Goal: Information Seeking & Learning: Compare options

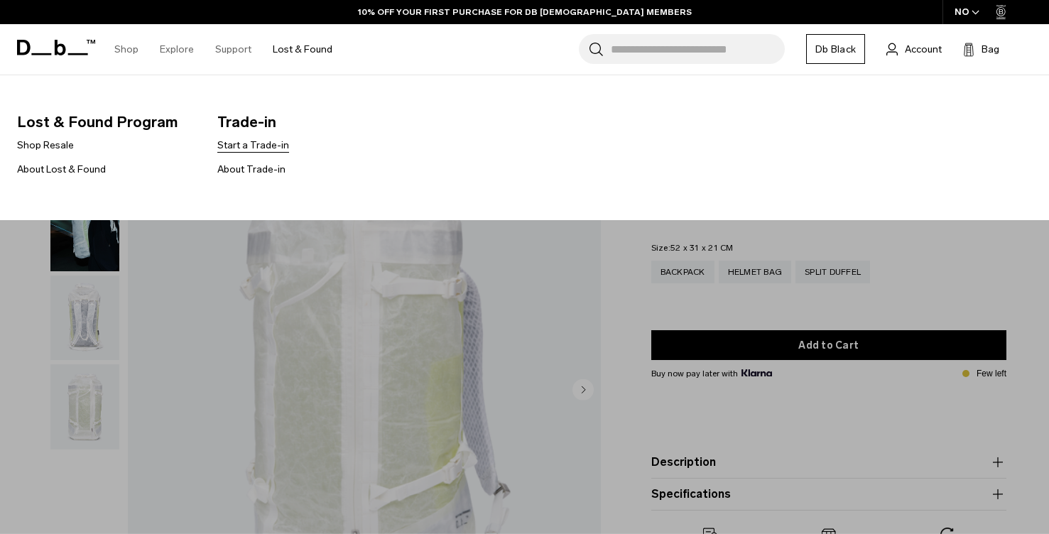
click at [266, 147] on link "Start a Trade-in" at bounding box center [253, 145] width 72 height 15
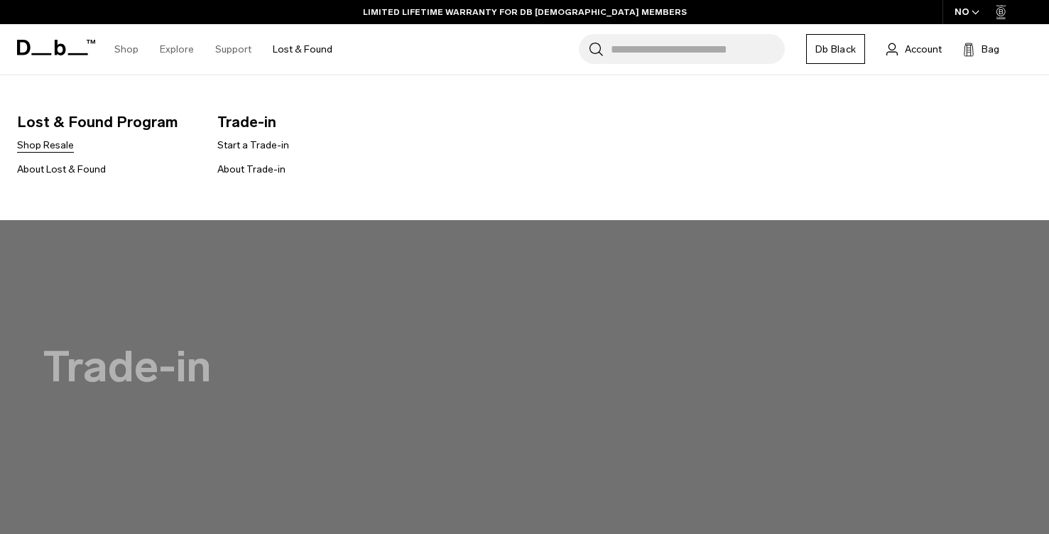
click at [54, 146] on link "Shop Resale" at bounding box center [45, 145] width 57 height 15
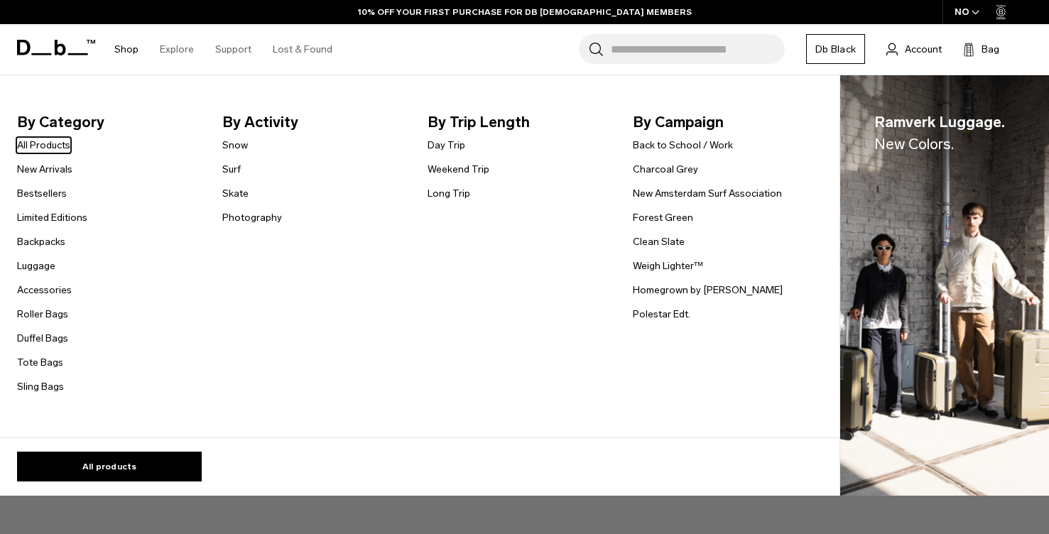
click at [59, 126] on span "By Category" at bounding box center [108, 122] width 183 height 23
click at [60, 112] on span "By Category" at bounding box center [108, 122] width 183 height 23
click at [54, 148] on link "All Products" at bounding box center [43, 145] width 53 height 15
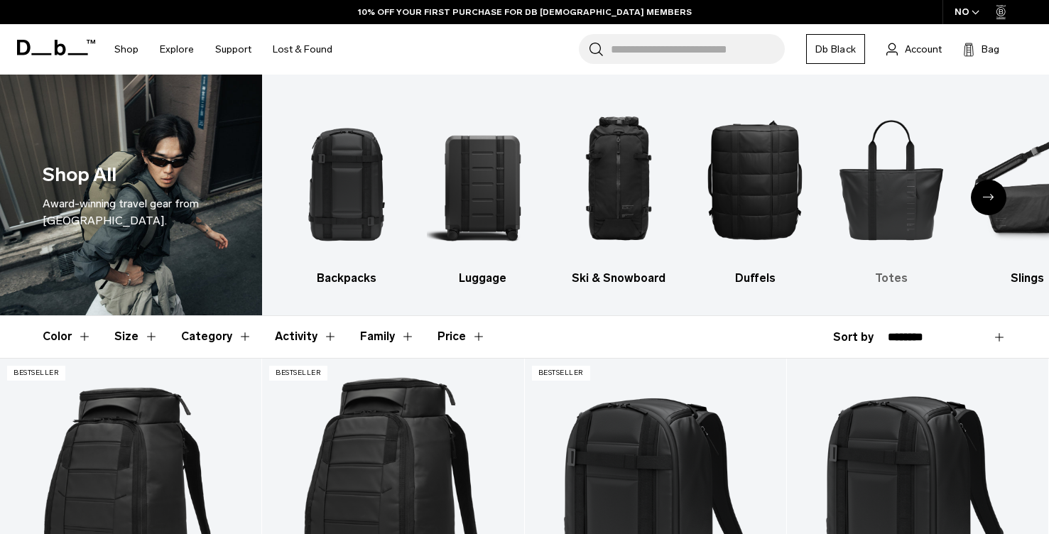
click at [901, 210] on img "5 / 10" at bounding box center [892, 179] width 112 height 167
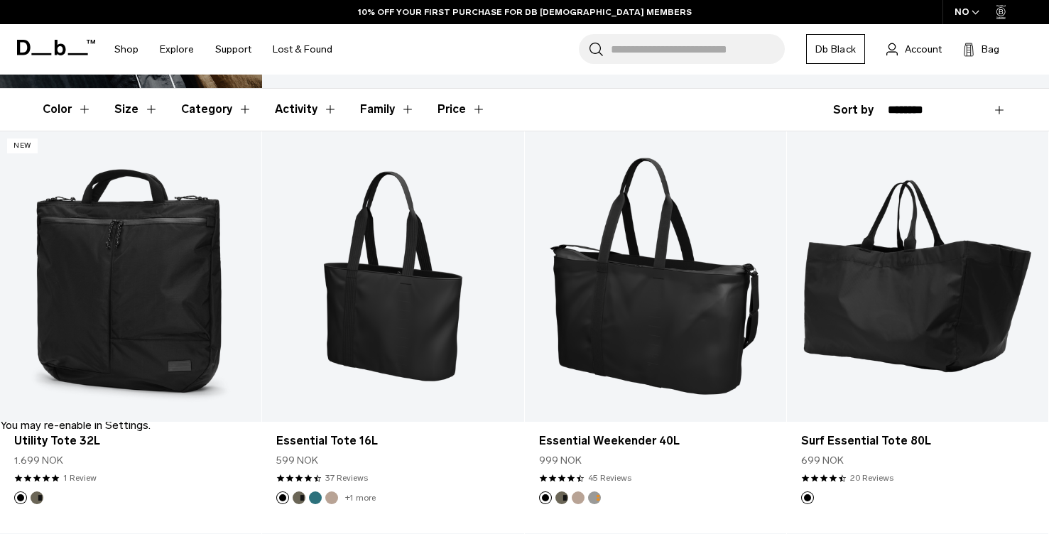
click at [952, 16] on div "NO" at bounding box center [967, 12] width 50 height 24
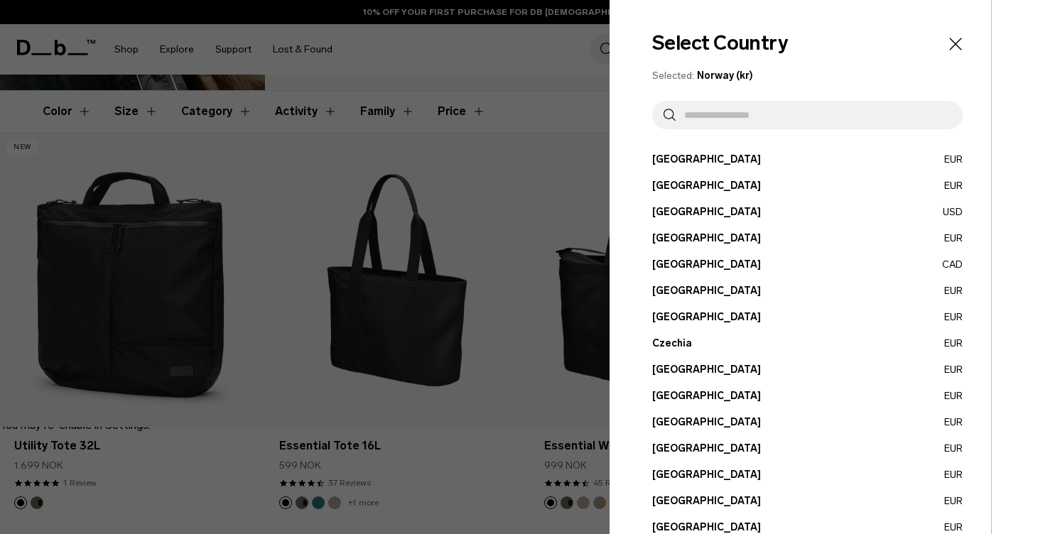
scroll to position [513, 0]
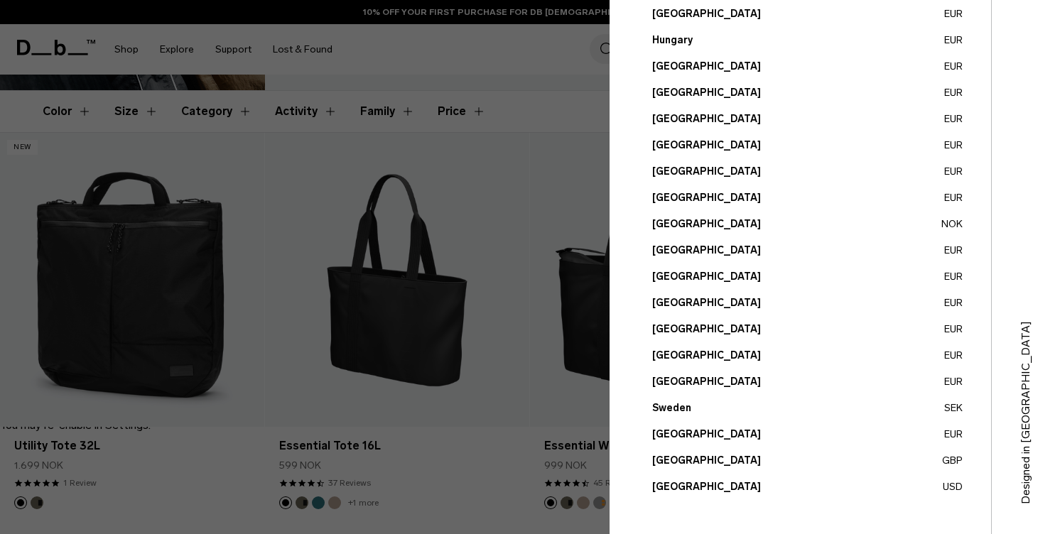
click at [700, 457] on button "United Kingdom GBP" at bounding box center [807, 460] width 310 height 15
click at [939, 462] on button "United Kingdom GBP" at bounding box center [807, 460] width 310 height 15
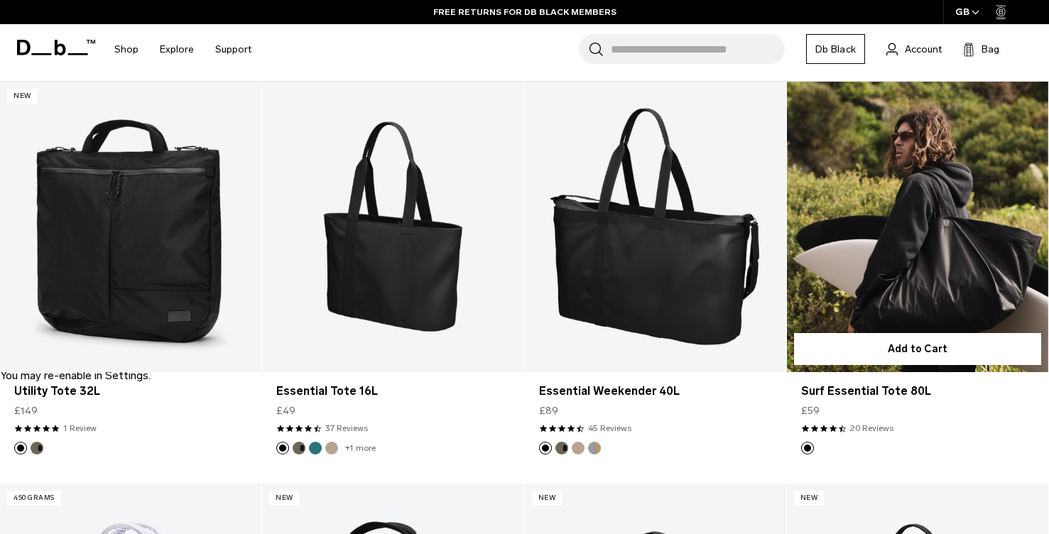
scroll to position [268, 0]
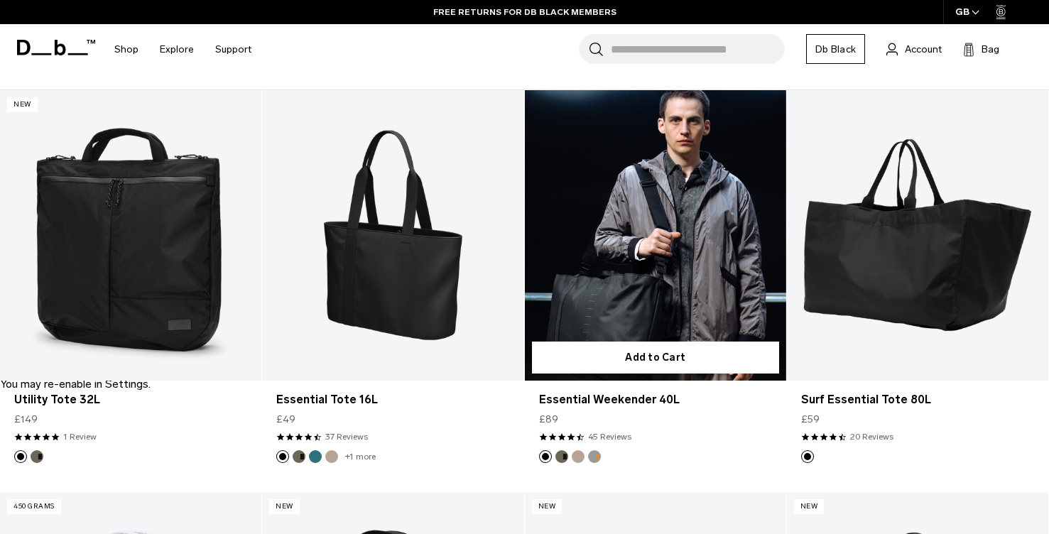
click at [688, 242] on link "Essential Weekender 40L" at bounding box center [655, 235] width 261 height 290
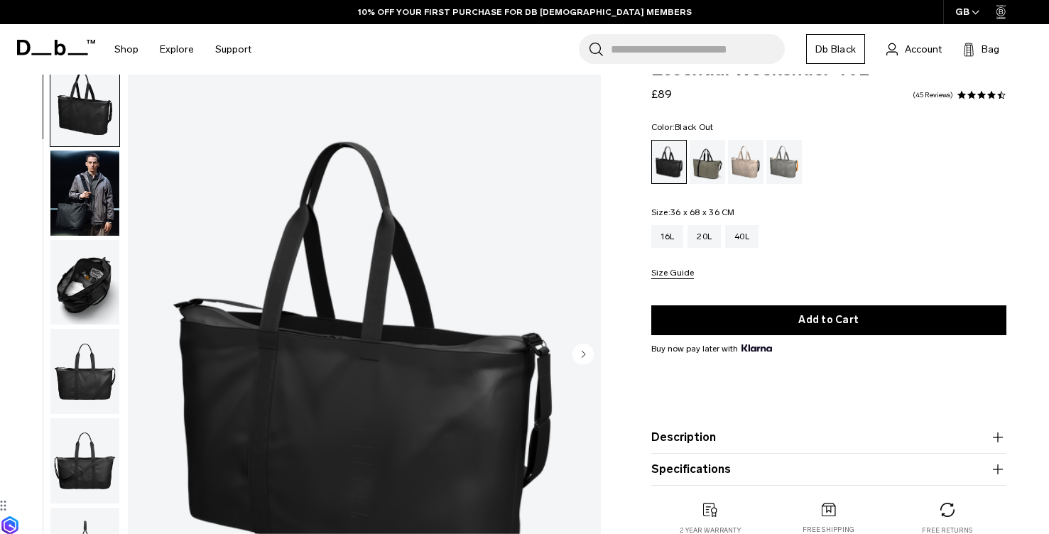
scroll to position [26, 0]
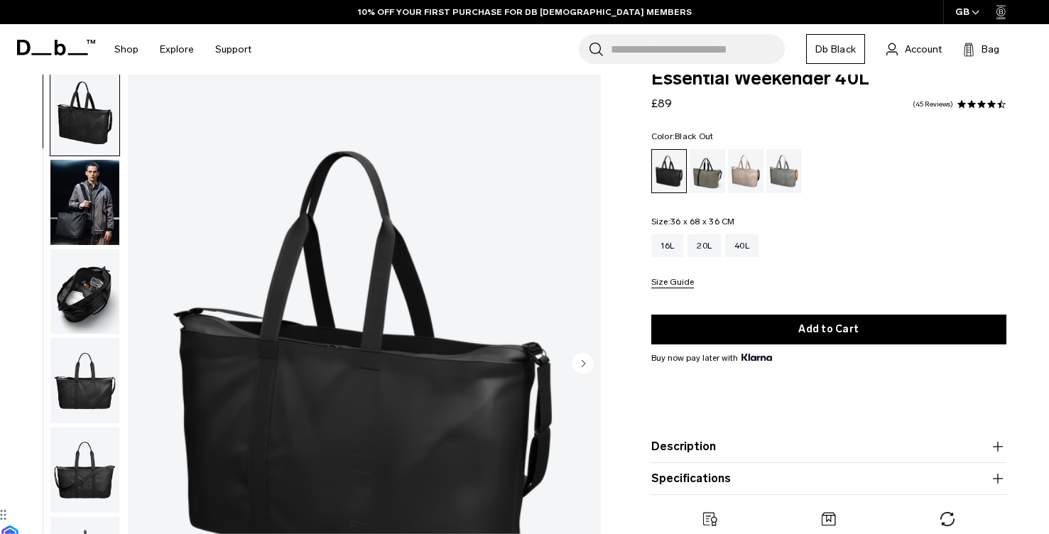
click at [77, 187] on img "button" at bounding box center [84, 202] width 69 height 85
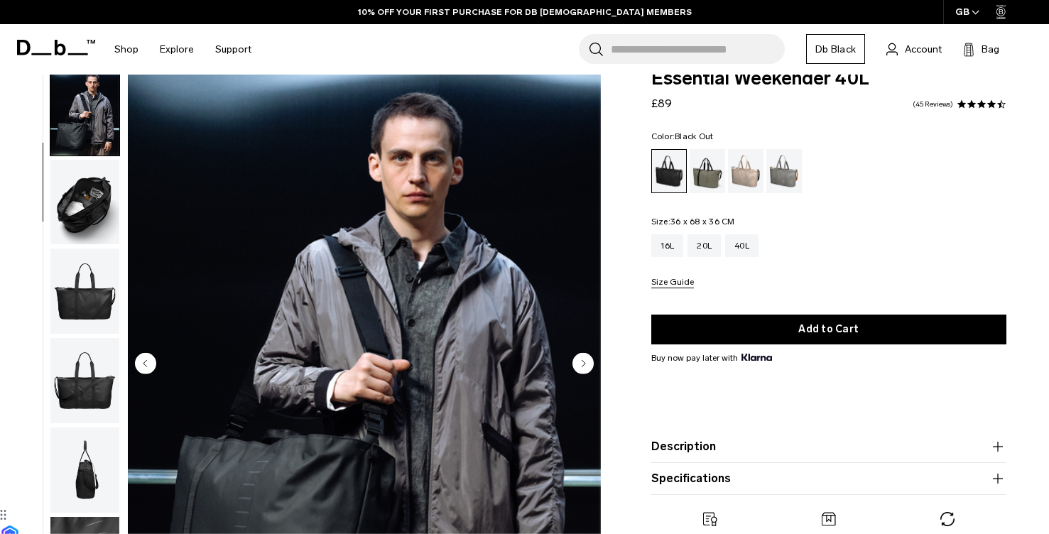
scroll to position [121, 0]
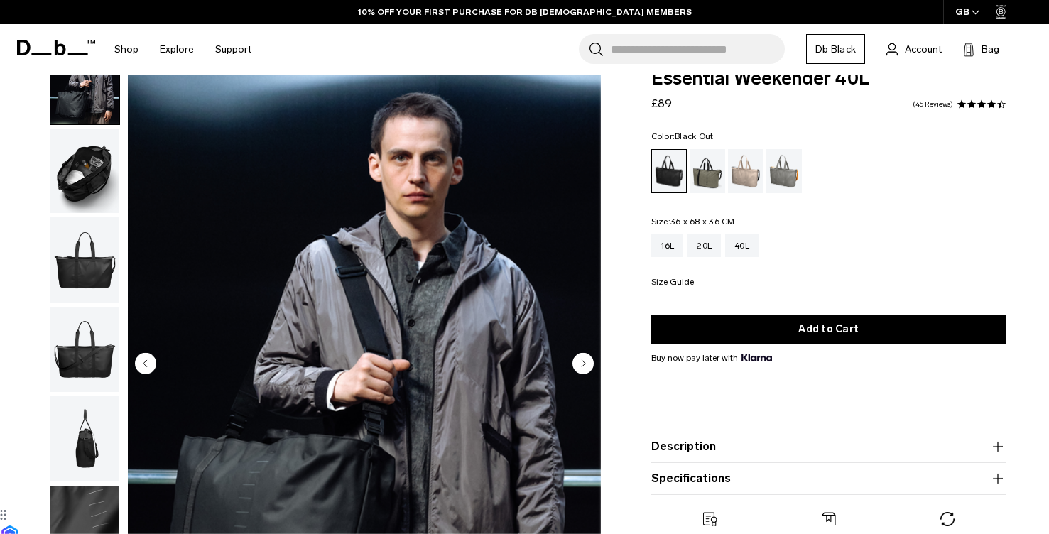
click at [80, 264] on img "button" at bounding box center [84, 259] width 69 height 85
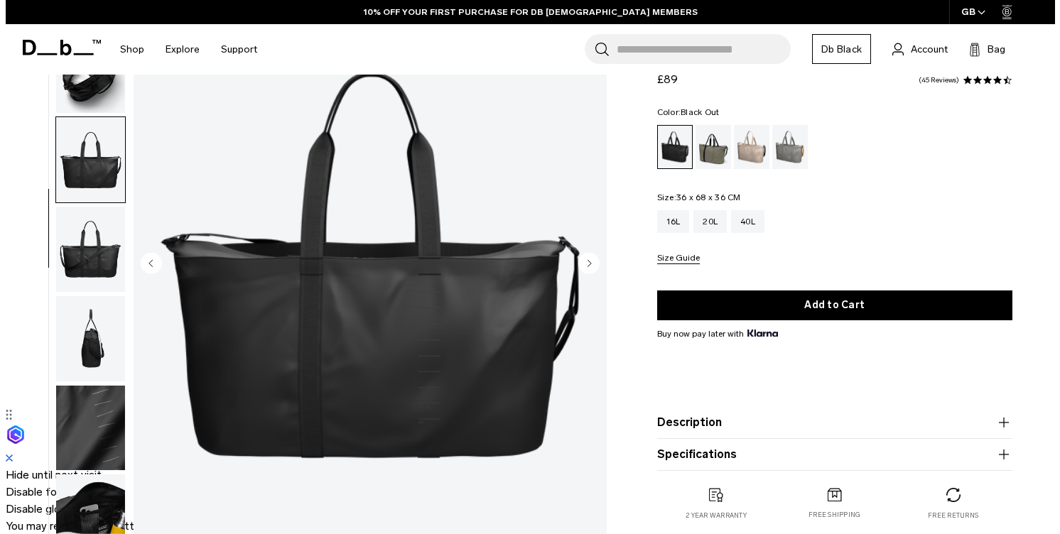
scroll to position [131, 0]
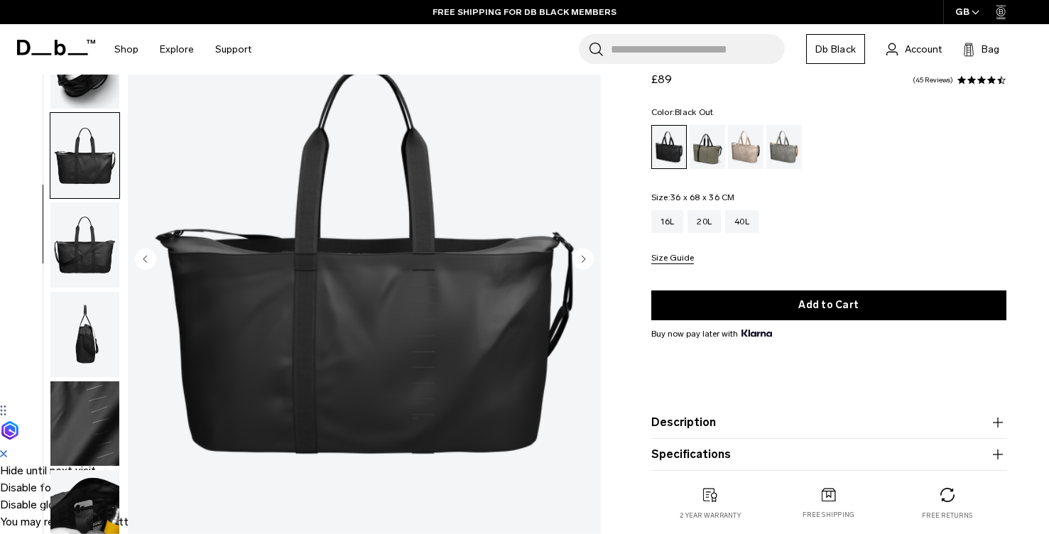
click at [581, 259] on circle "Next slide" at bounding box center [582, 259] width 21 height 21
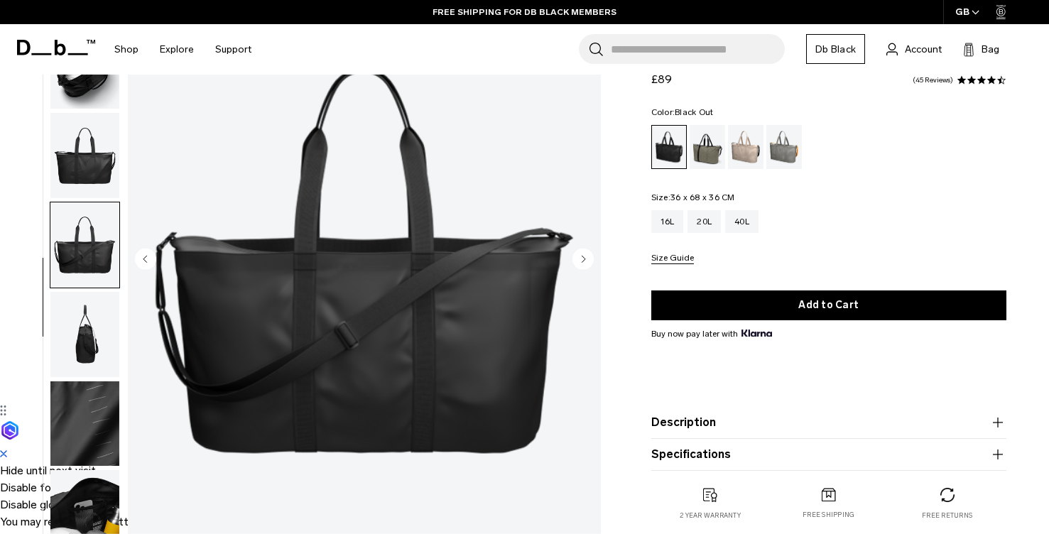
click at [581, 259] on circle "Next slide" at bounding box center [582, 259] width 21 height 21
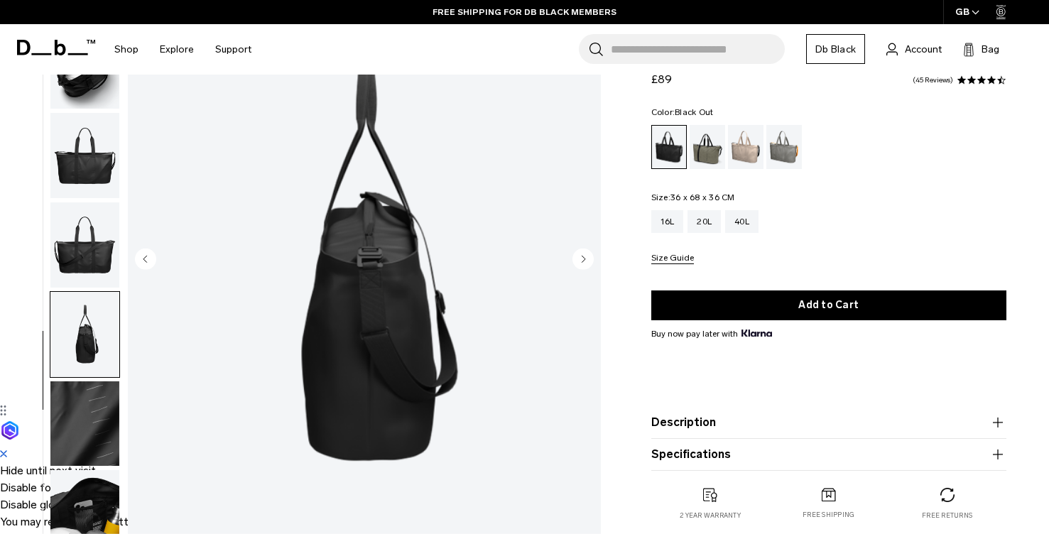
click at [581, 259] on circle "Next slide" at bounding box center [582, 259] width 21 height 21
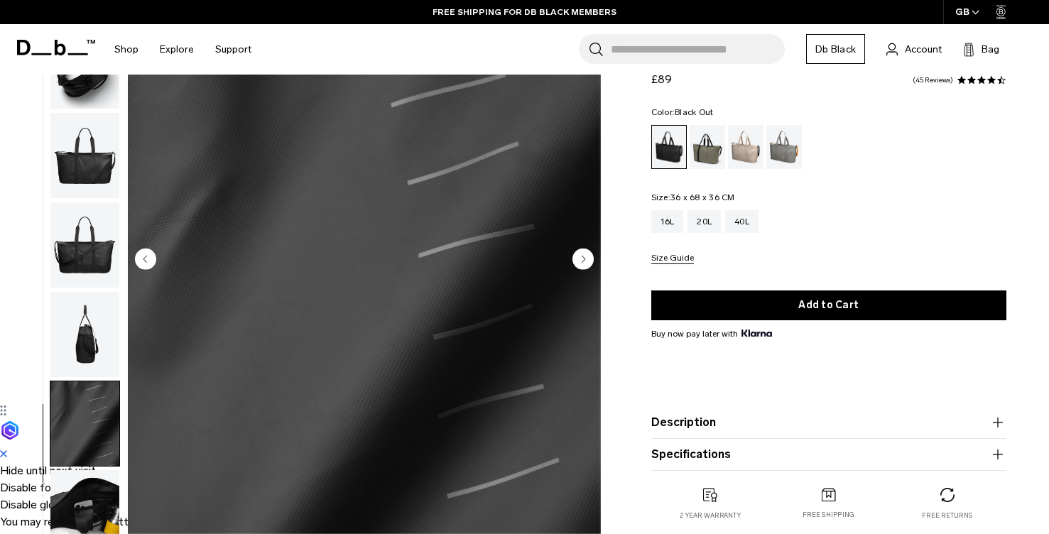
click at [581, 259] on circle "Next slide" at bounding box center [582, 259] width 21 height 21
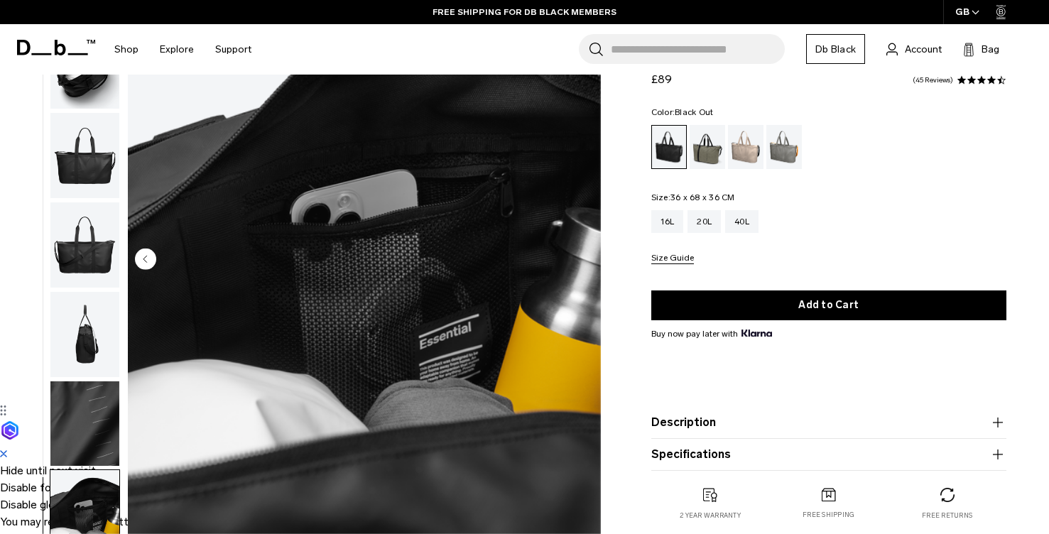
click at [581, 259] on img "8 / 8" at bounding box center [364, 260] width 473 height 591
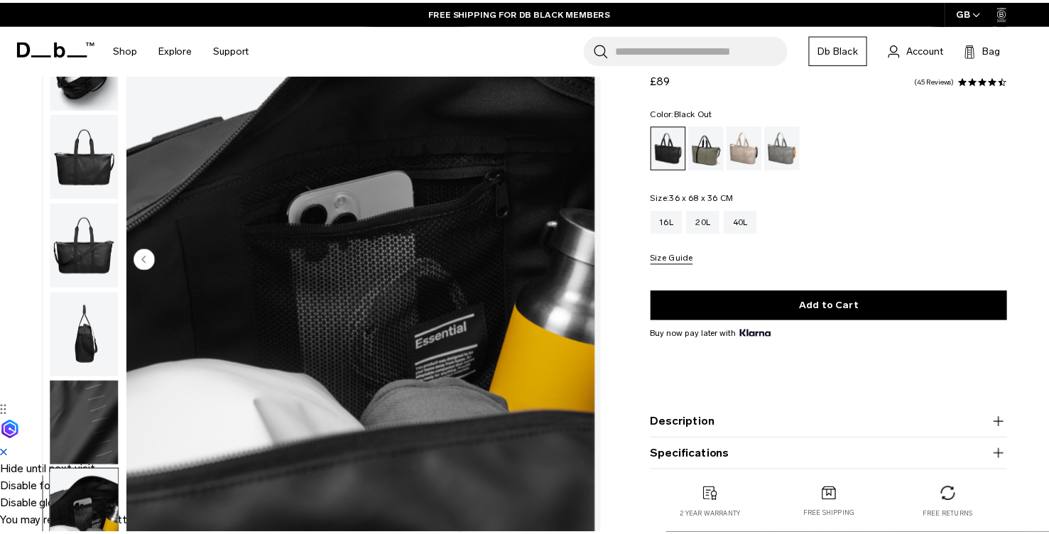
scroll to position [114, 0]
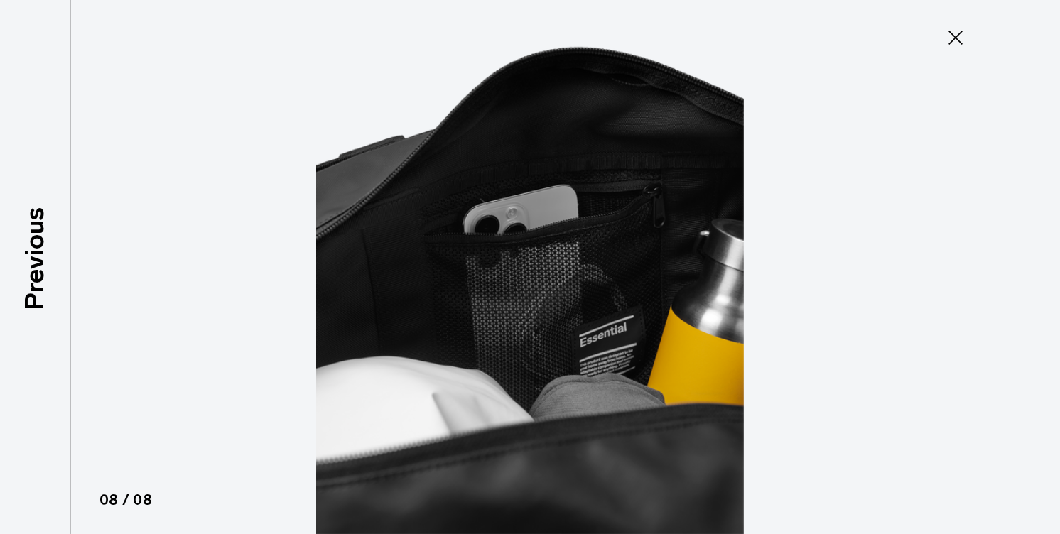
click at [581, 259] on img at bounding box center [529, 267] width 639 height 534
click at [939, 38] on button "Close" at bounding box center [955, 38] width 47 height 30
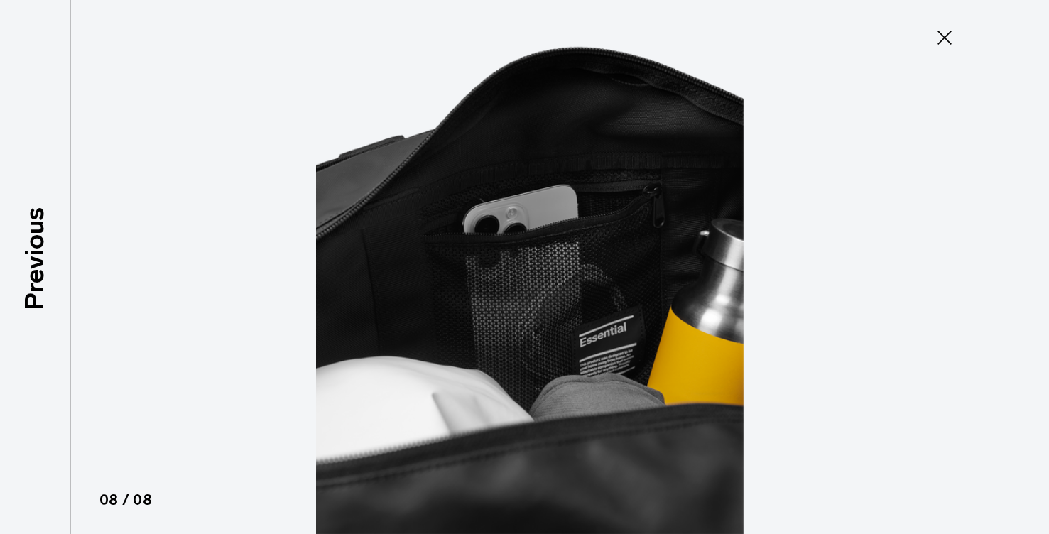
scroll to position [121, 0]
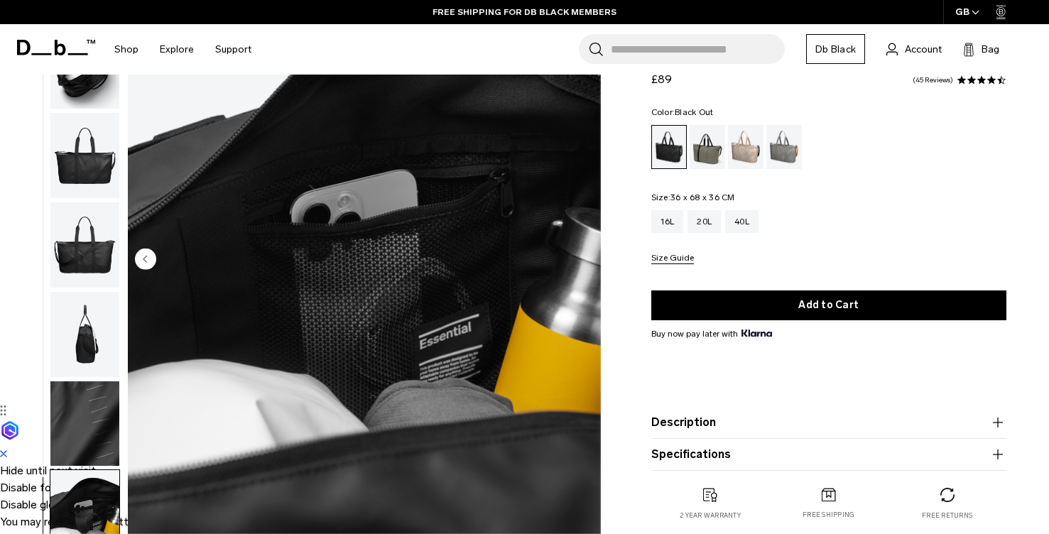
click at [70, 337] on img "button" at bounding box center [84, 334] width 69 height 85
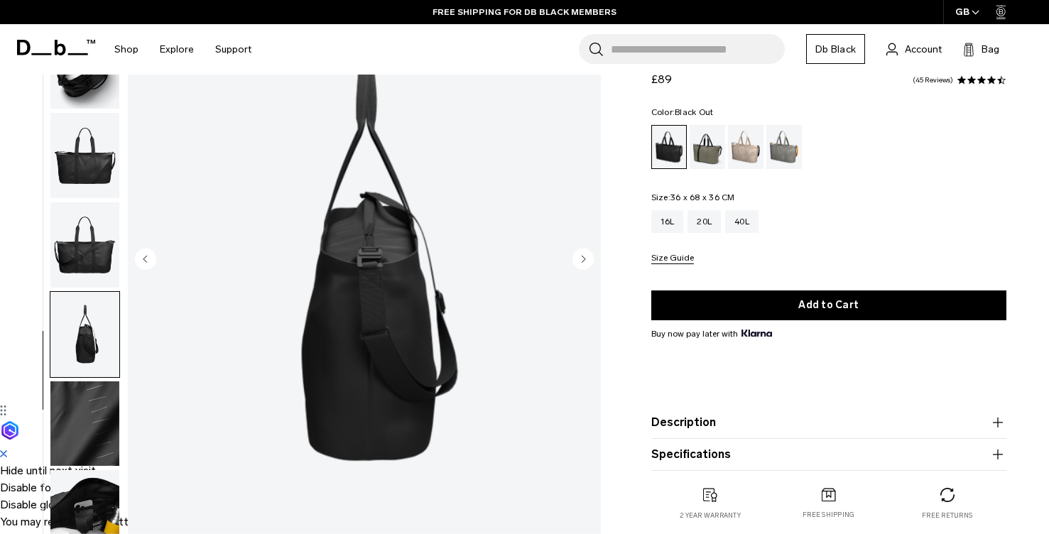
click at [87, 420] on img "button" at bounding box center [84, 423] width 69 height 85
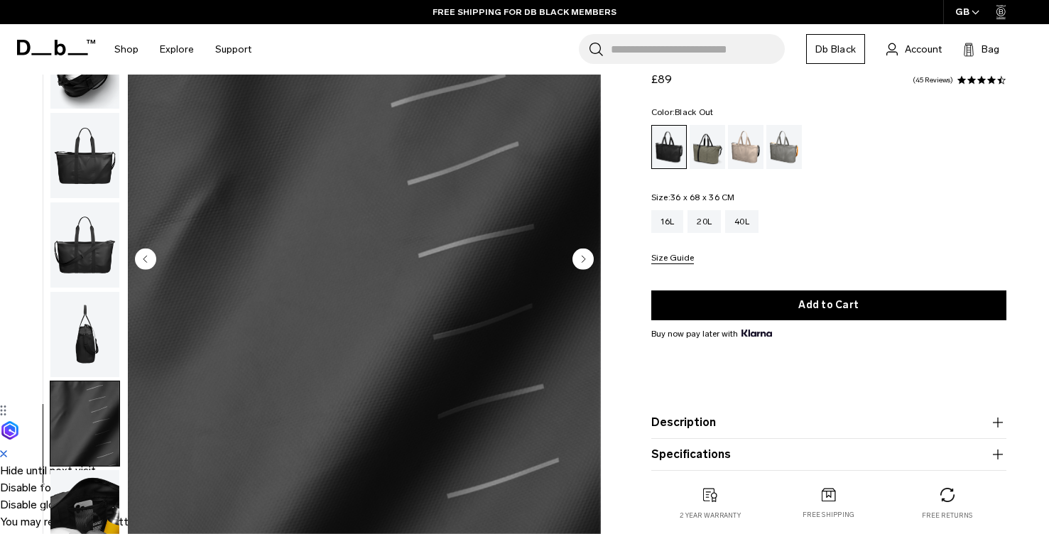
click at [97, 496] on img "button" at bounding box center [84, 512] width 69 height 85
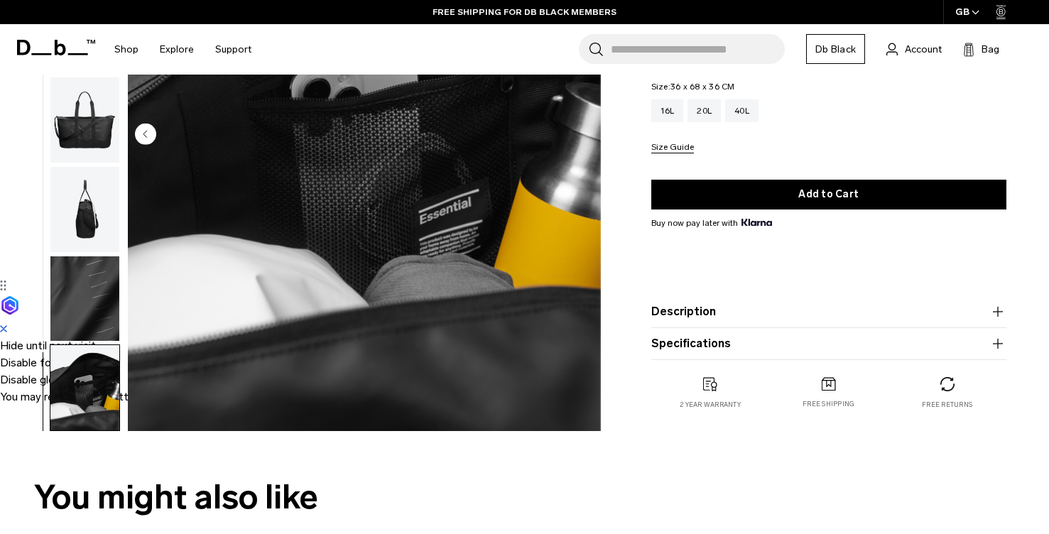
scroll to position [234, 0]
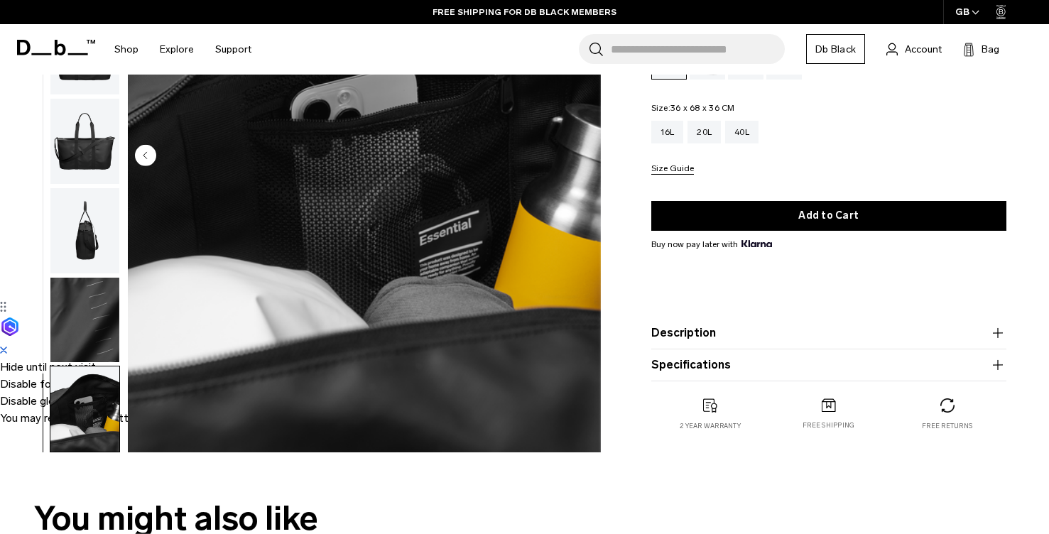
click at [95, 320] on img "button" at bounding box center [84, 320] width 69 height 85
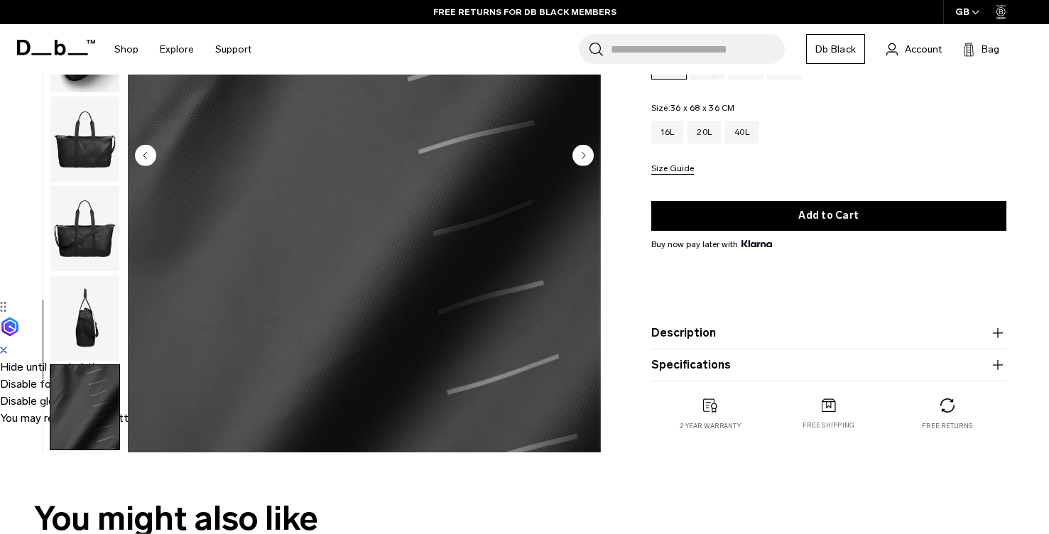
click at [100, 256] on img "button" at bounding box center [84, 228] width 69 height 85
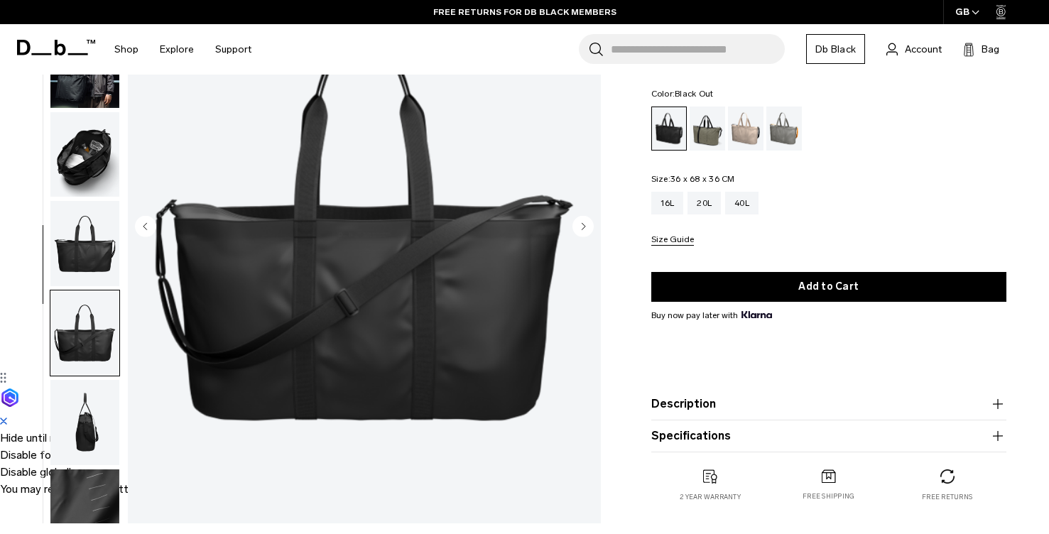
scroll to position [150, 0]
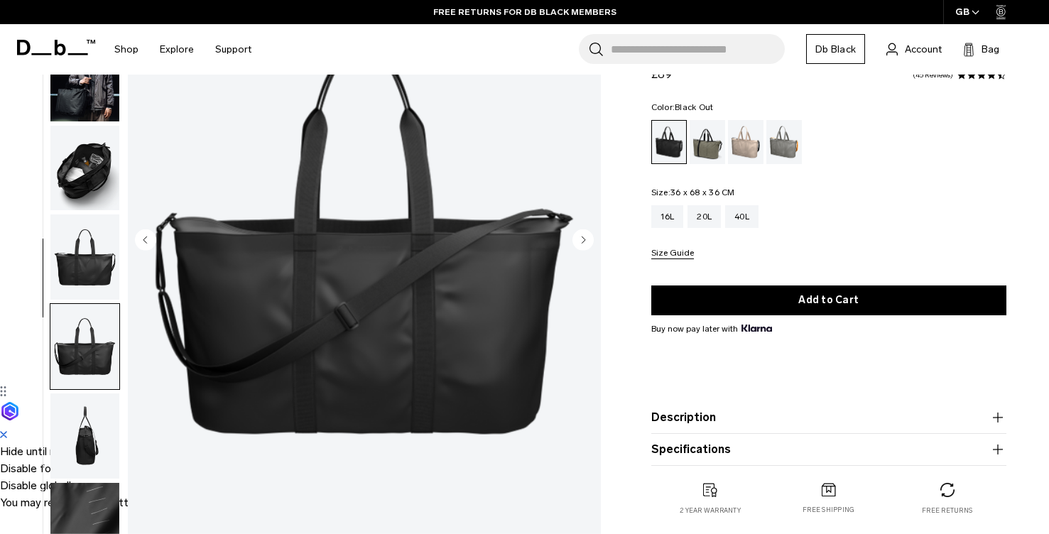
click at [85, 201] on img "button" at bounding box center [84, 168] width 69 height 85
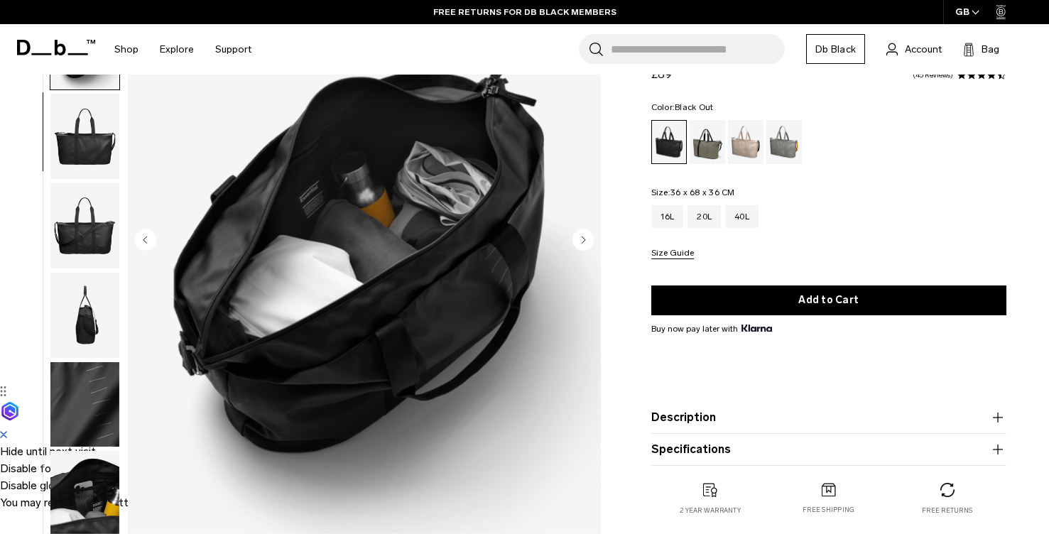
scroll to position [0, 0]
click at [651, 217] on div "16L" at bounding box center [667, 216] width 33 height 23
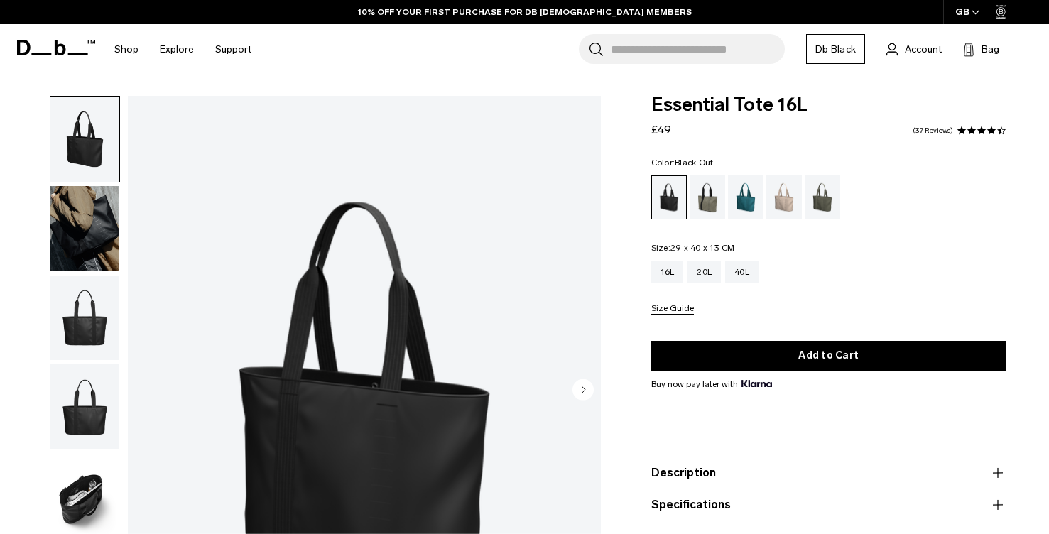
click at [87, 223] on img "button" at bounding box center [84, 228] width 69 height 85
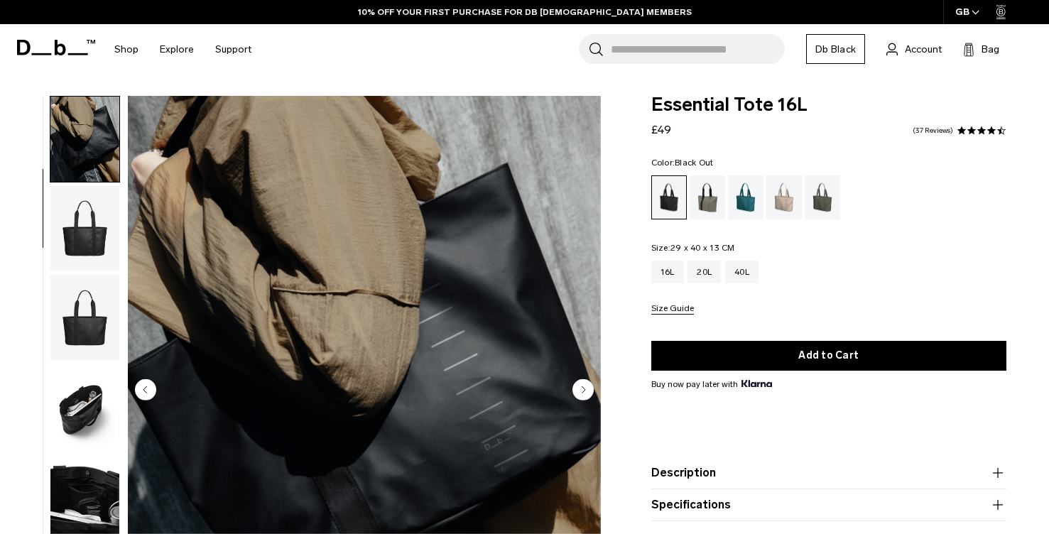
click at [94, 288] on img "button" at bounding box center [84, 317] width 69 height 85
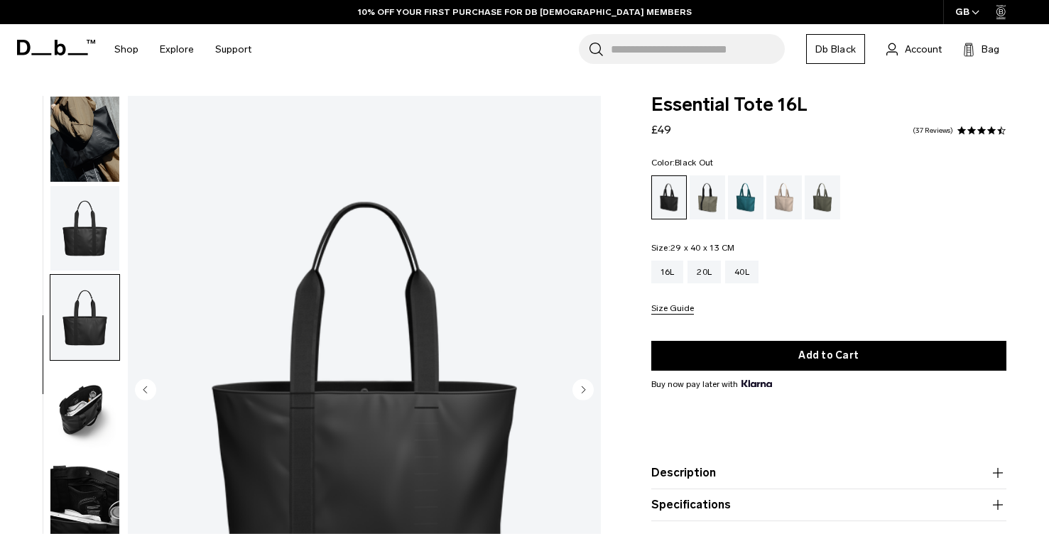
scroll to position [121, 0]
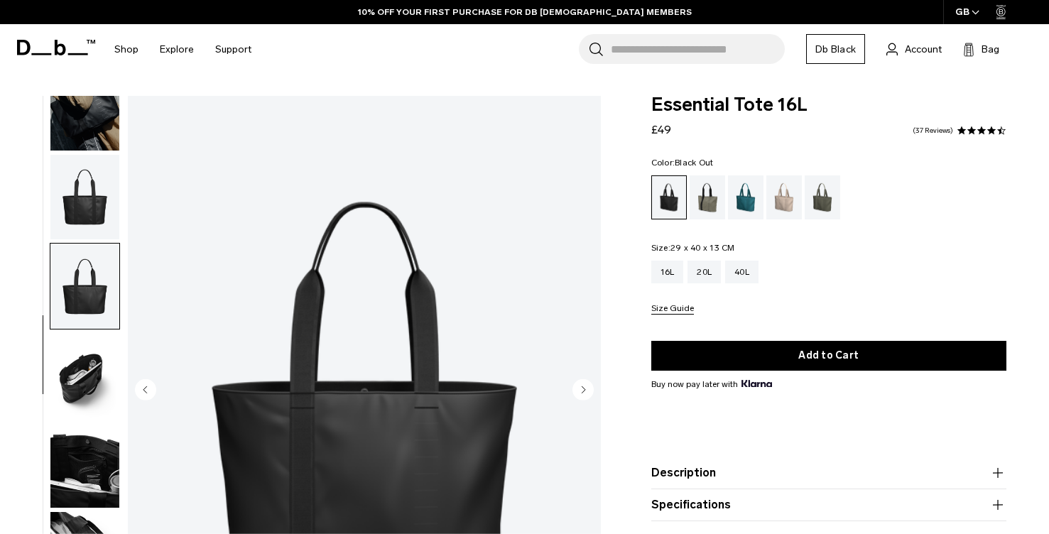
click at [83, 369] on img "button" at bounding box center [84, 375] width 69 height 85
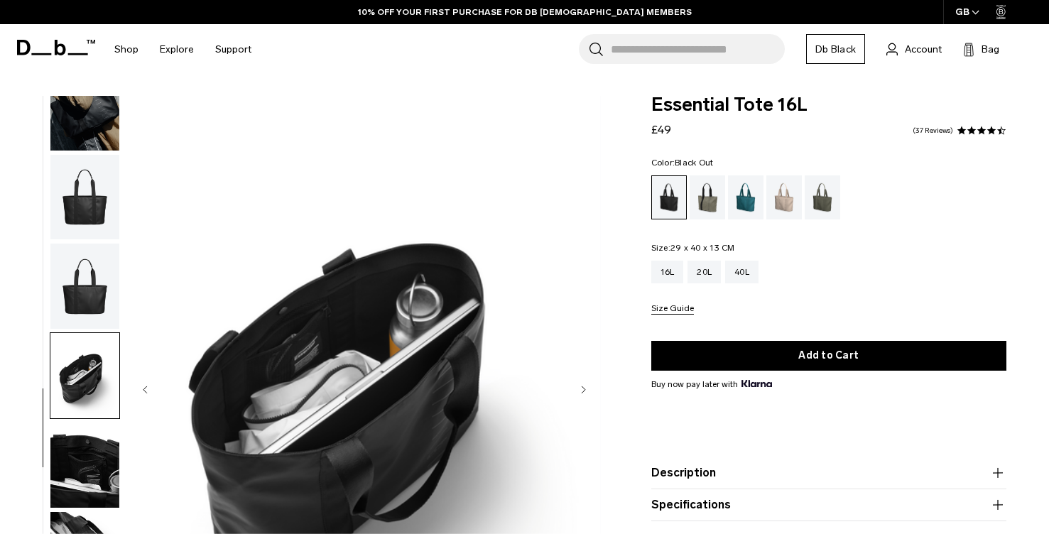
click at [92, 419] on ul at bounding box center [85, 391] width 70 height 591
click at [734, 257] on fieldset "Size: 29 x 40 x 13 CM Out of stock 16L 20L 40L Size Guide" at bounding box center [828, 279] width 355 height 71
click at [739, 266] on div "40L" at bounding box center [741, 272] width 33 height 23
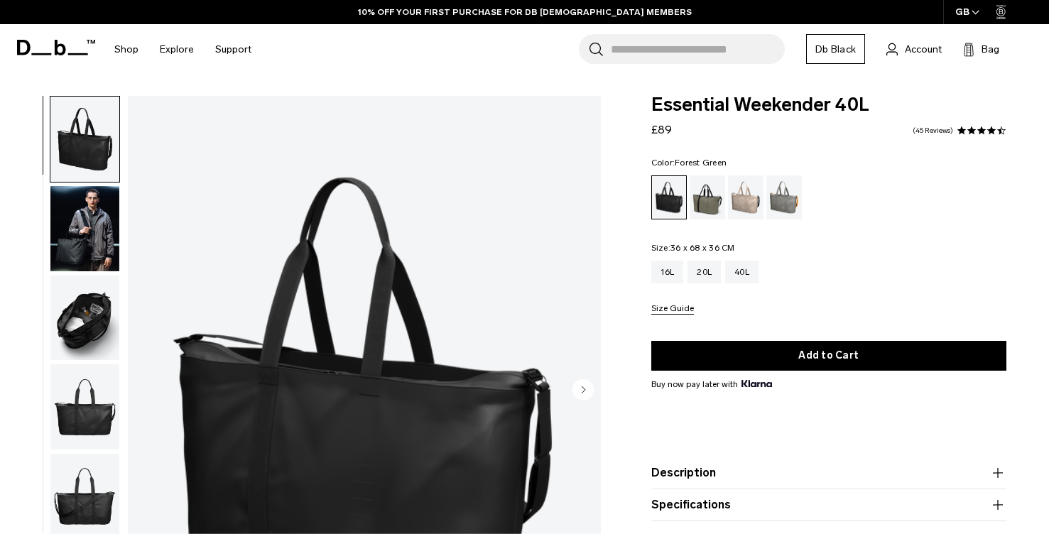
click at [712, 205] on div "Forest Green" at bounding box center [708, 197] width 36 height 44
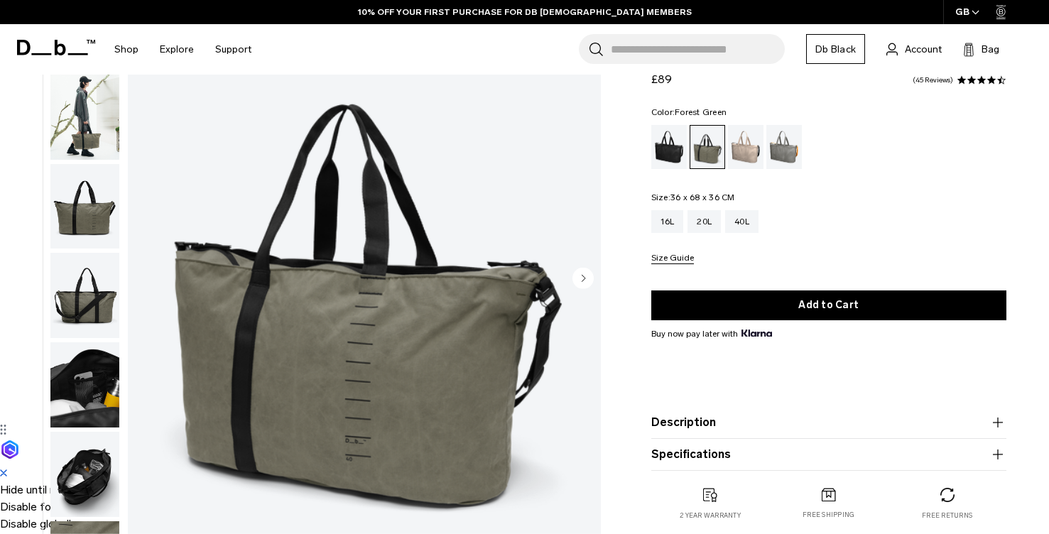
scroll to position [120, 0]
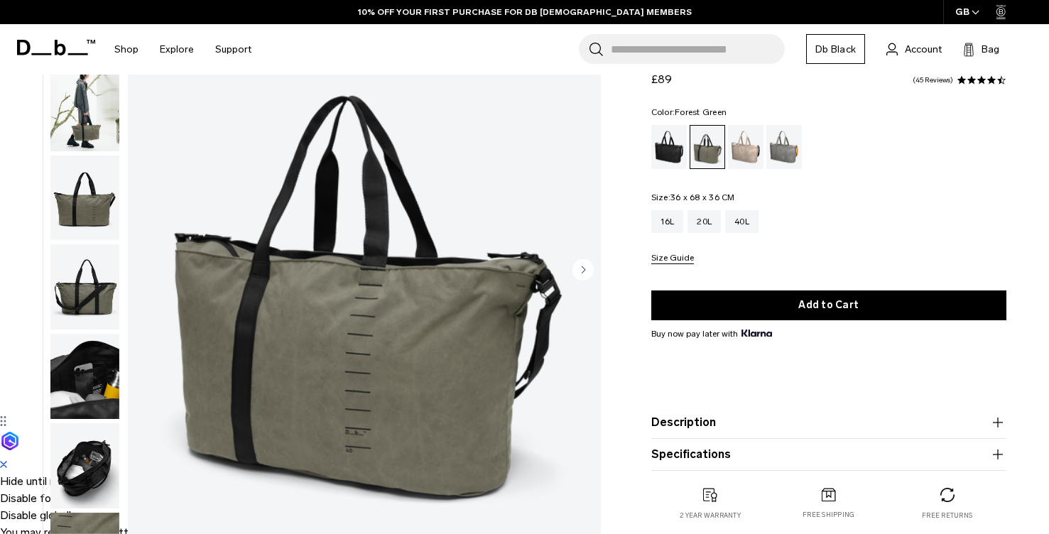
click at [582, 268] on icon "Next slide" at bounding box center [584, 269] width 4 height 6
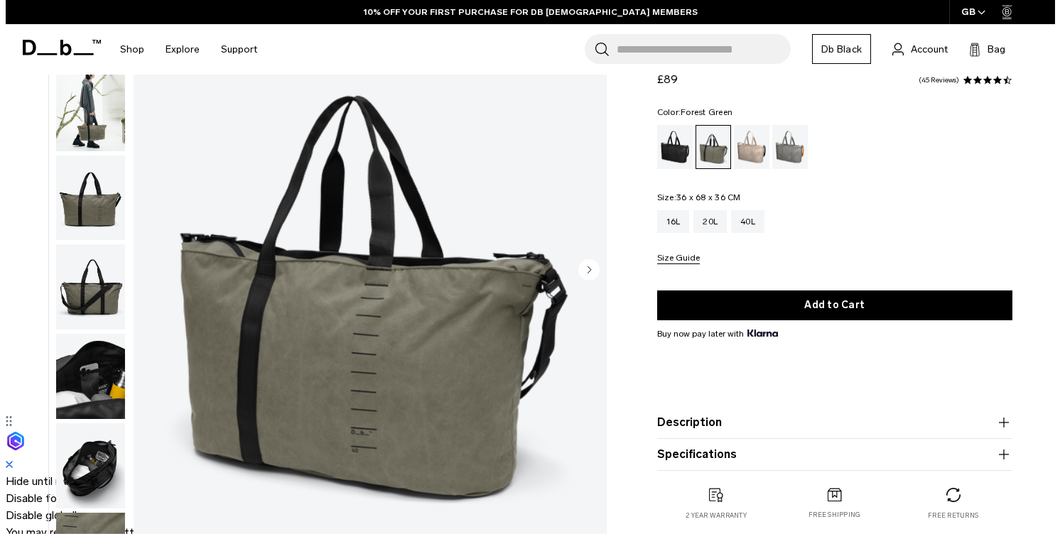
scroll to position [31, 0]
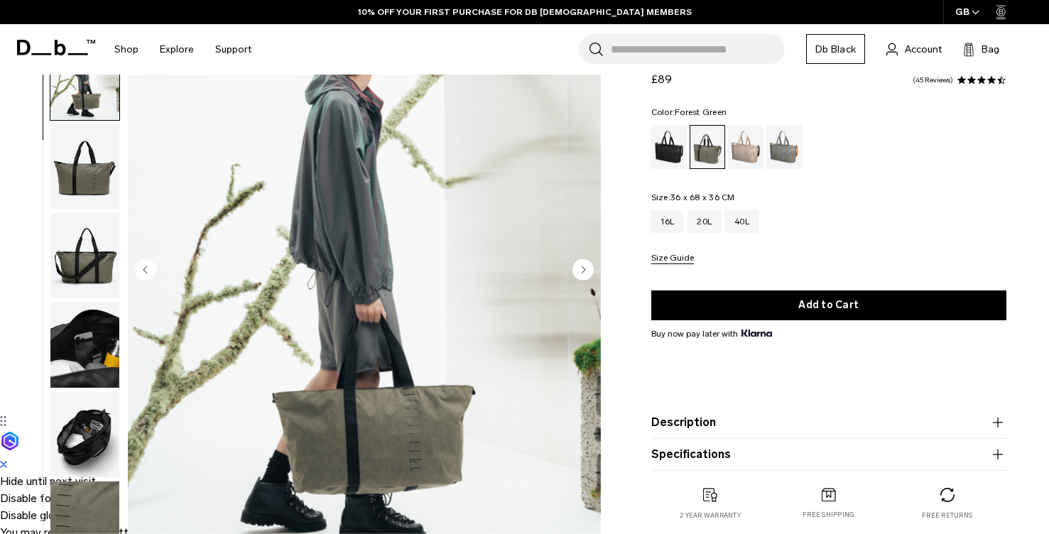
click at [582, 268] on icon "Next slide" at bounding box center [584, 269] width 4 height 6
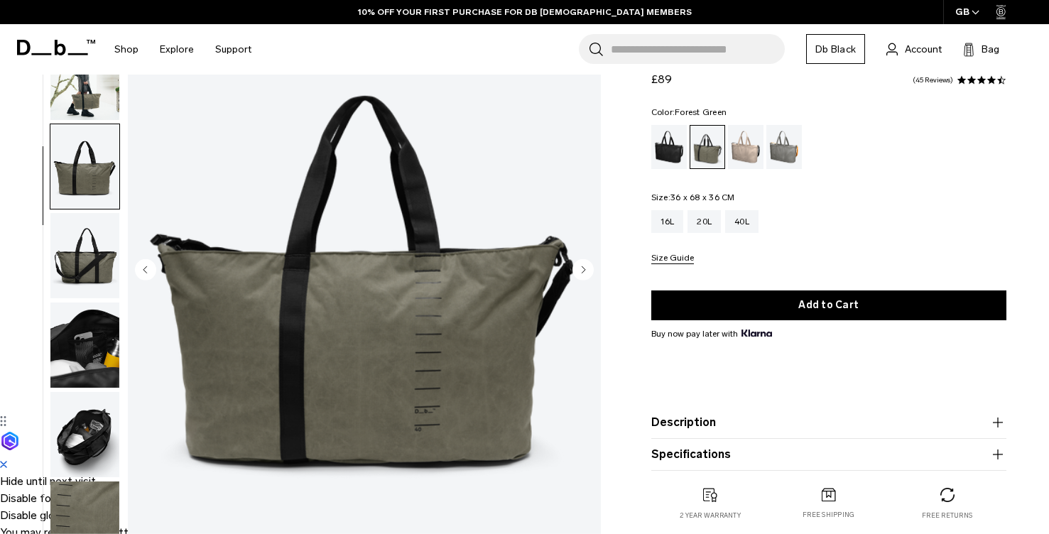
click at [582, 268] on icon "Next slide" at bounding box center [584, 269] width 4 height 6
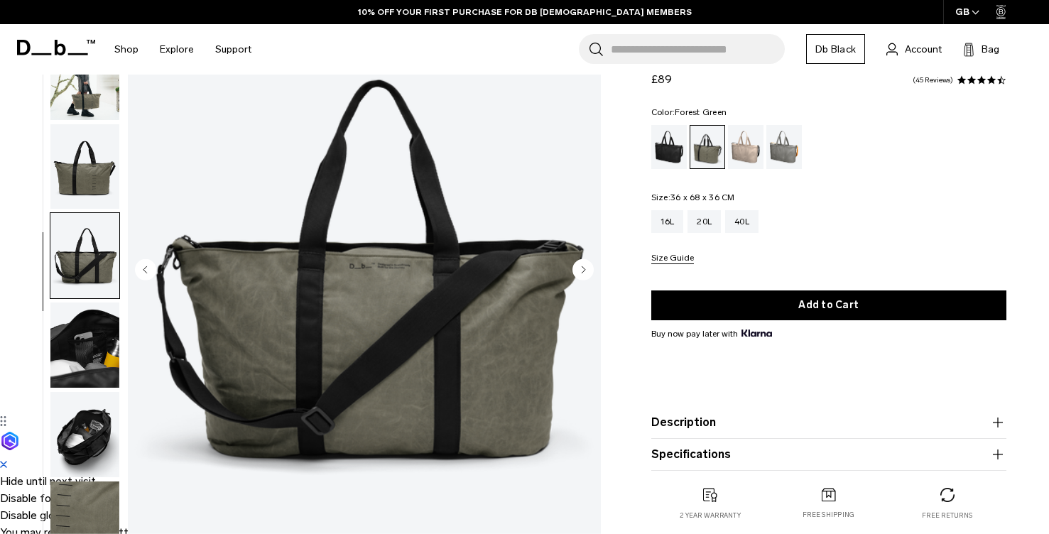
click at [582, 268] on icon "Next slide" at bounding box center [584, 269] width 4 height 6
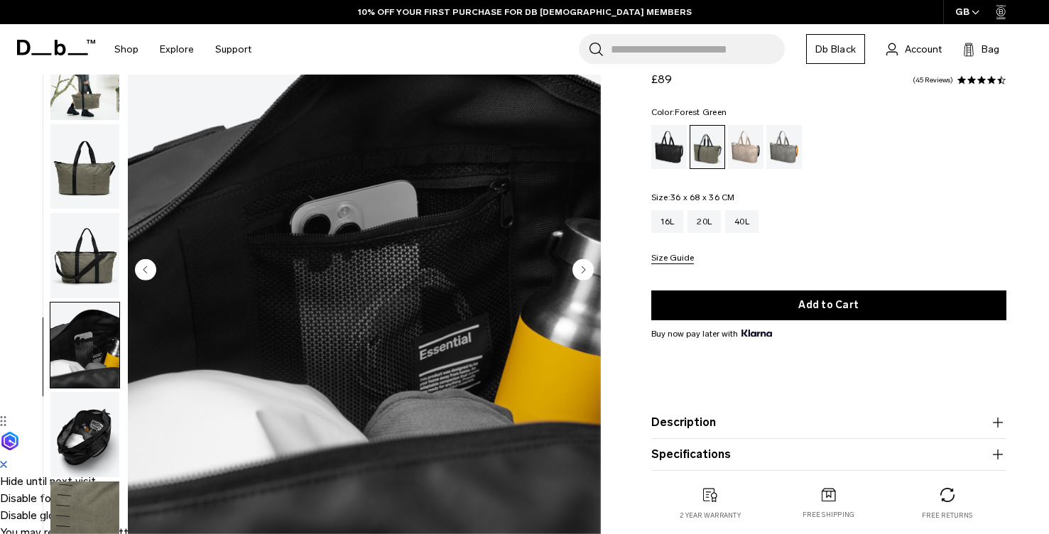
click at [582, 268] on icon "Next slide" at bounding box center [584, 269] width 4 height 6
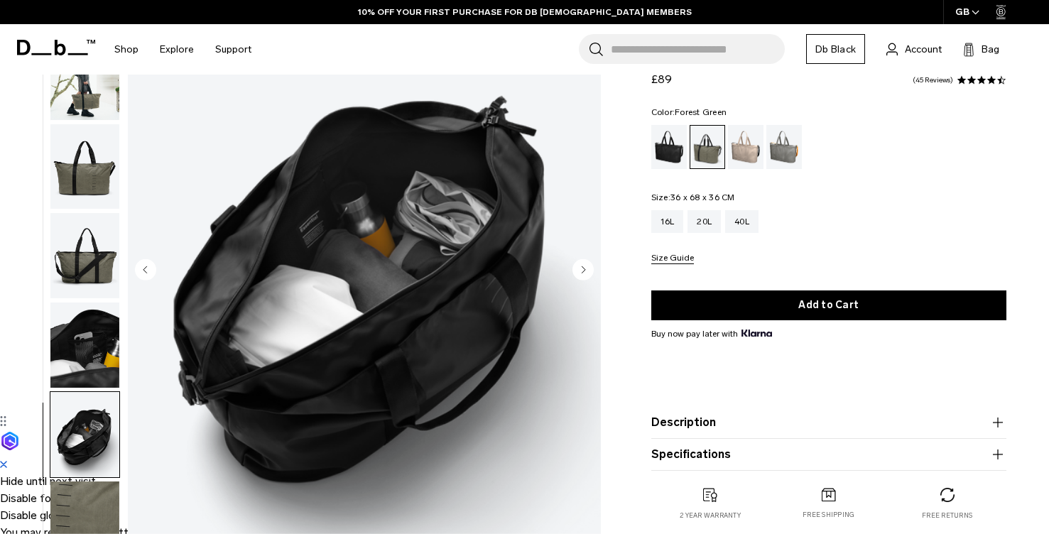
click at [582, 268] on icon "Next slide" at bounding box center [584, 269] width 4 height 6
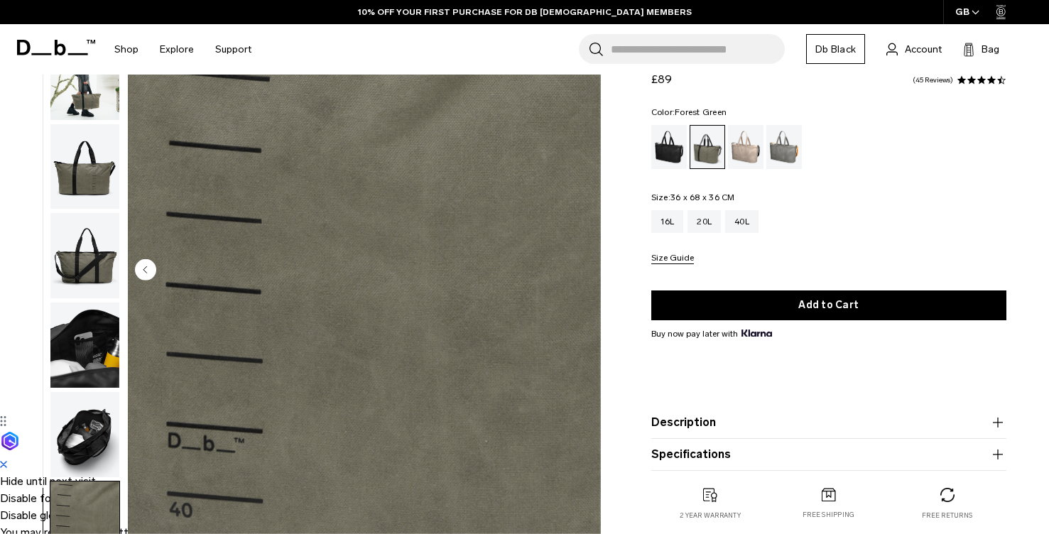
click at [582, 268] on div "07 / 07 New" at bounding box center [364, 271] width 473 height 591
click at [582, 268] on img "7 / 7" at bounding box center [364, 271] width 473 height 591
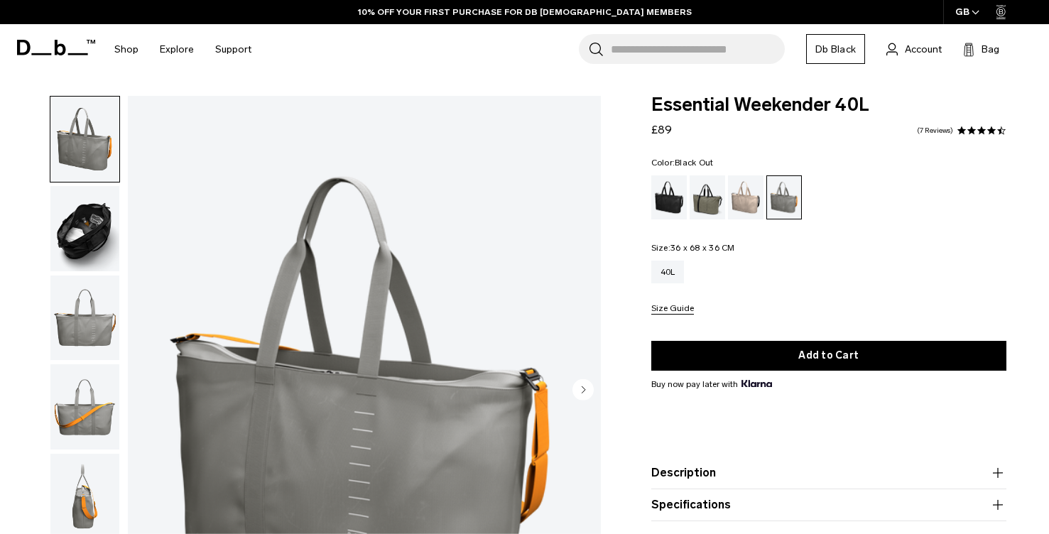
click at [665, 190] on div "Black Out" at bounding box center [669, 197] width 36 height 44
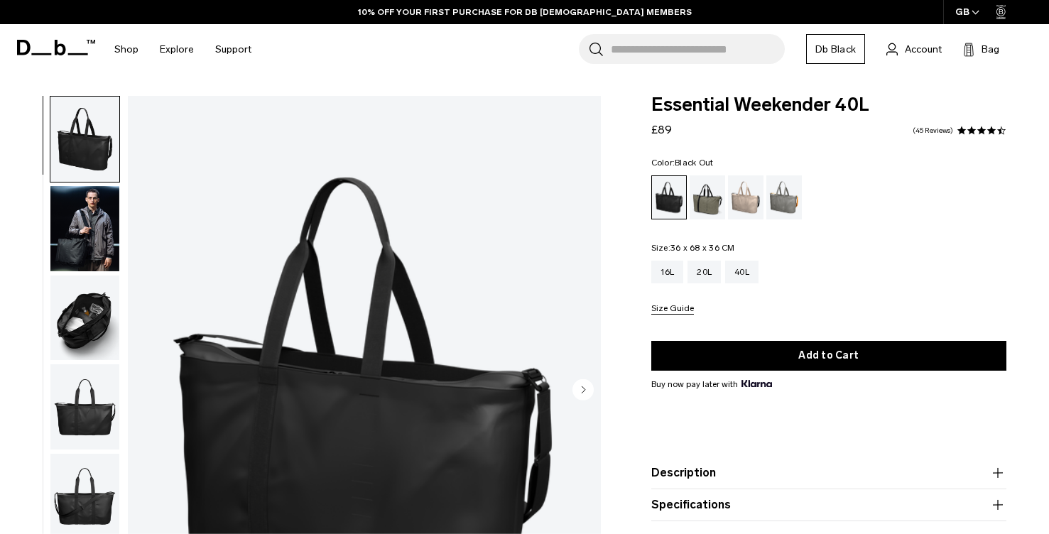
click at [972, 133] on span at bounding box center [972, 131] width 10 height 10
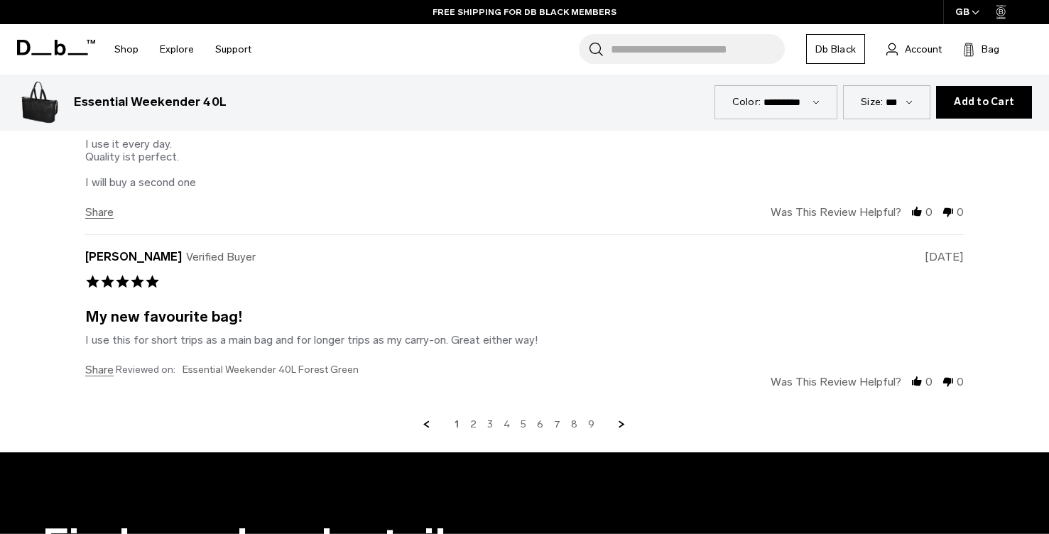
scroll to position [4893, 0]
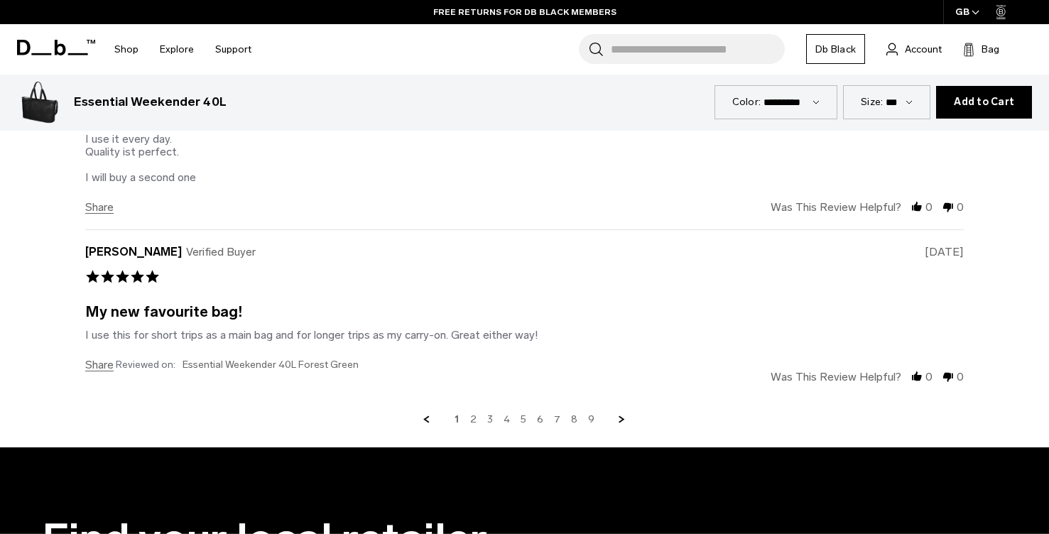
click at [474, 421] on link "2" at bounding box center [473, 419] width 6 height 13
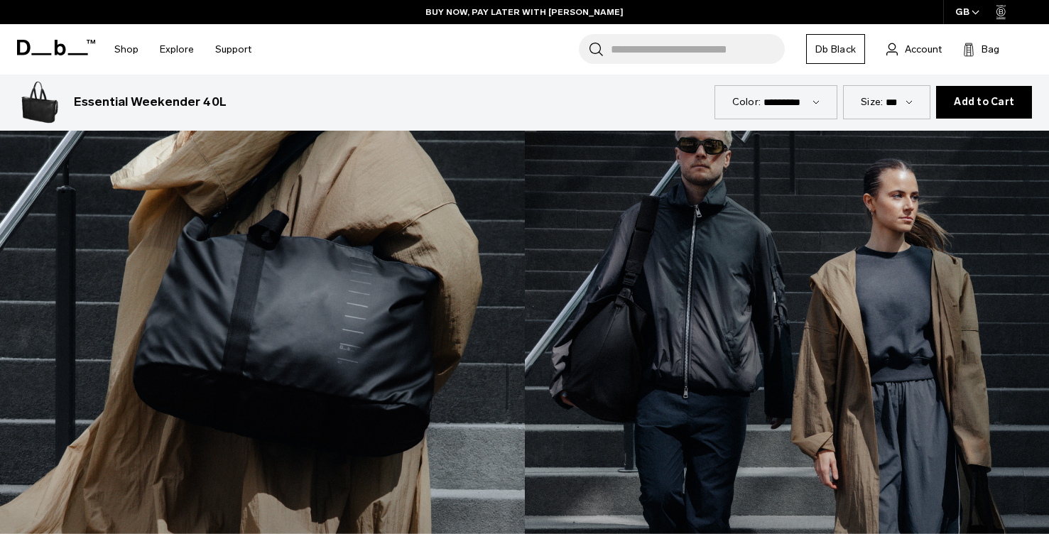
scroll to position [2324, 0]
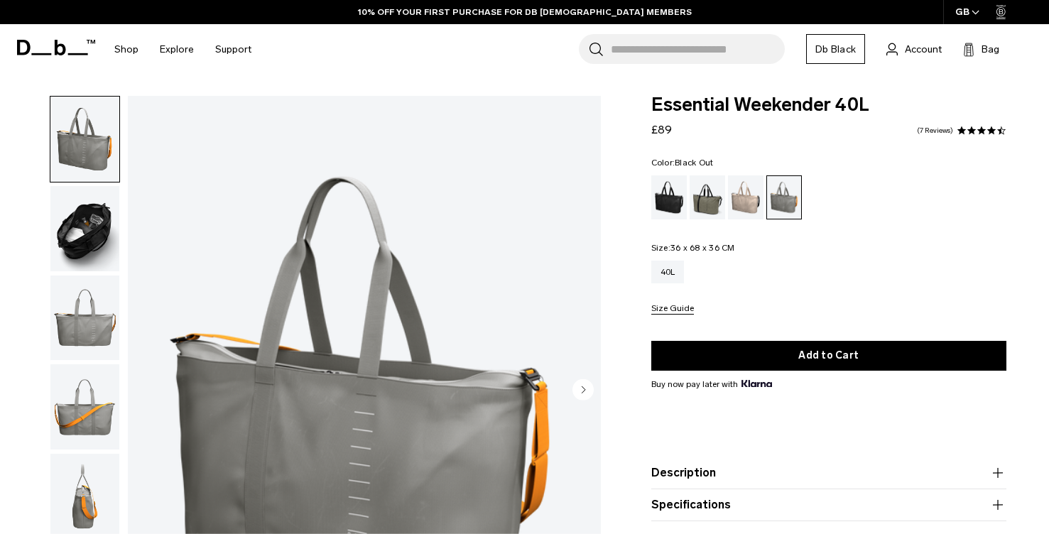
click at [670, 205] on div "Black Out" at bounding box center [669, 197] width 36 height 44
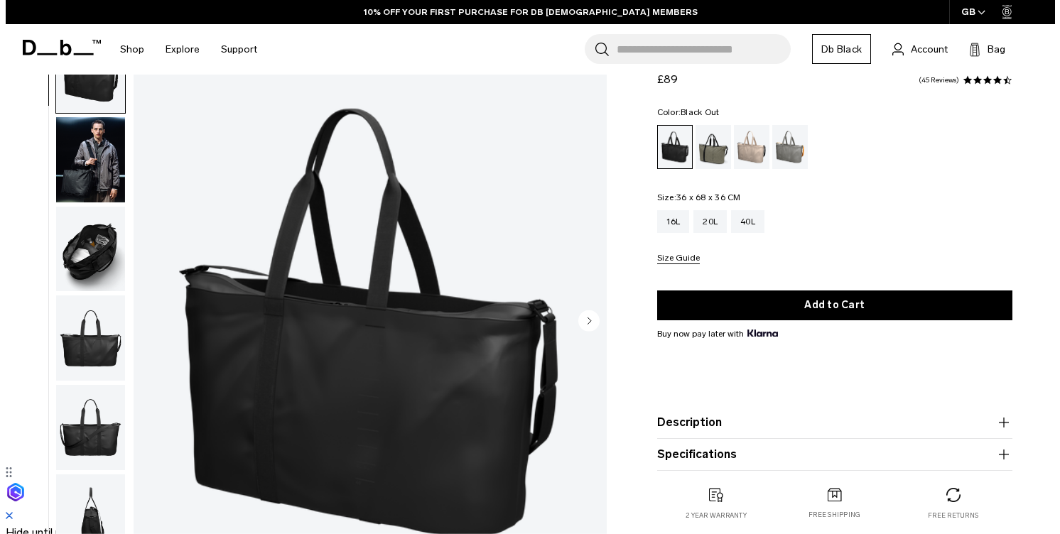
scroll to position [73, 0]
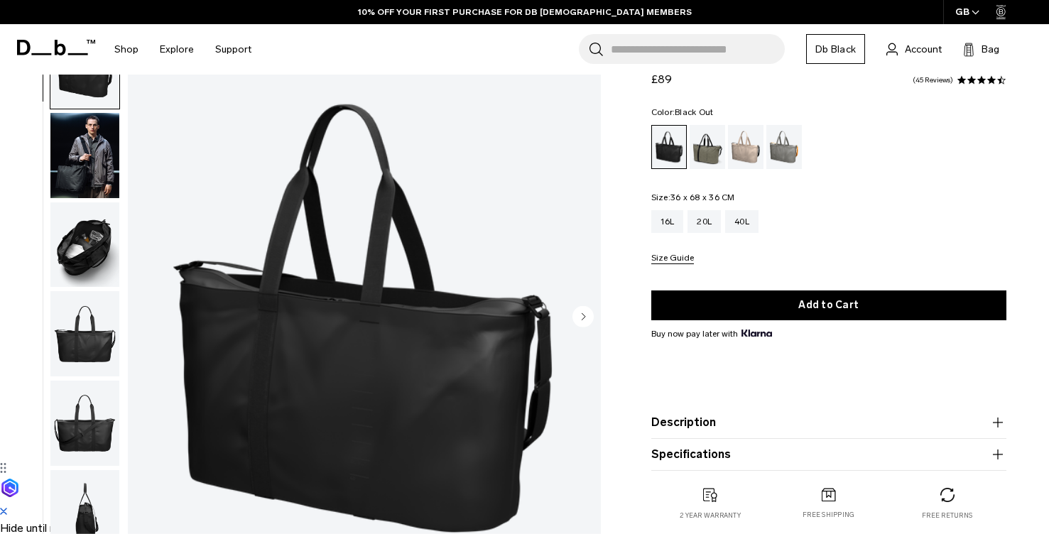
click at [452, 364] on img "1 / 8" at bounding box center [364, 318] width 473 height 591
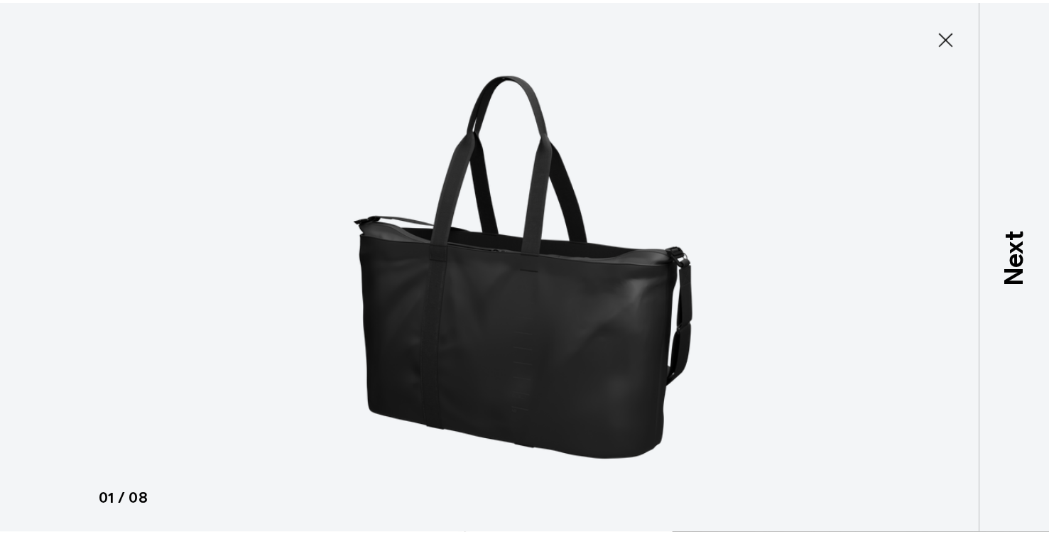
scroll to position [0, 0]
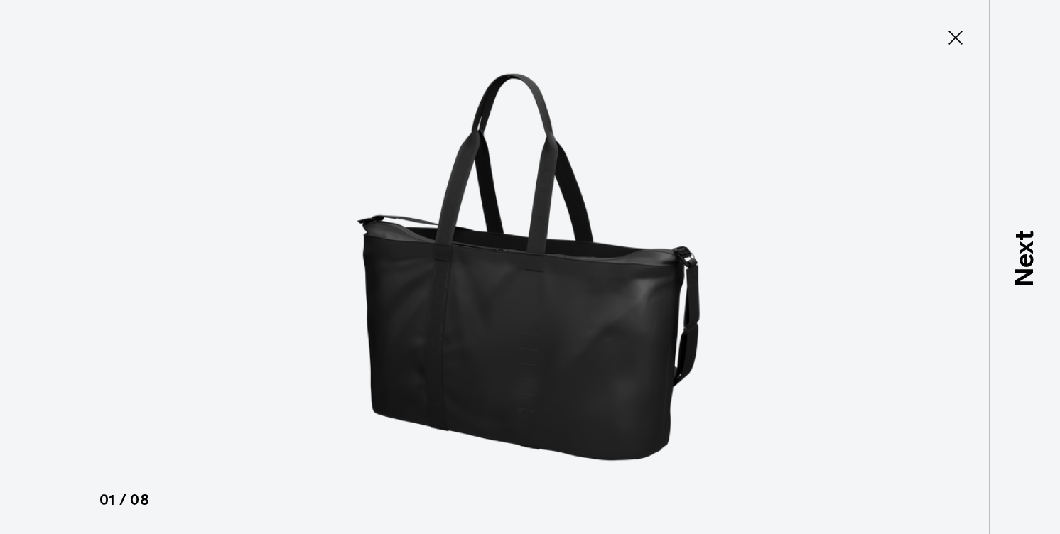
click at [458, 273] on img at bounding box center [529, 267] width 639 height 534
click at [955, 31] on icon at bounding box center [955, 37] width 23 height 23
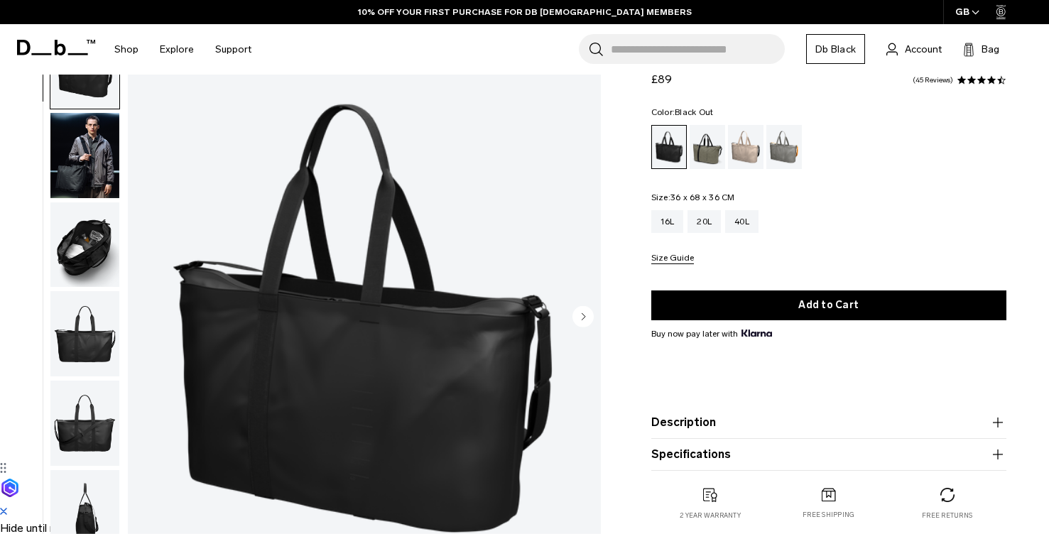
click at [689, 427] on button "Description" at bounding box center [828, 422] width 355 height 17
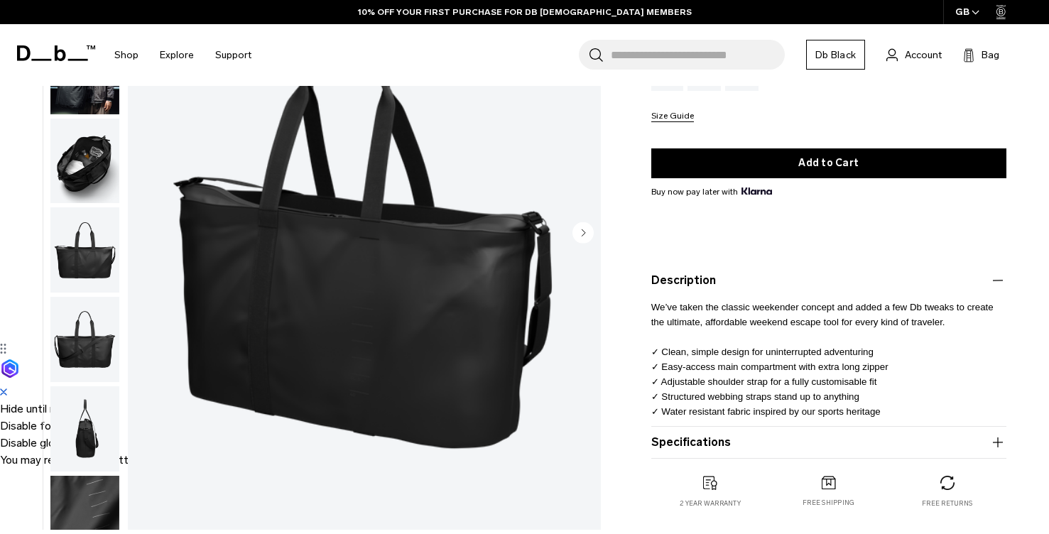
scroll to position [205, 0]
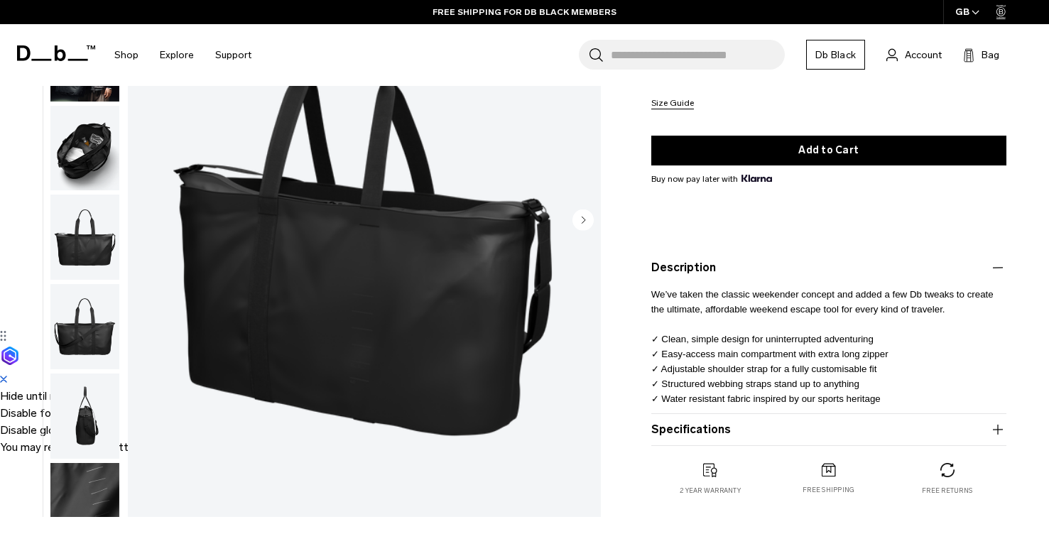
click at [695, 433] on button "Specifications" at bounding box center [828, 429] width 355 height 17
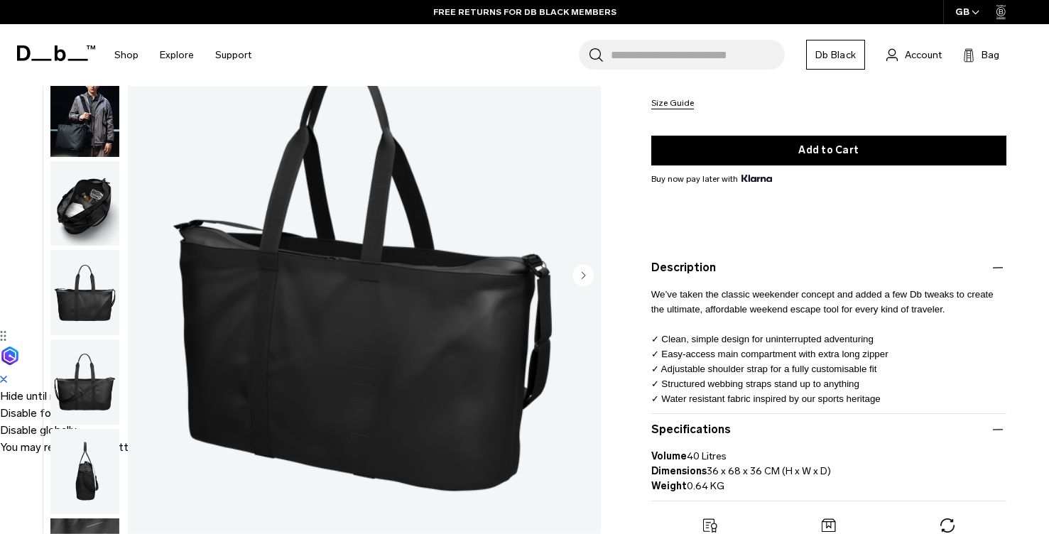
click at [98, 493] on img "button" at bounding box center [84, 471] width 69 height 85
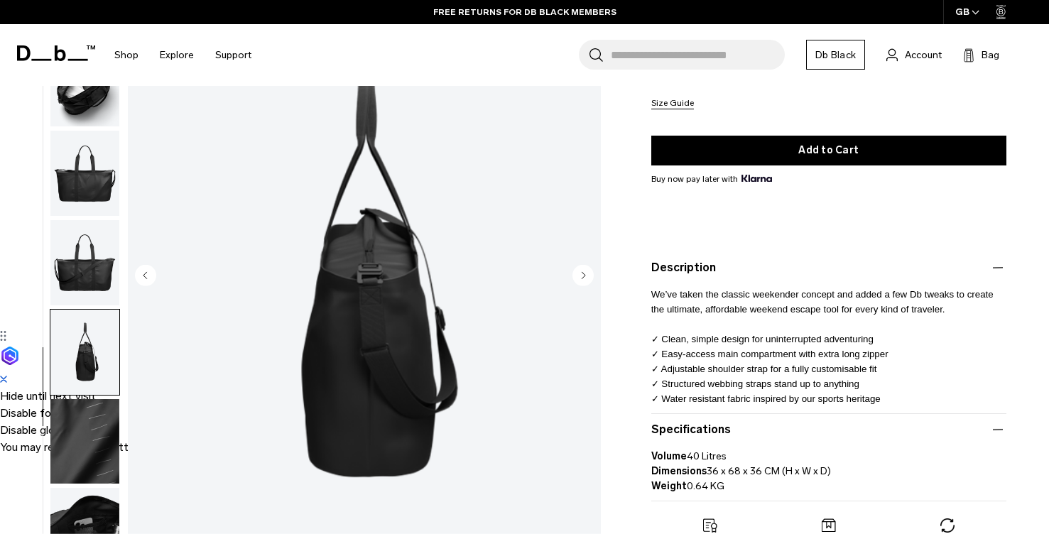
scroll to position [121, 0]
click at [80, 433] on img "button" at bounding box center [84, 439] width 69 height 85
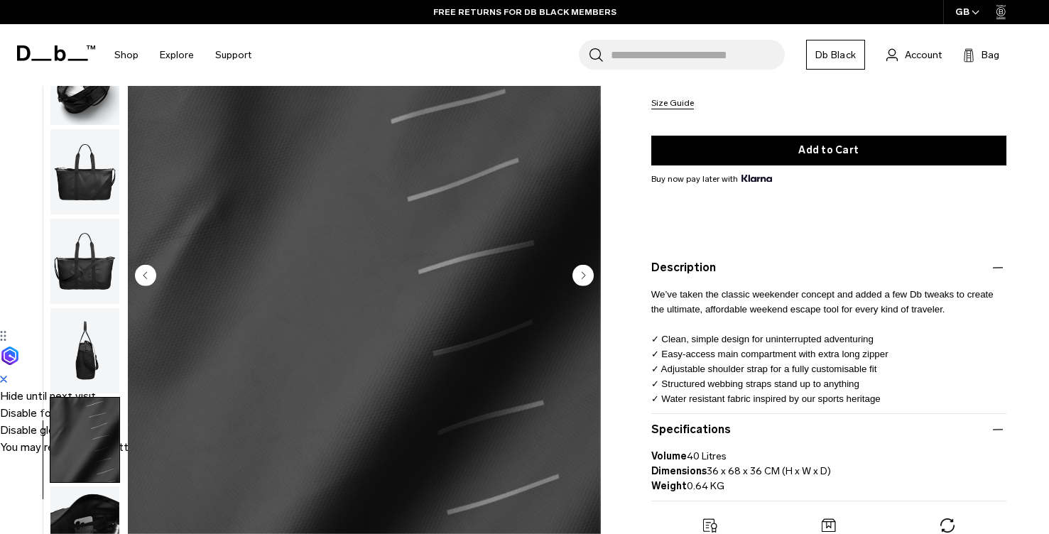
click at [80, 479] on img "button" at bounding box center [84, 439] width 69 height 85
click at [85, 508] on img "button" at bounding box center [84, 528] width 69 height 85
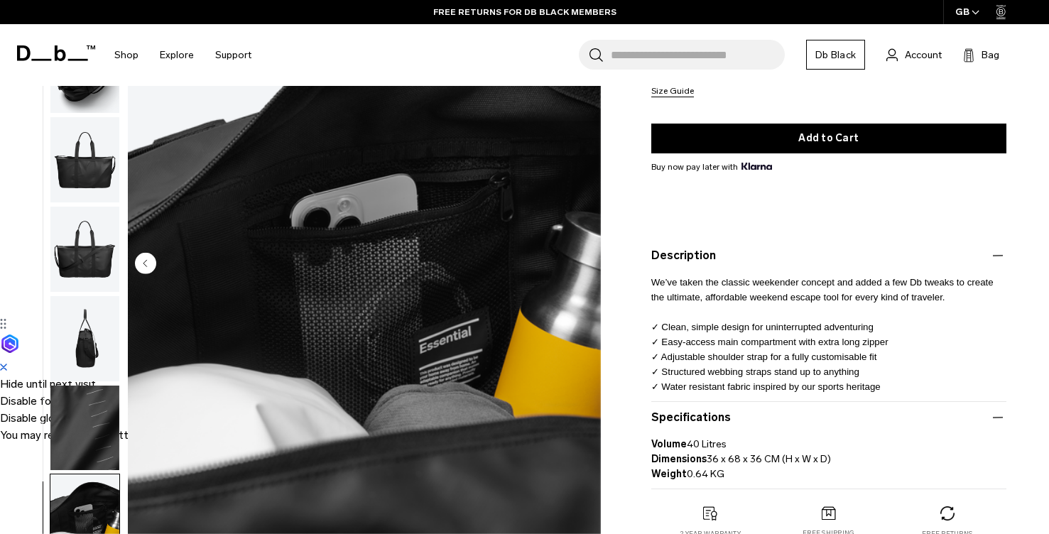
scroll to position [222, 0]
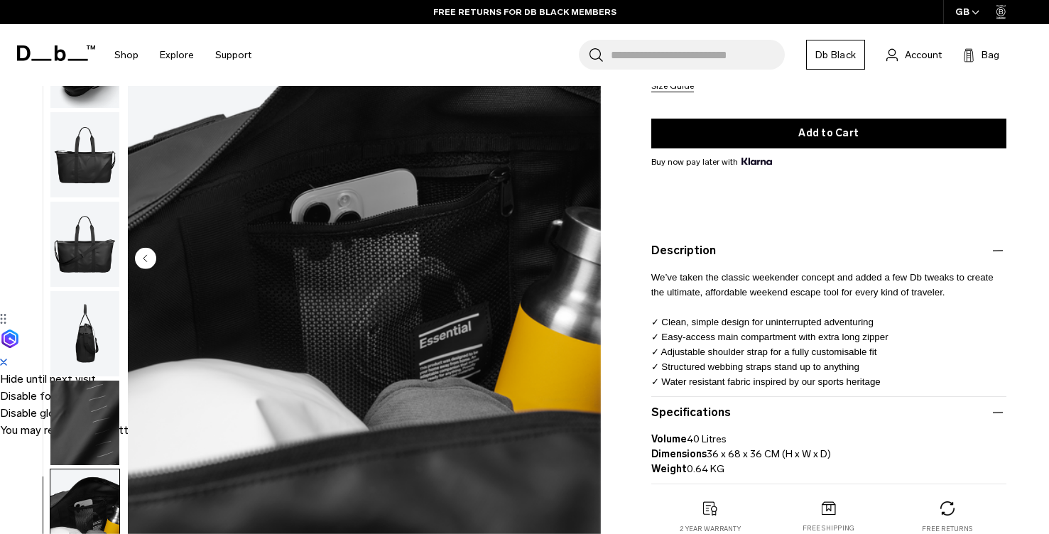
click at [67, 337] on img "button" at bounding box center [84, 333] width 69 height 85
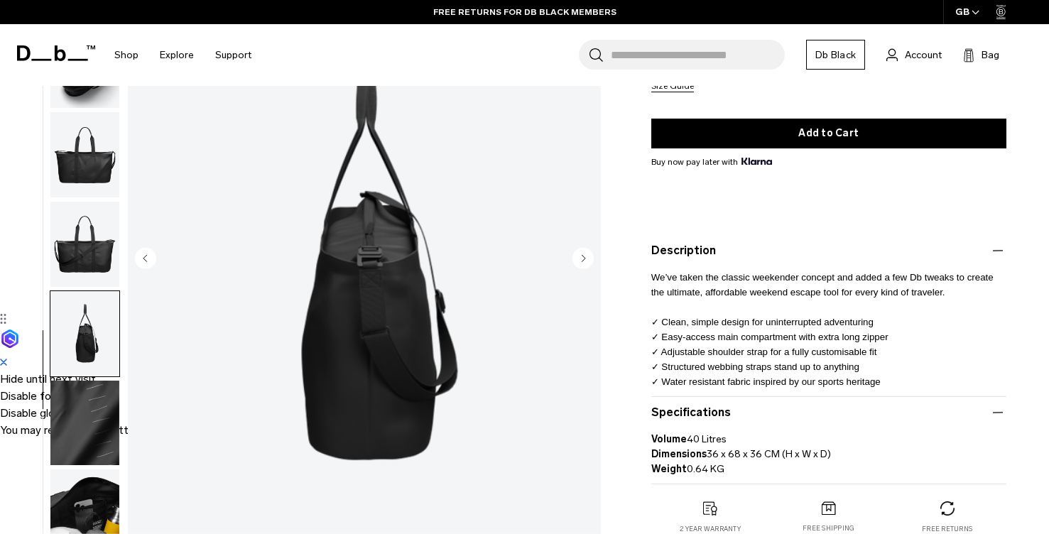
click at [77, 246] on img "button" at bounding box center [84, 244] width 69 height 85
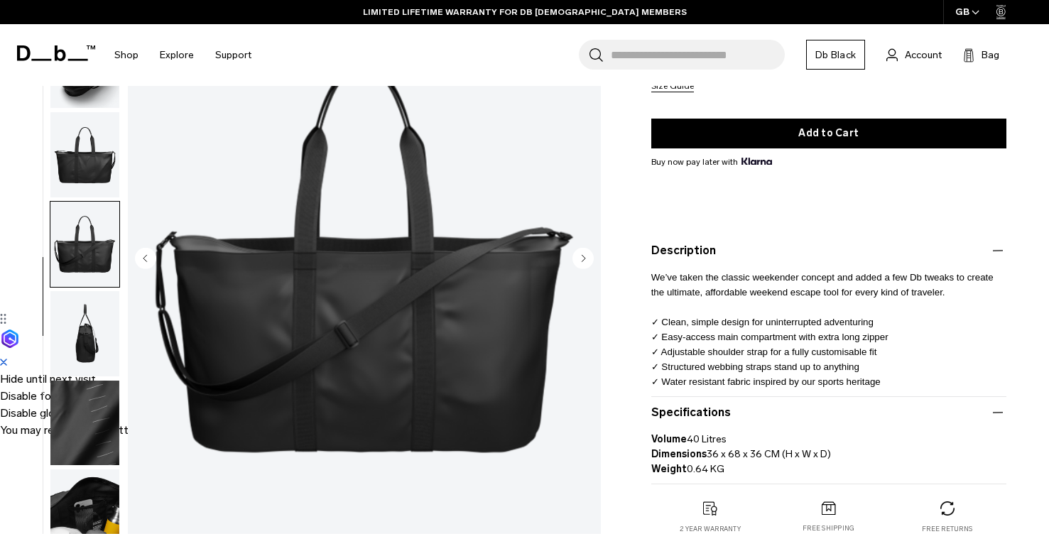
click at [79, 163] on img "button" at bounding box center [84, 154] width 69 height 85
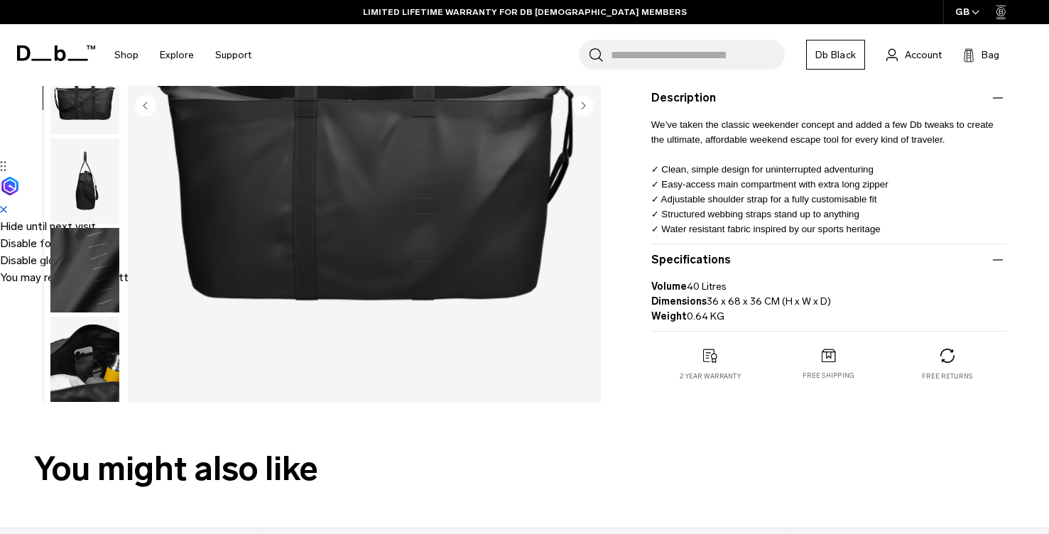
scroll to position [385, 0]
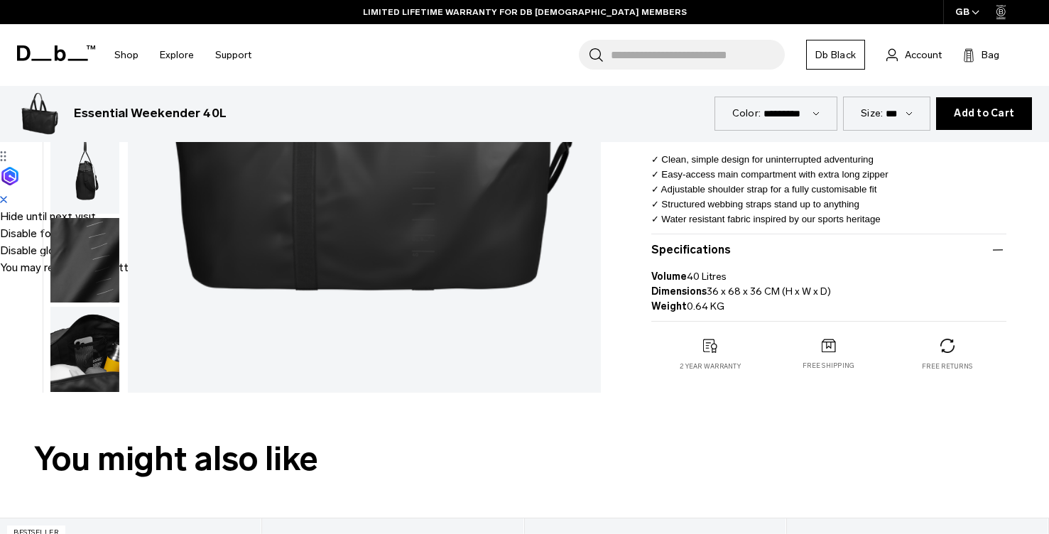
click at [76, 387] on img "button" at bounding box center [84, 349] width 69 height 85
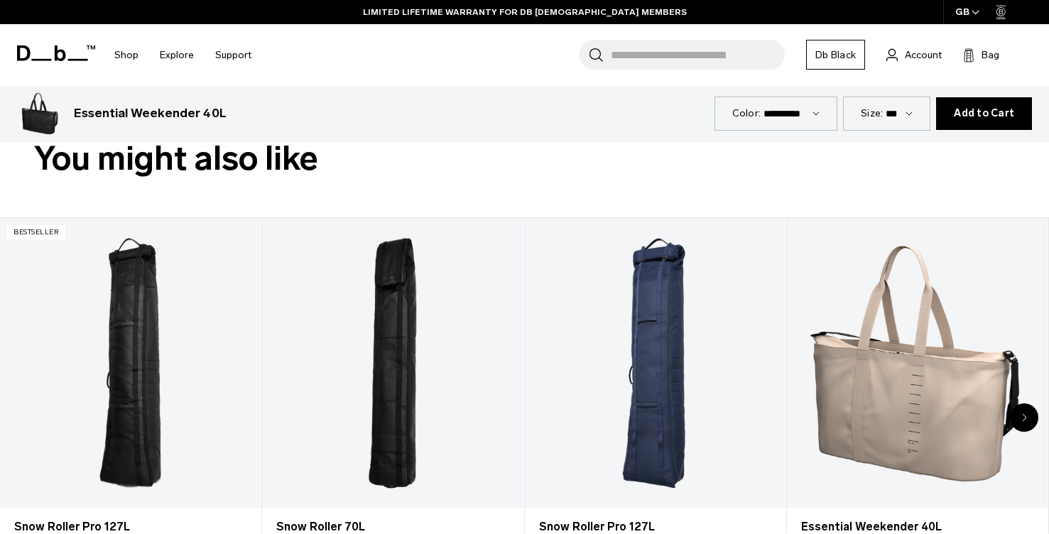
scroll to position [0, 0]
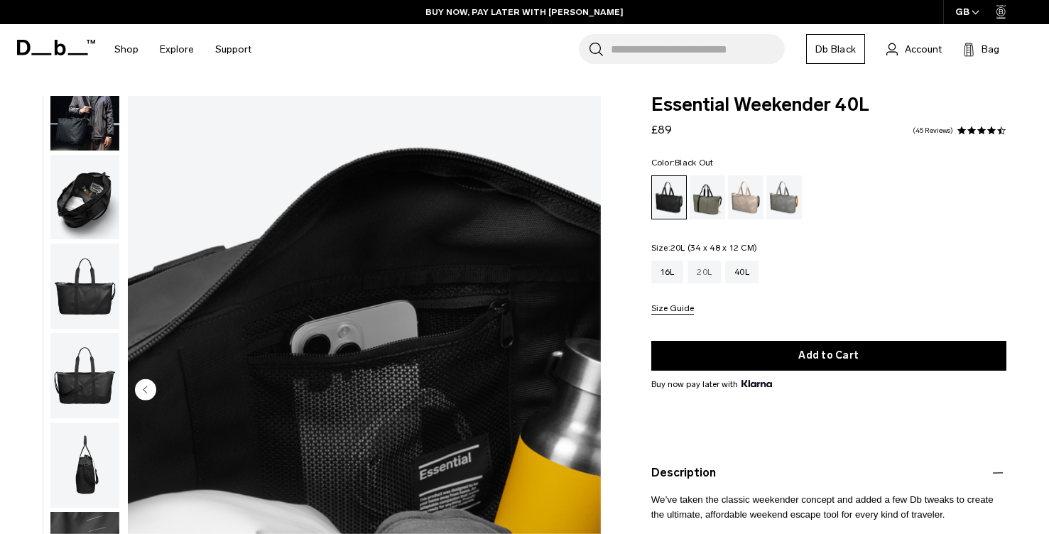
click at [694, 265] on div "20L" at bounding box center [703, 272] width 33 height 23
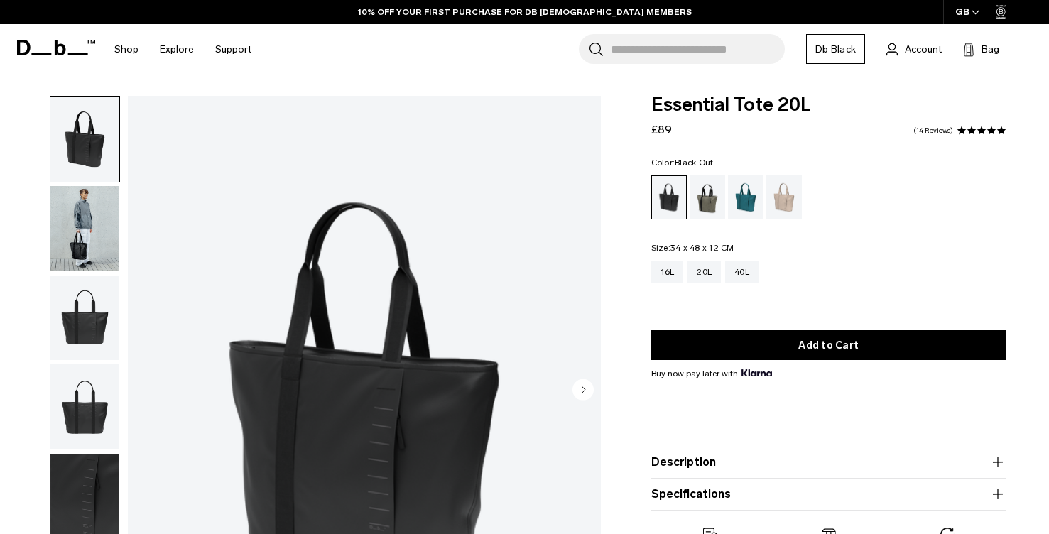
click at [70, 222] on img "button" at bounding box center [84, 228] width 69 height 85
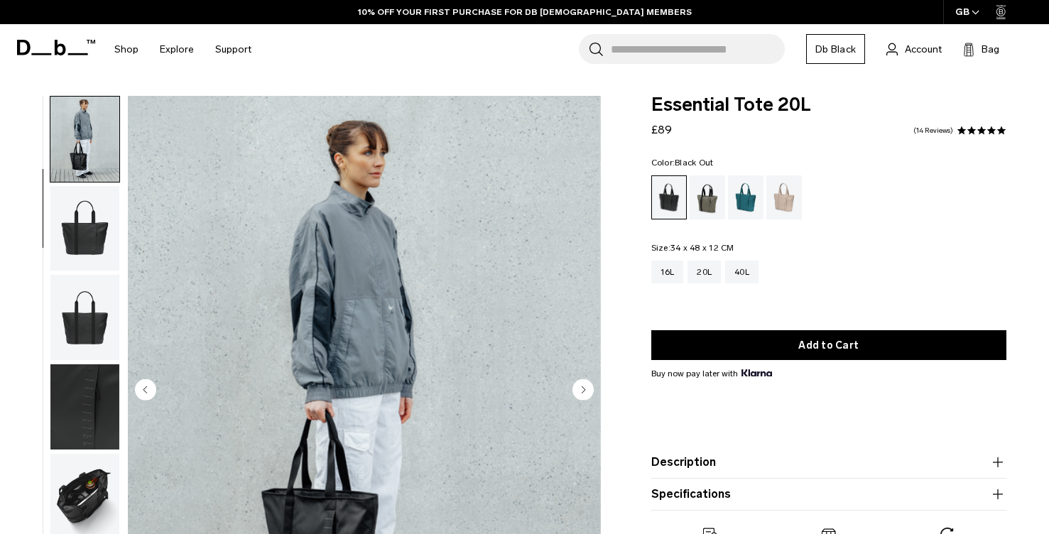
click at [76, 284] on img "button" at bounding box center [84, 317] width 69 height 85
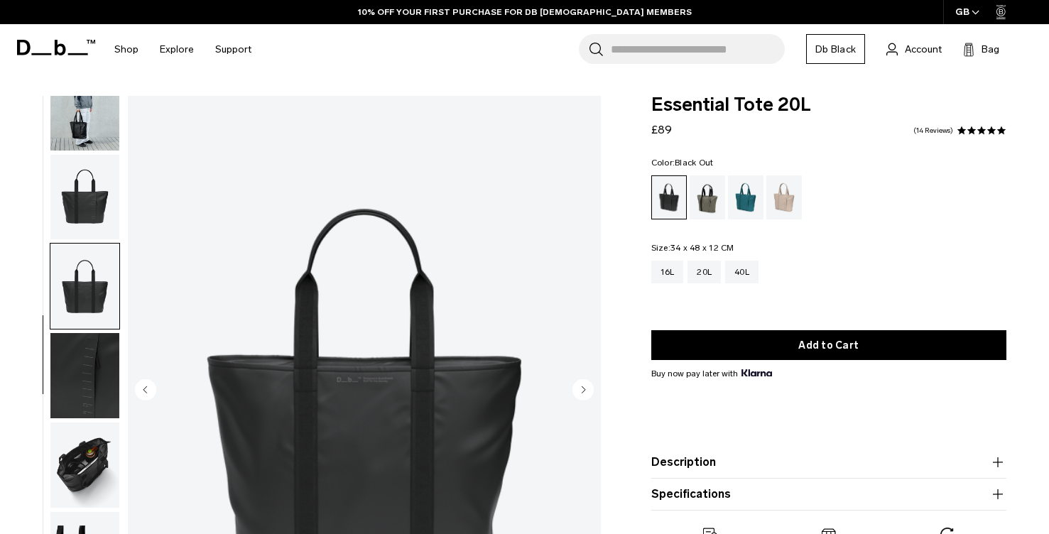
click at [77, 359] on img "button" at bounding box center [84, 375] width 69 height 85
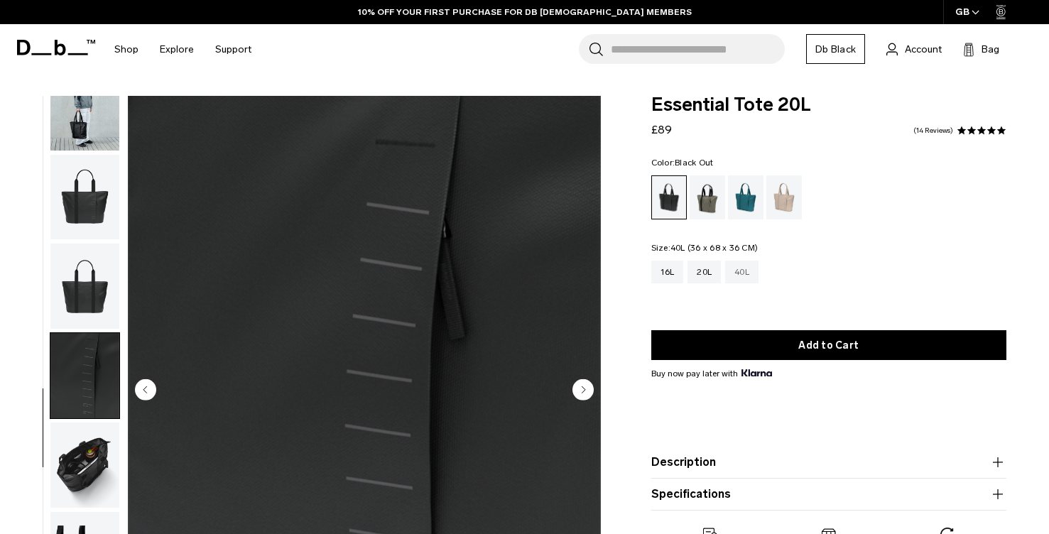
click at [740, 272] on div "40L" at bounding box center [741, 272] width 33 height 23
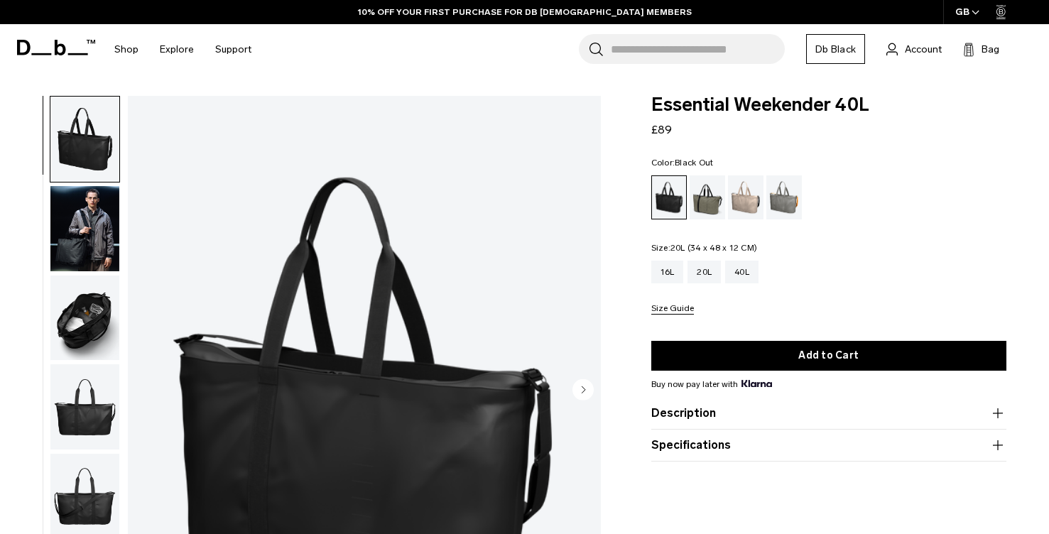
click at [685, 277] on div "16L 20L 40L" at bounding box center [828, 272] width 355 height 23
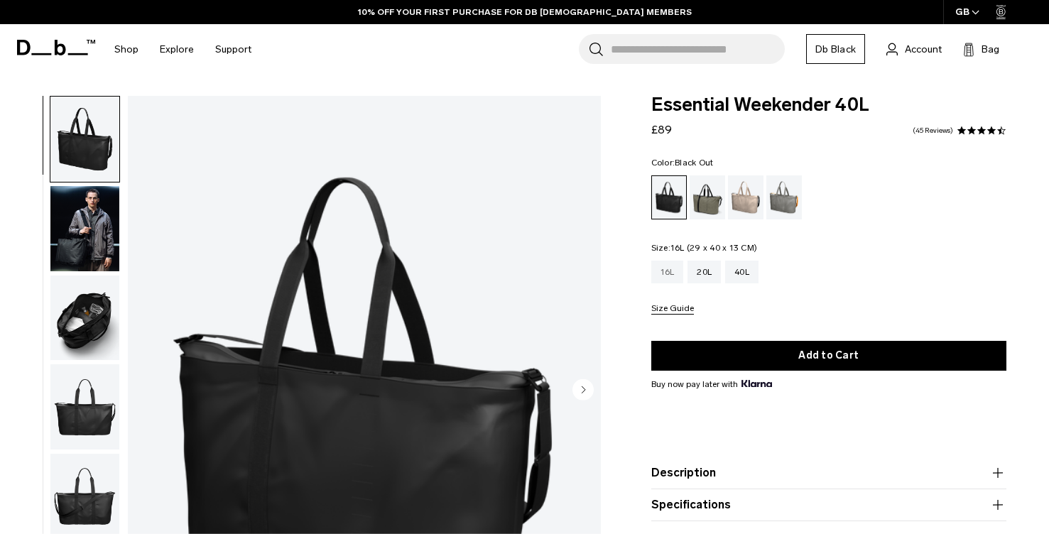
click at [680, 279] on div "16L" at bounding box center [667, 272] width 33 height 23
click at [700, 279] on div "20L" at bounding box center [703, 272] width 33 height 23
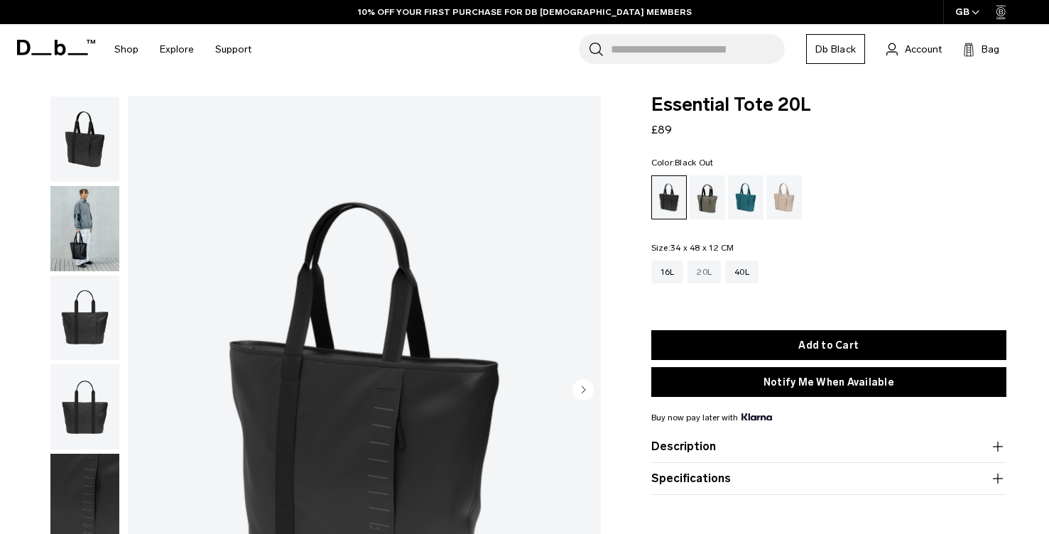
click at [705, 272] on div "20L" at bounding box center [703, 272] width 33 height 23
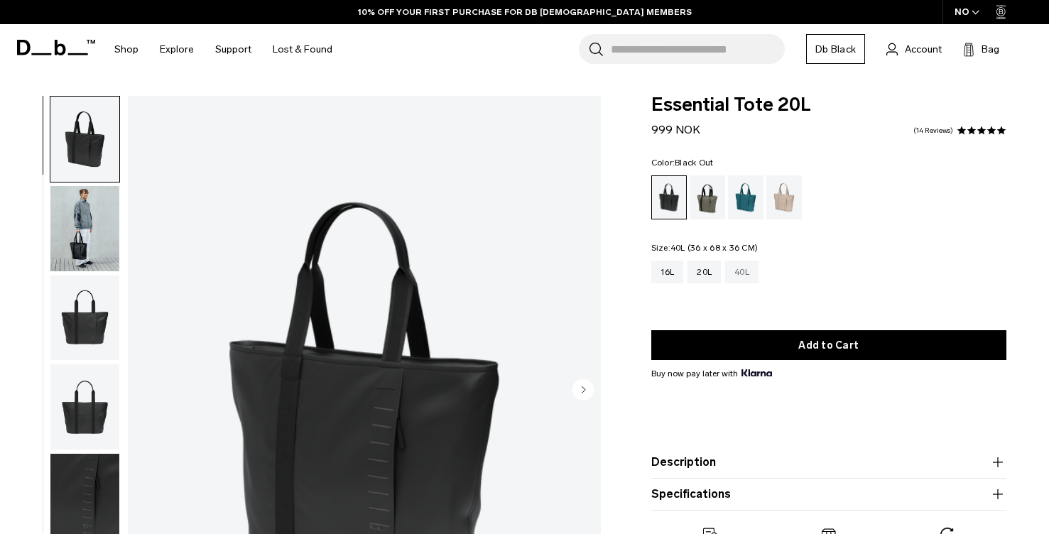
click at [753, 275] on div "40L" at bounding box center [741, 272] width 33 height 23
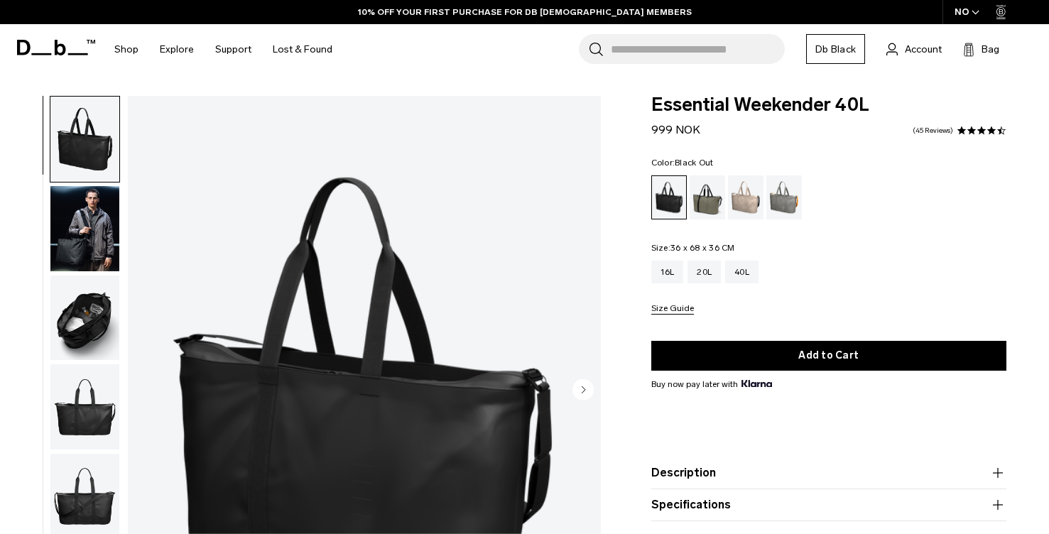
click at [976, 16] on span "button" at bounding box center [976, 12] width 8 height 11
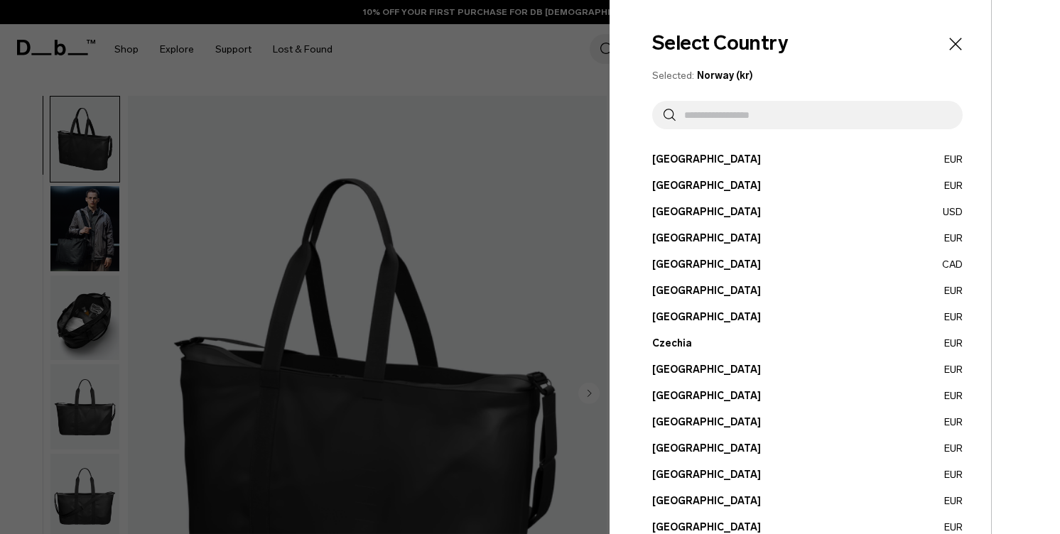
click at [379, 47] on div at bounding box center [530, 267] width 1060 height 534
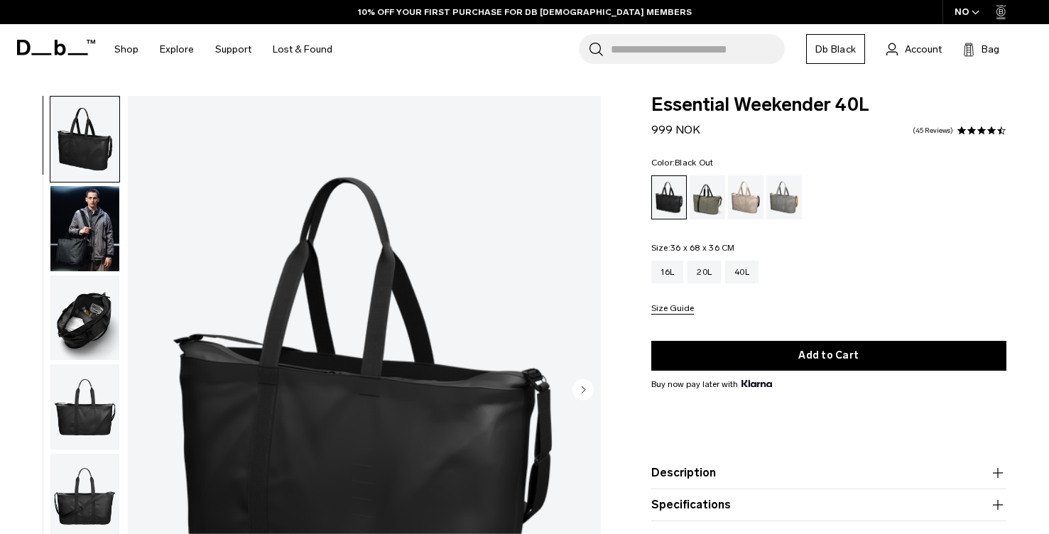
click at [974, 19] on div "NO" at bounding box center [967, 12] width 50 height 24
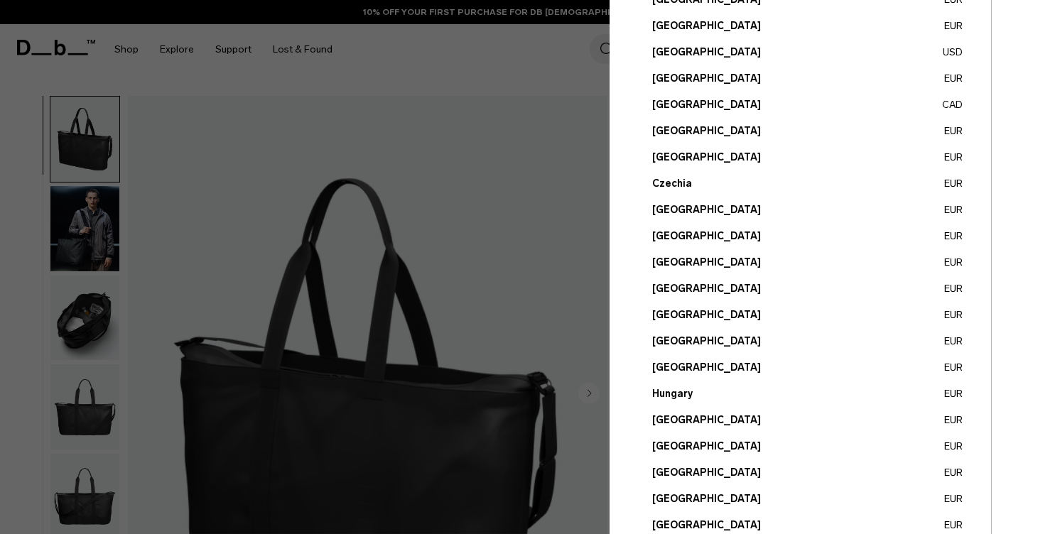
scroll to position [513, 0]
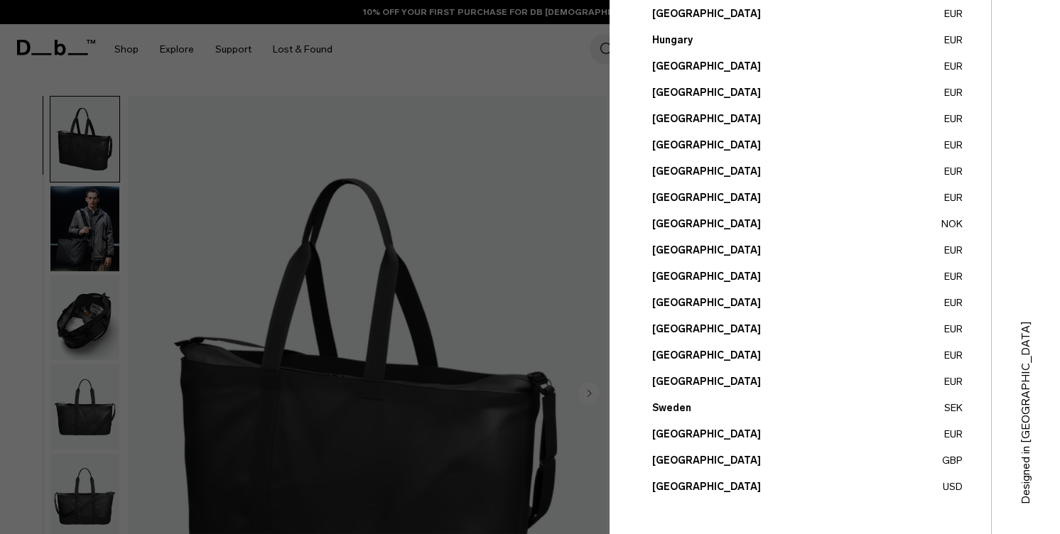
click at [711, 460] on button "United Kingdom GBP" at bounding box center [807, 460] width 310 height 15
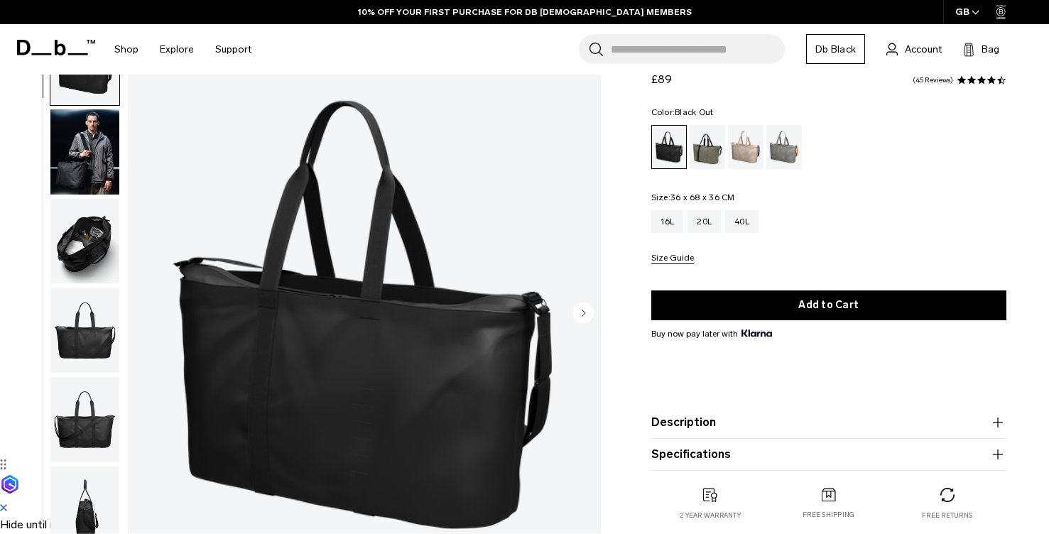
scroll to position [77, 0]
click at [578, 307] on circle "Next slide" at bounding box center [582, 312] width 21 height 21
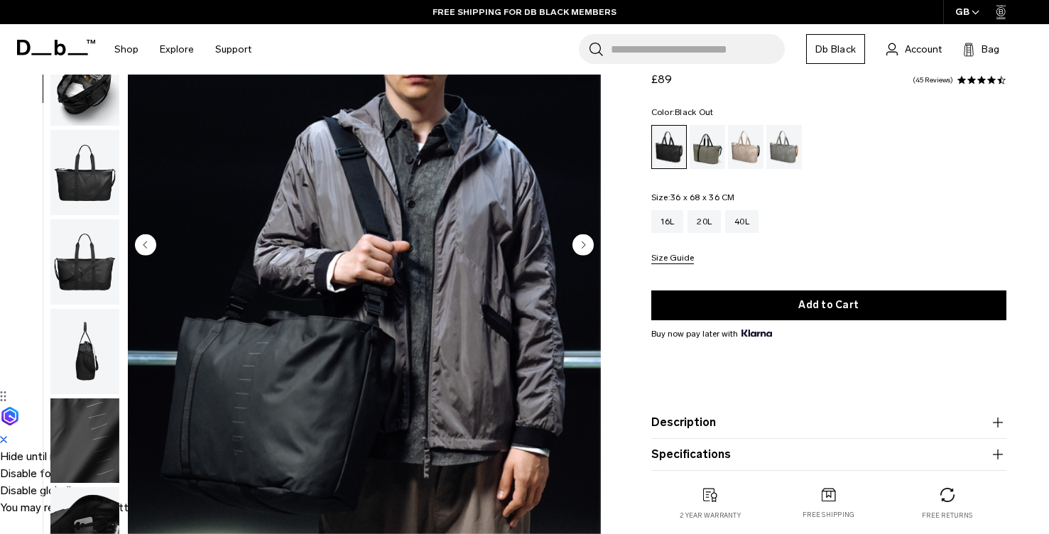
scroll to position [149, 0]
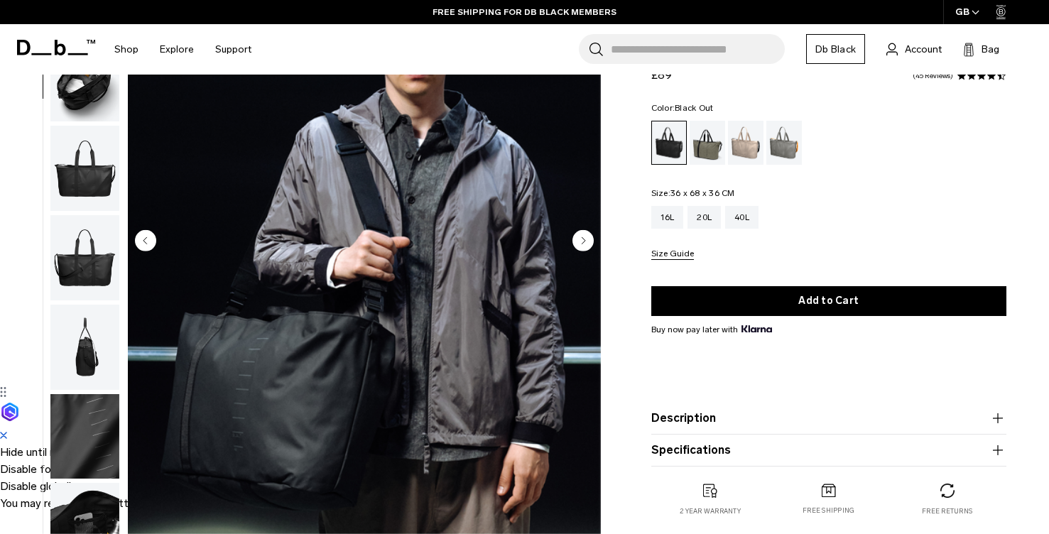
click at [582, 244] on icon "Next slide" at bounding box center [584, 240] width 4 height 6
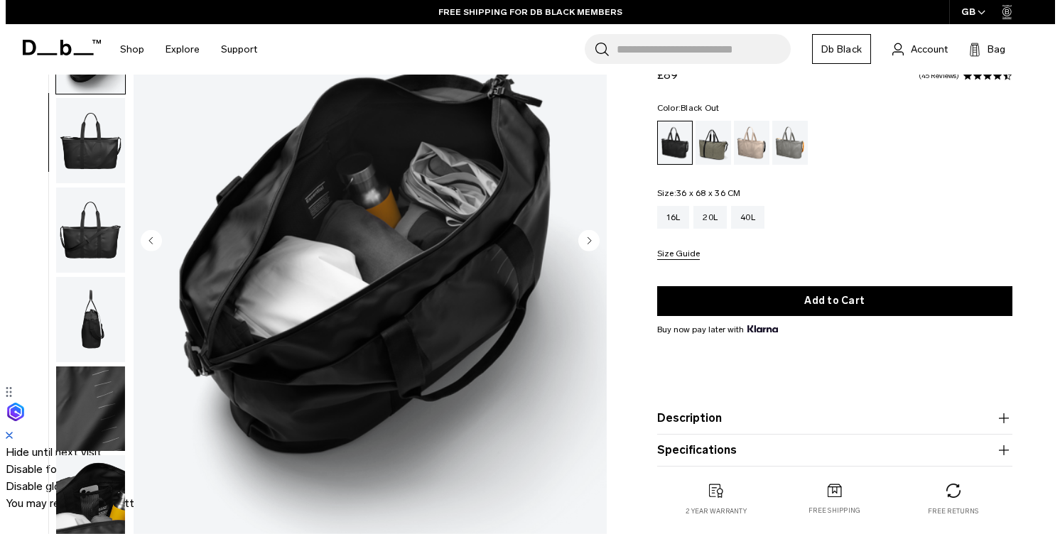
scroll to position [121, 0]
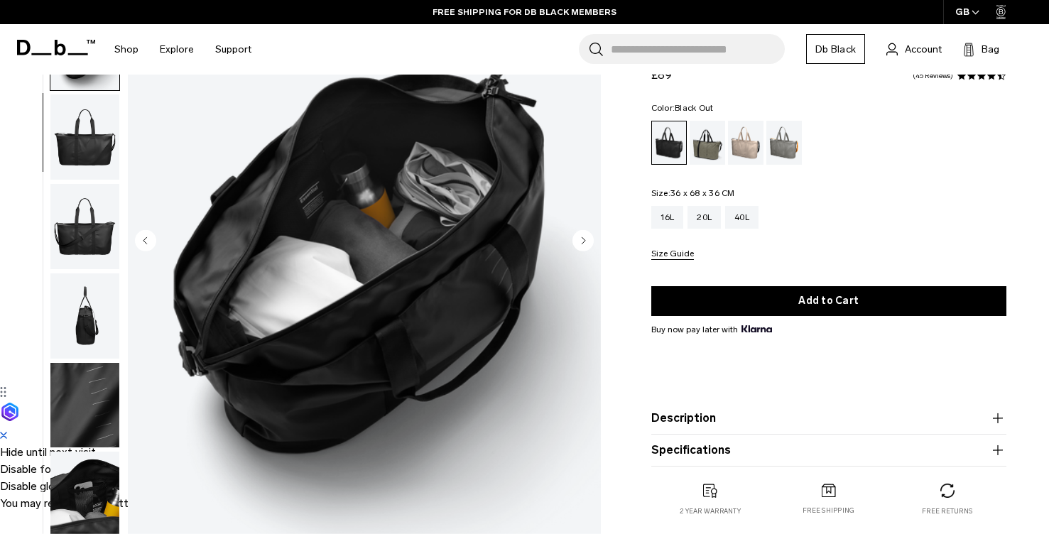
click at [582, 244] on icon "Next slide" at bounding box center [584, 240] width 4 height 6
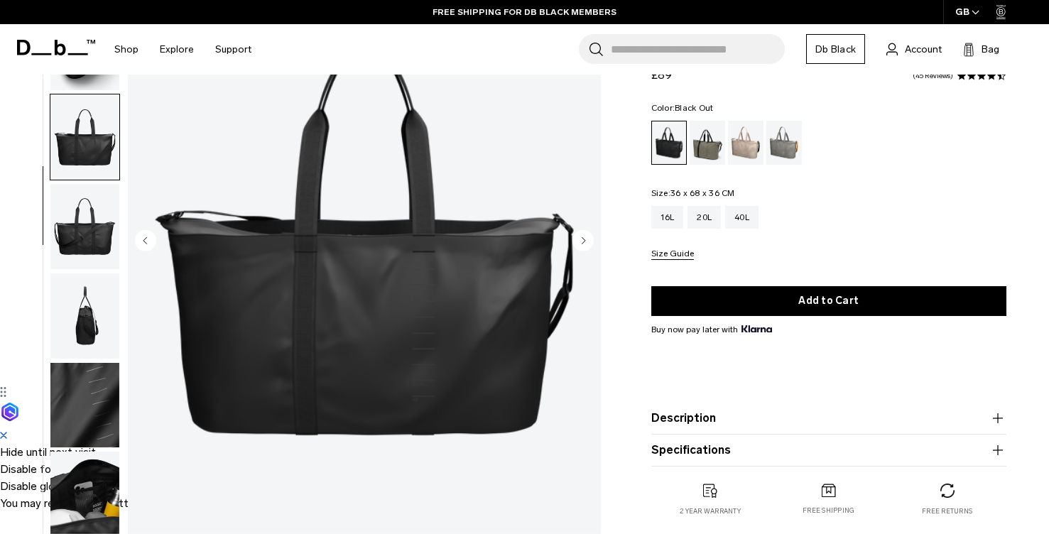
click at [582, 244] on icon "Next slide" at bounding box center [584, 240] width 4 height 6
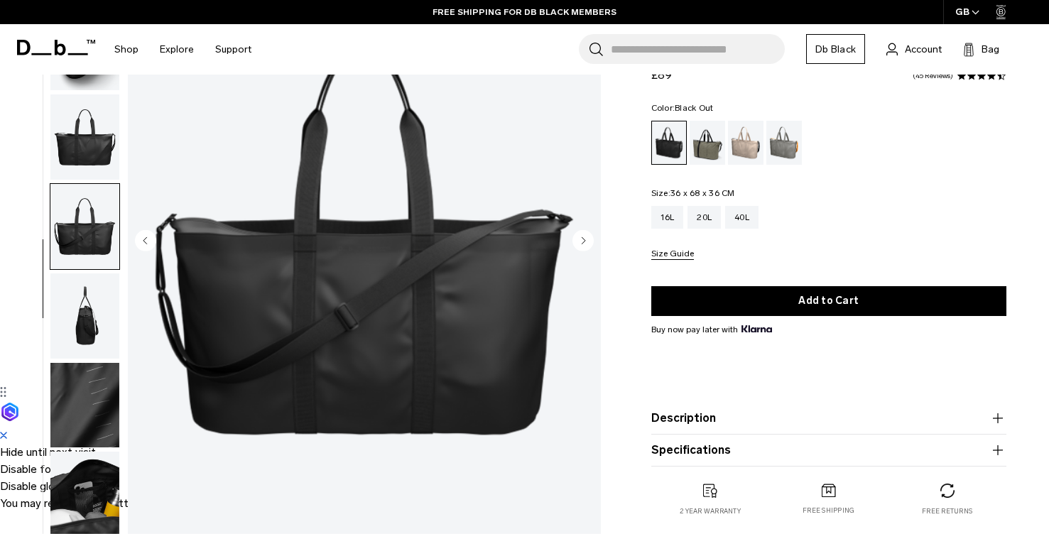
click at [582, 244] on icon "Next slide" at bounding box center [584, 240] width 4 height 6
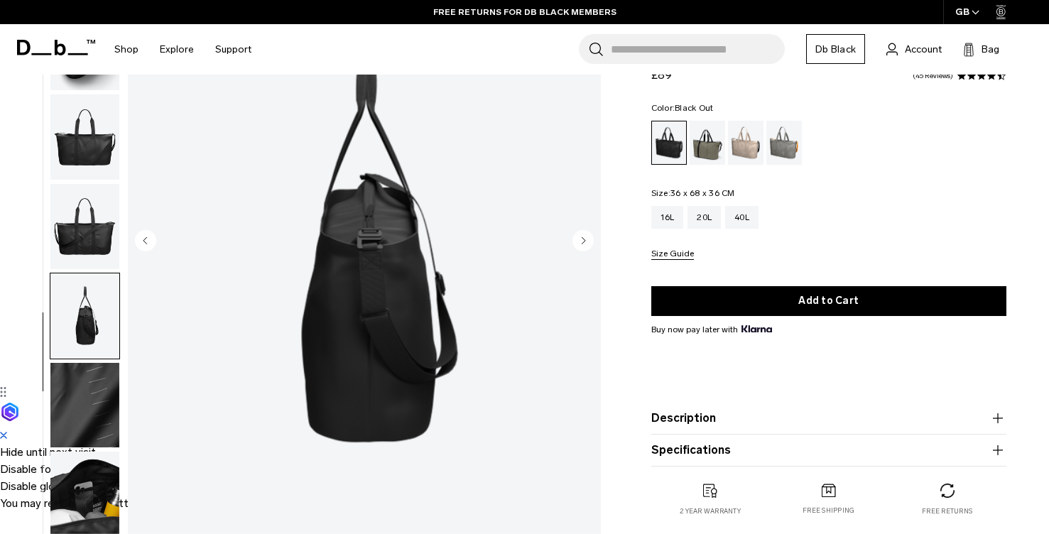
click at [582, 244] on icon "Next slide" at bounding box center [584, 240] width 4 height 6
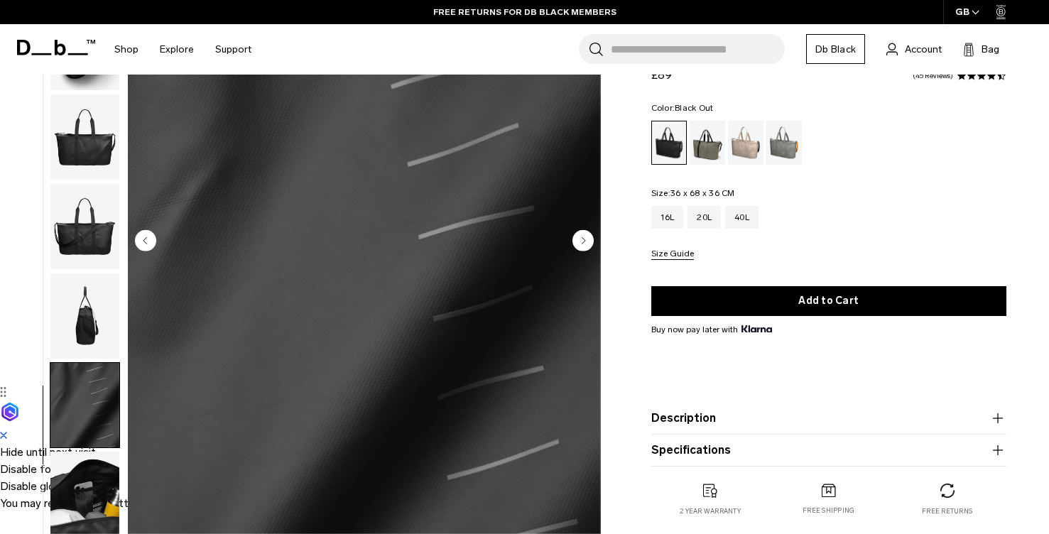
click at [582, 244] on icon "Next slide" at bounding box center [584, 240] width 4 height 6
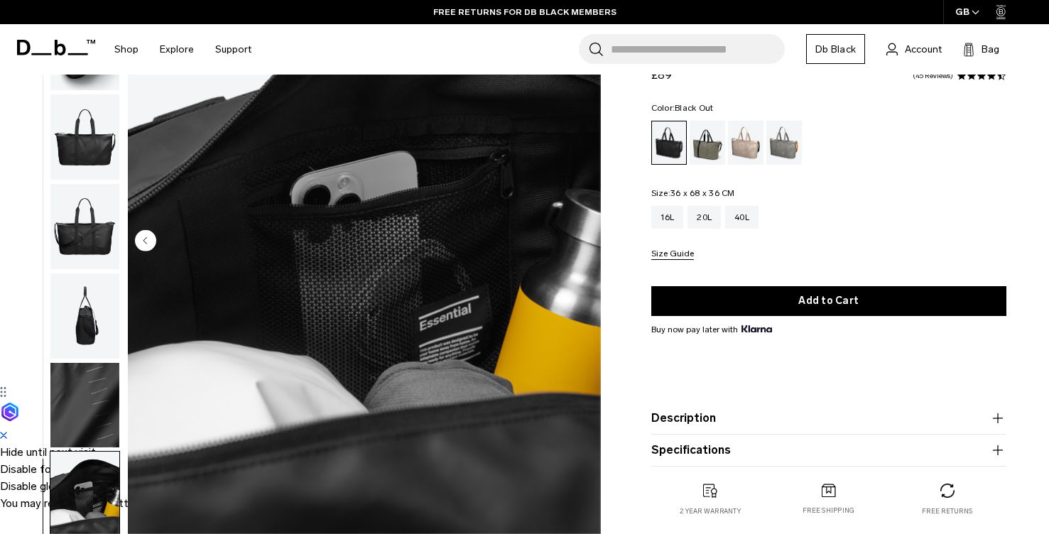
click at [581, 244] on img "8 / 8" at bounding box center [364, 242] width 473 height 591
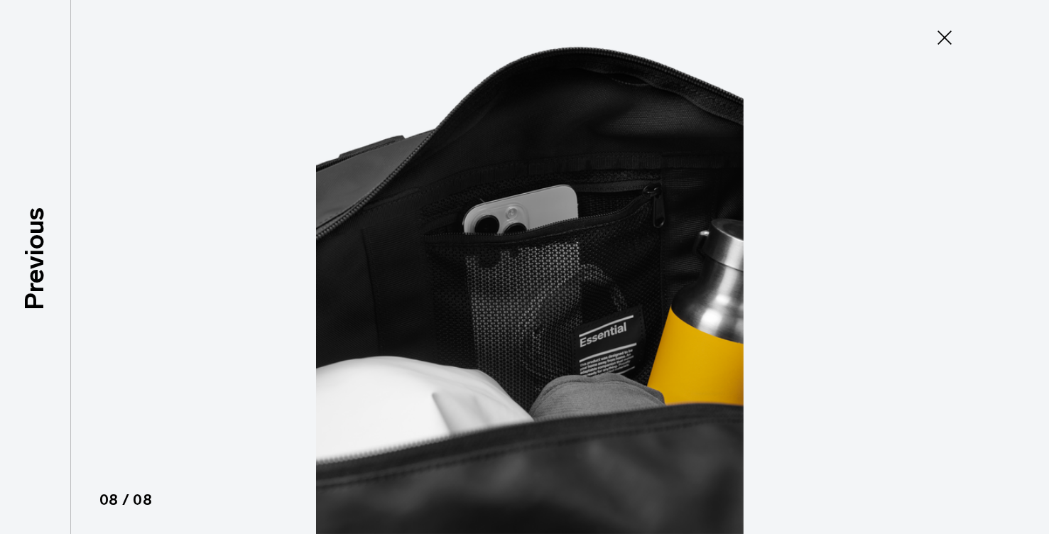
scroll to position [114, 0]
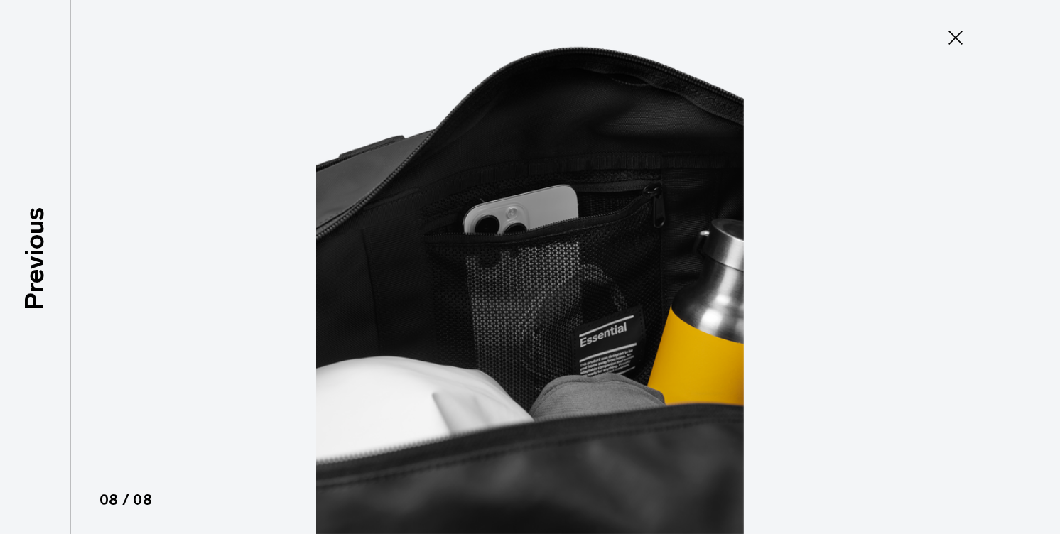
click at [952, 38] on icon at bounding box center [955, 37] width 23 height 23
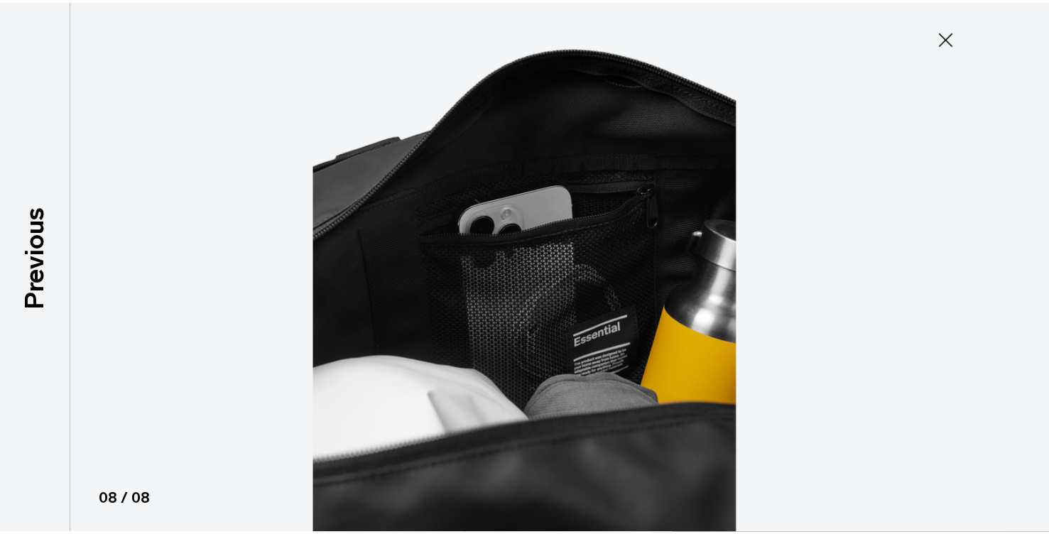
scroll to position [121, 0]
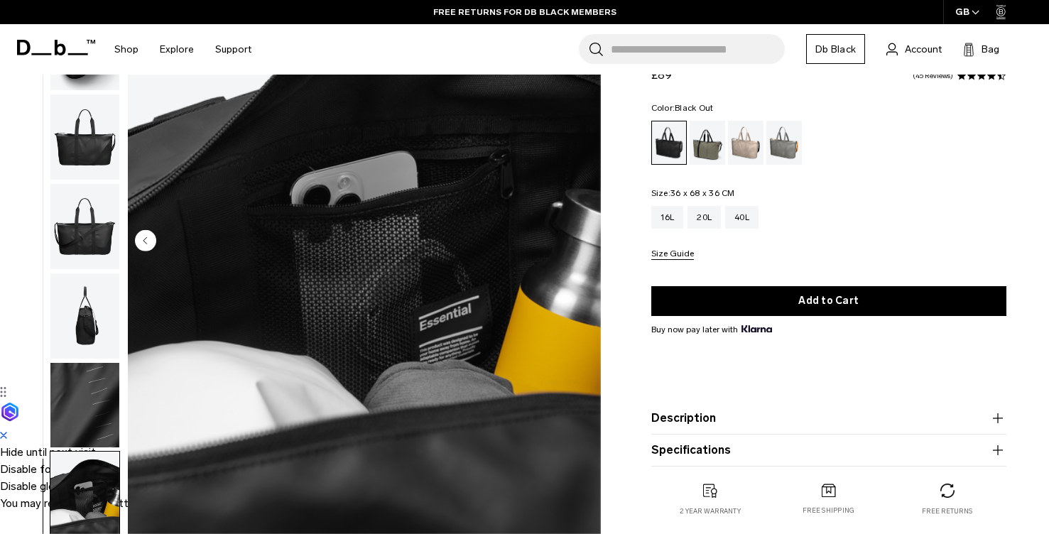
click at [116, 337] on img "button" at bounding box center [84, 315] width 69 height 85
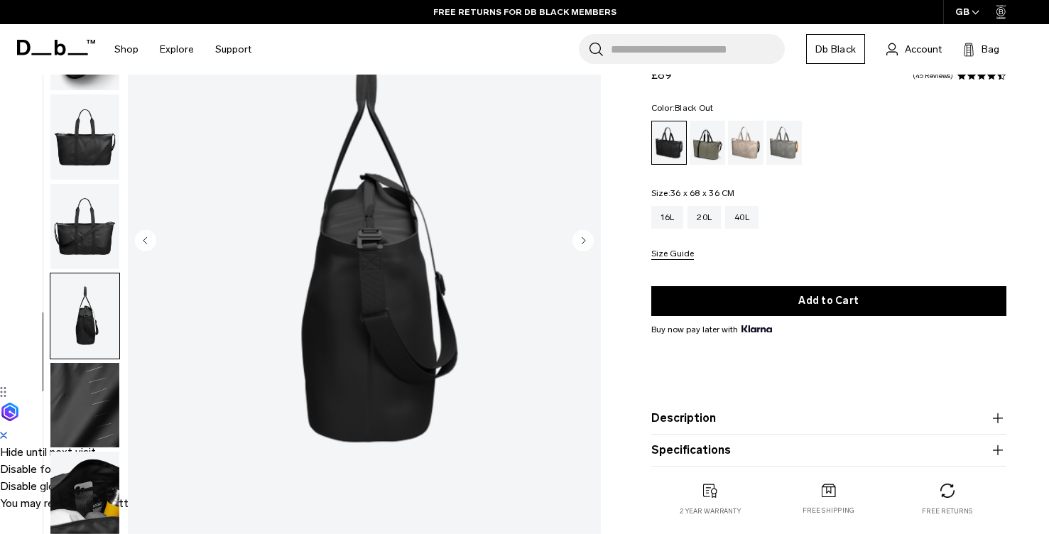
click at [105, 245] on img "button" at bounding box center [84, 226] width 69 height 85
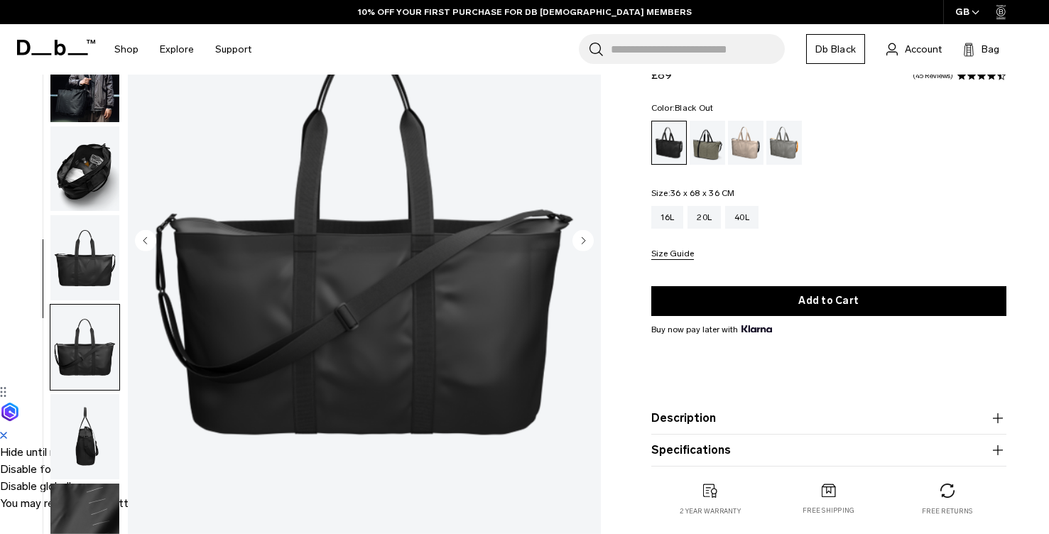
scroll to position [0, 0]
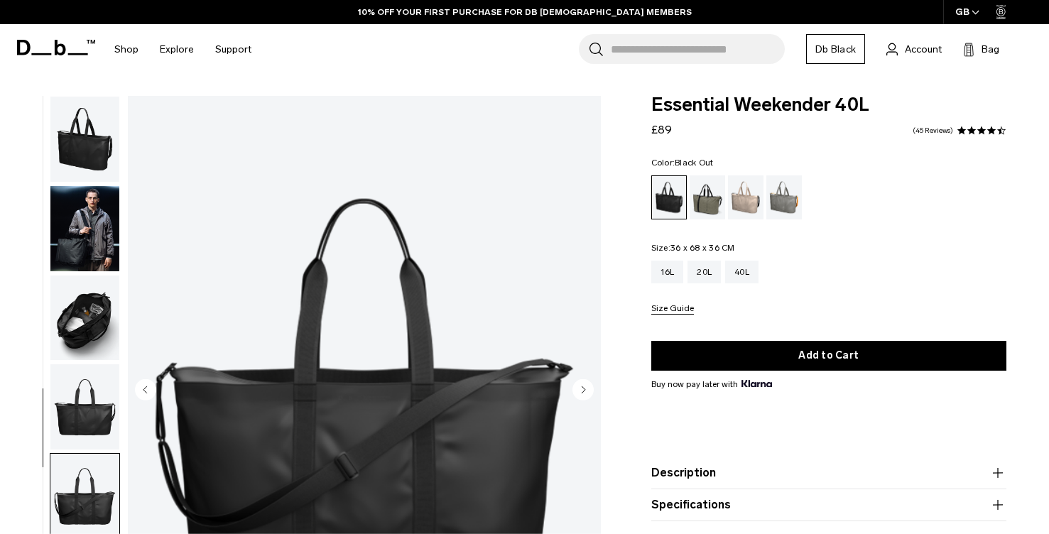
click at [775, 103] on span "Essential Weekender 40L" at bounding box center [828, 105] width 355 height 18
copy div "Essential Weekender 40L"
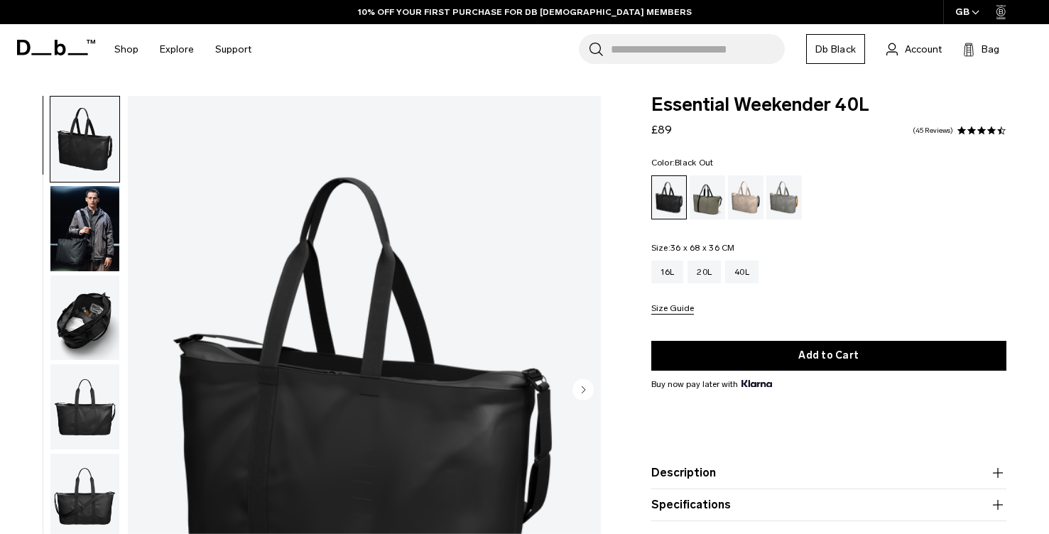
click at [970, 134] on span at bounding box center [972, 131] width 10 height 10
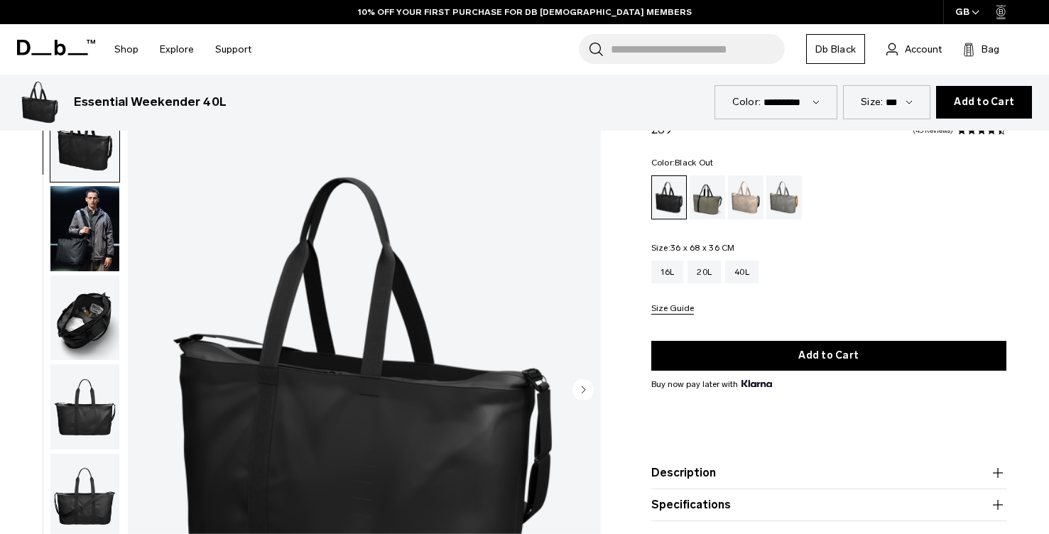
scroll to position [4077, 0]
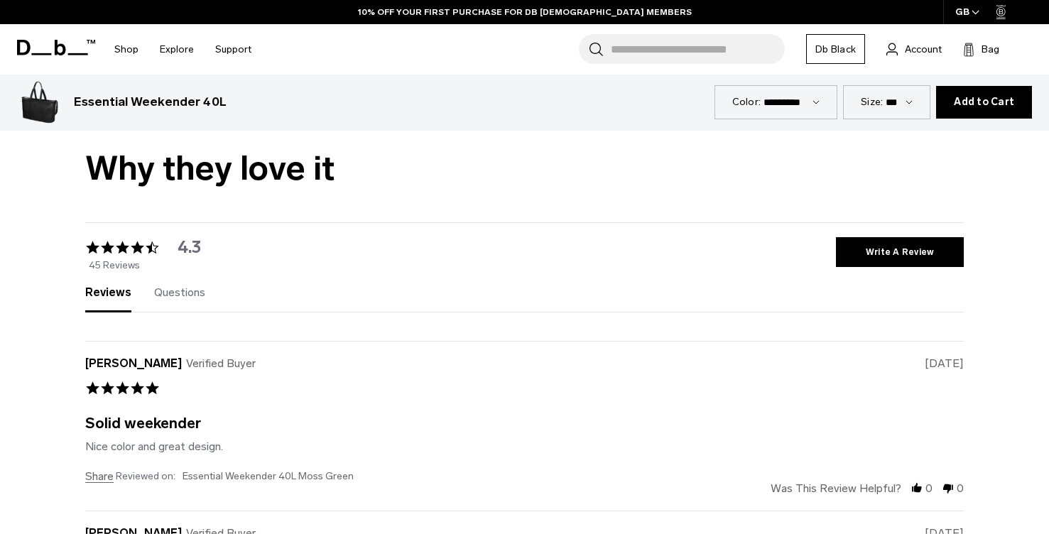
click at [200, 273] on div "Reviews (45) Questions (0) write a review ask a question" at bounding box center [524, 293] width 879 height 40
click at [178, 287] on div "Questions (0)" at bounding box center [179, 298] width 51 height 23
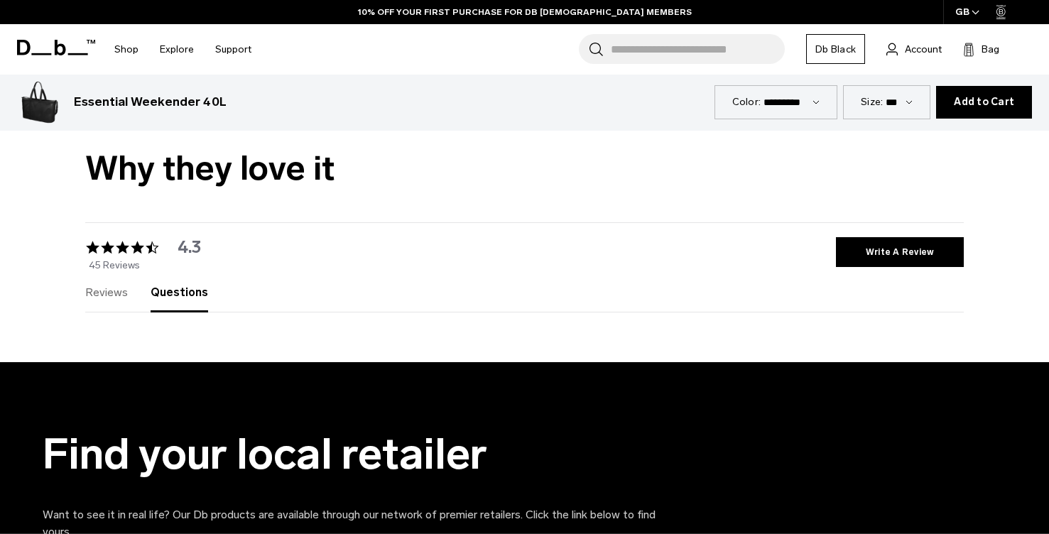
click at [115, 285] on span "Reviews" at bounding box center [106, 291] width 43 height 13
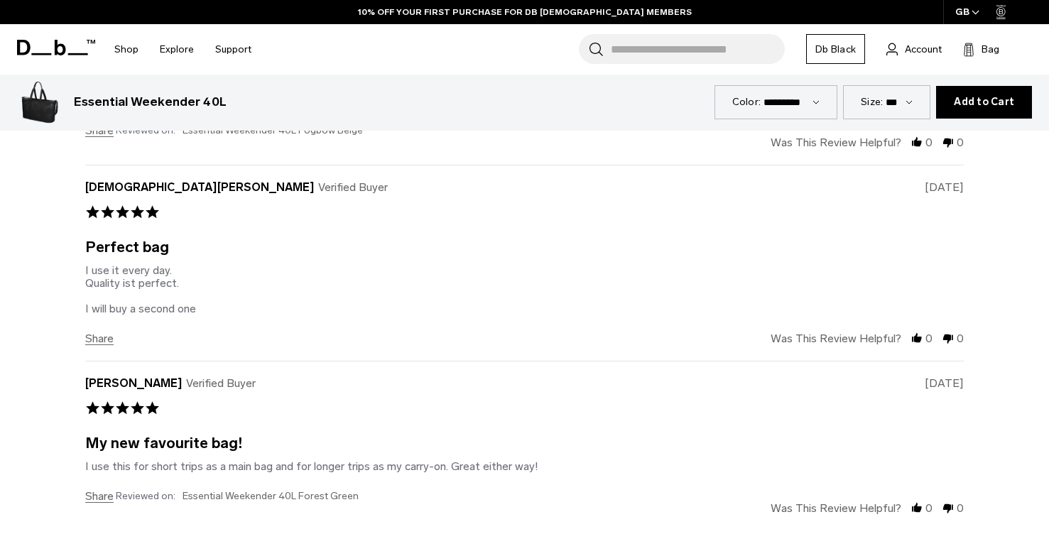
scroll to position [4859, 0]
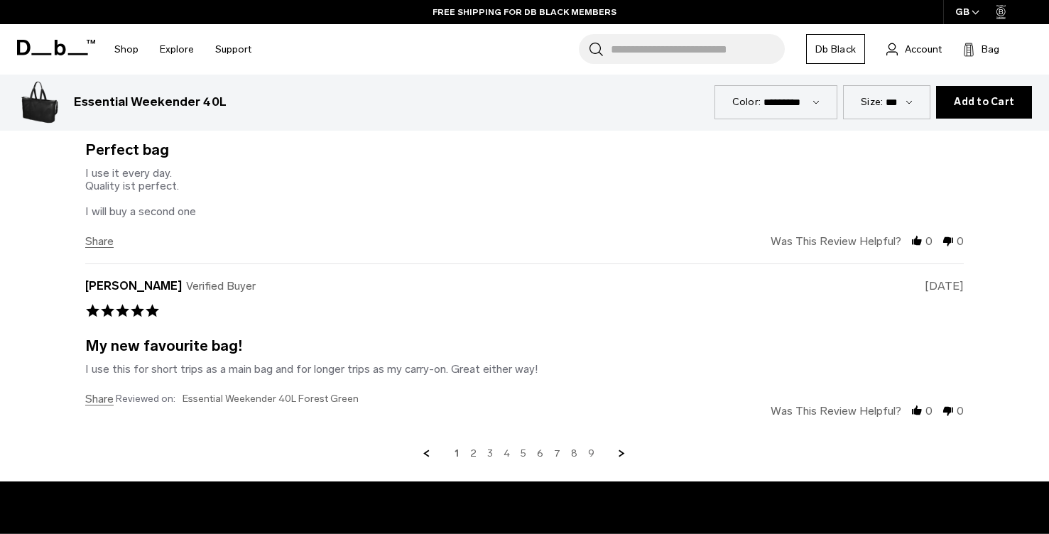
click at [592, 447] on link "9" at bounding box center [591, 453] width 6 height 13
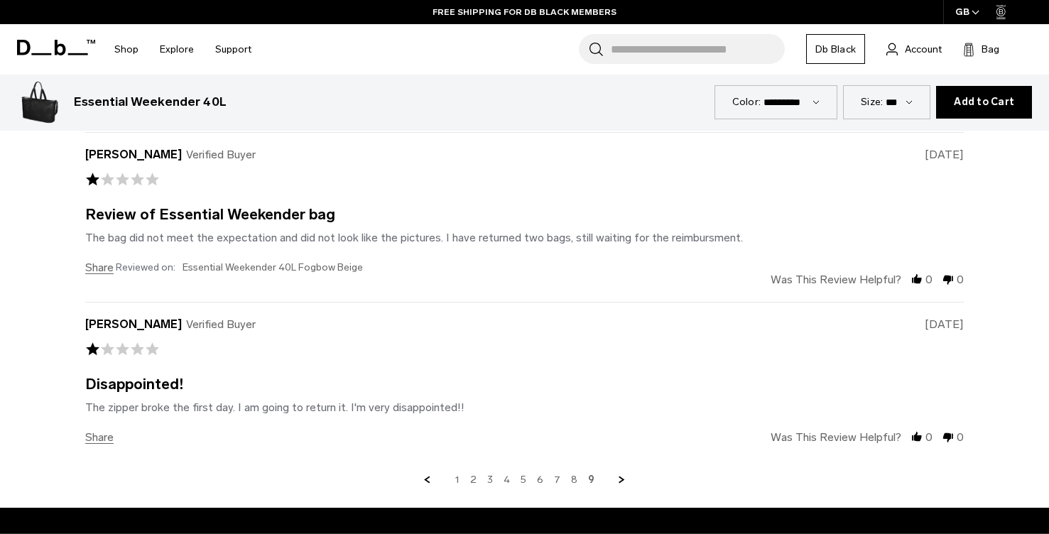
scroll to position [4774, 0]
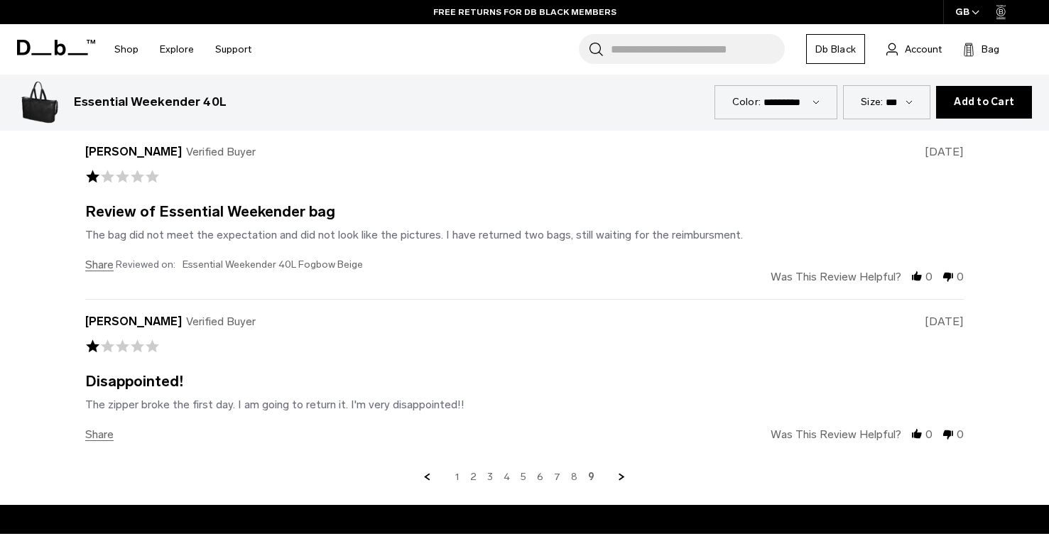
click at [571, 471] on link "8" at bounding box center [574, 477] width 6 height 13
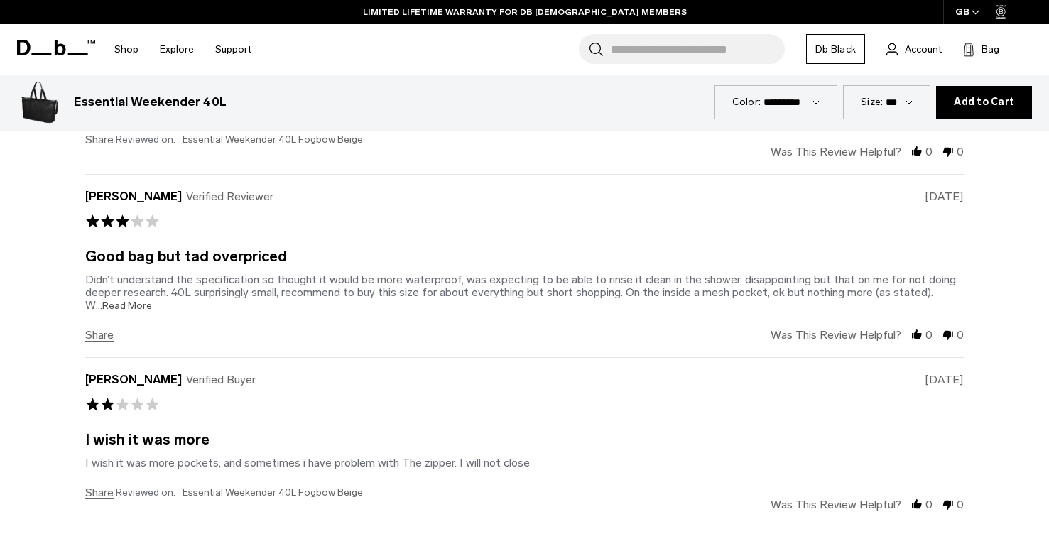
scroll to position [4777, 0]
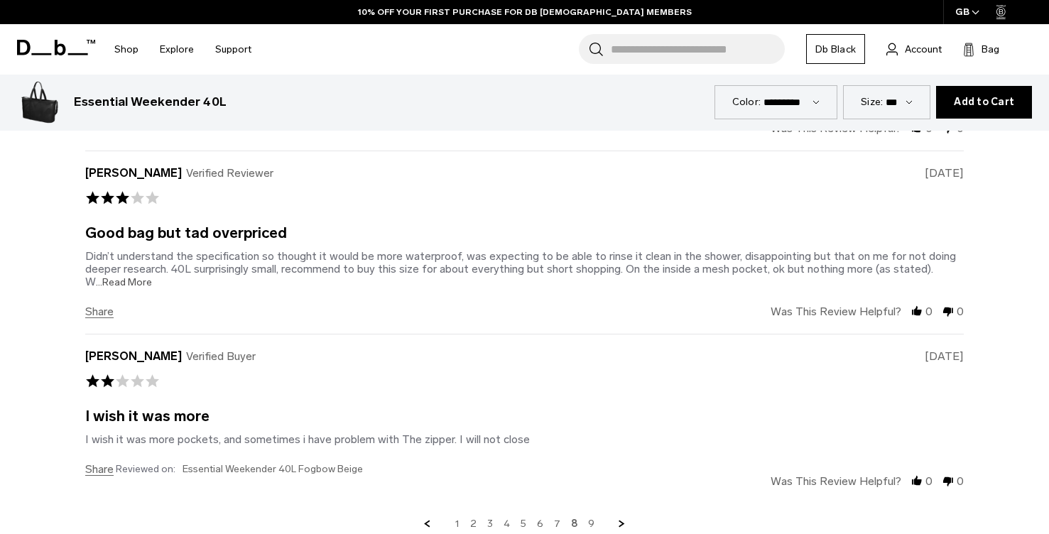
click at [113, 249] on div "Didn’t understand the specification so thought it would be more waterproof, was…" at bounding box center [520, 268] width 871 height 39
click at [113, 276] on span "...Read More" at bounding box center [124, 282] width 56 height 12
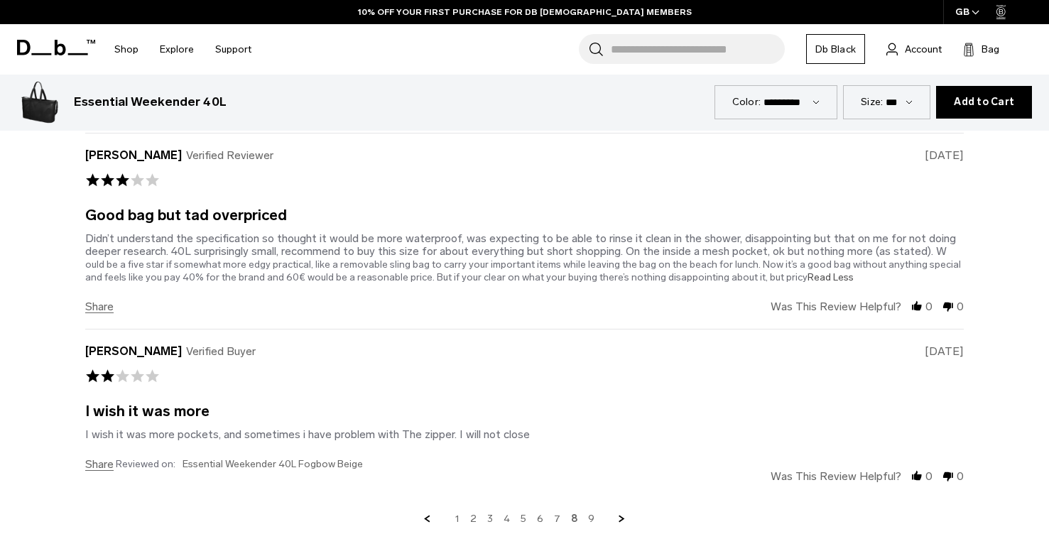
scroll to position [4804, 0]
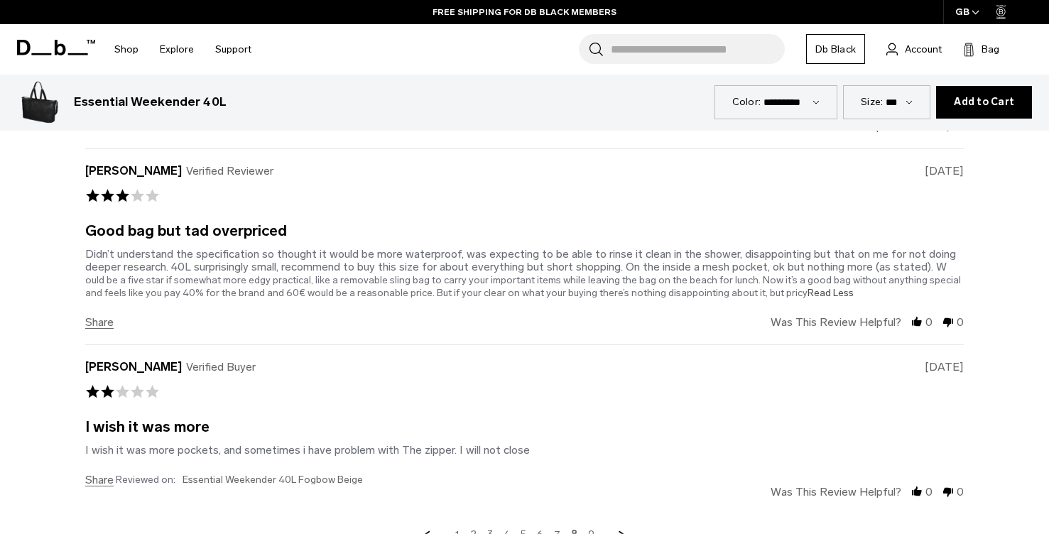
click at [558, 528] on link "7" at bounding box center [557, 534] width 6 height 13
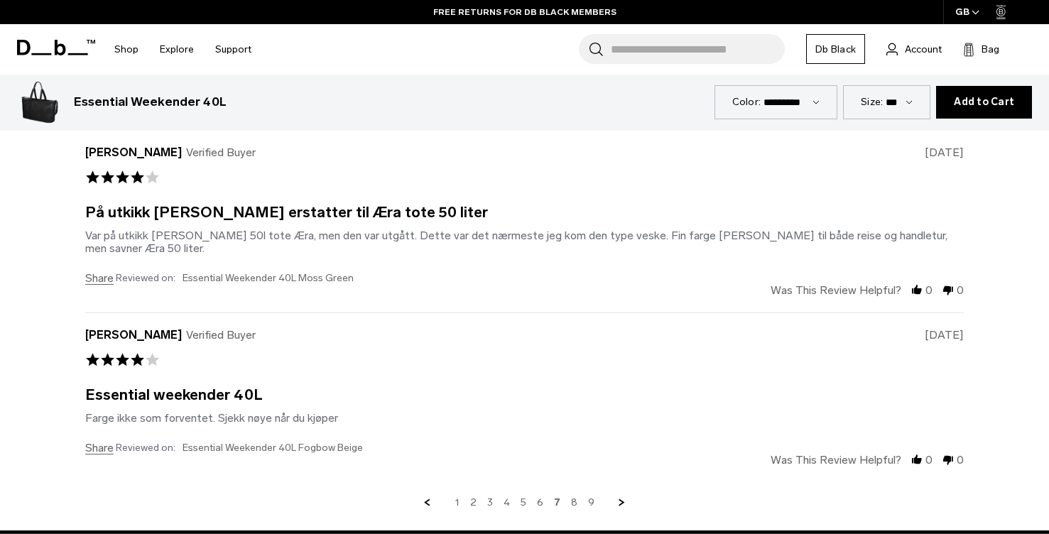
scroll to position [4776, 0]
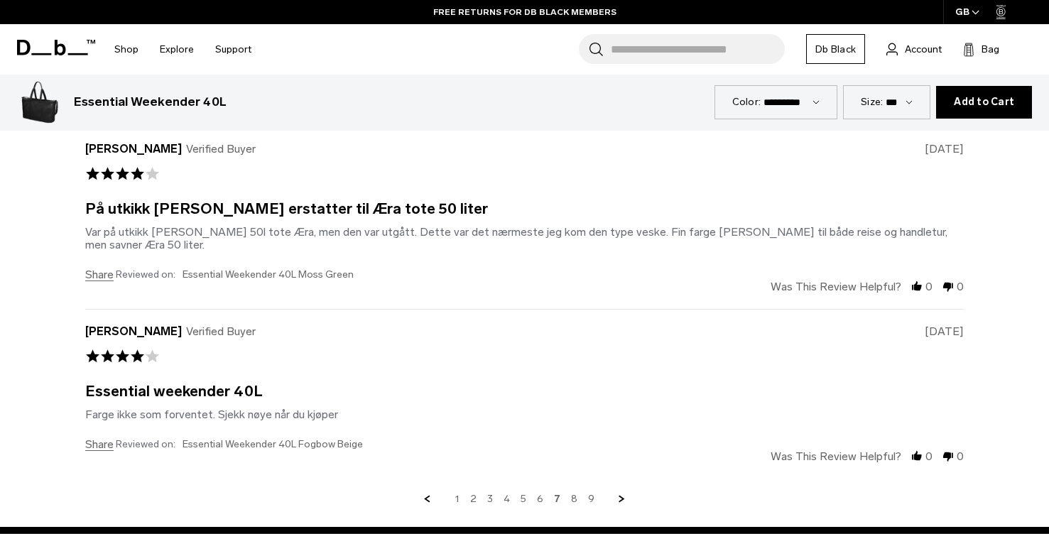
click at [540, 493] on link "6" at bounding box center [540, 499] width 6 height 13
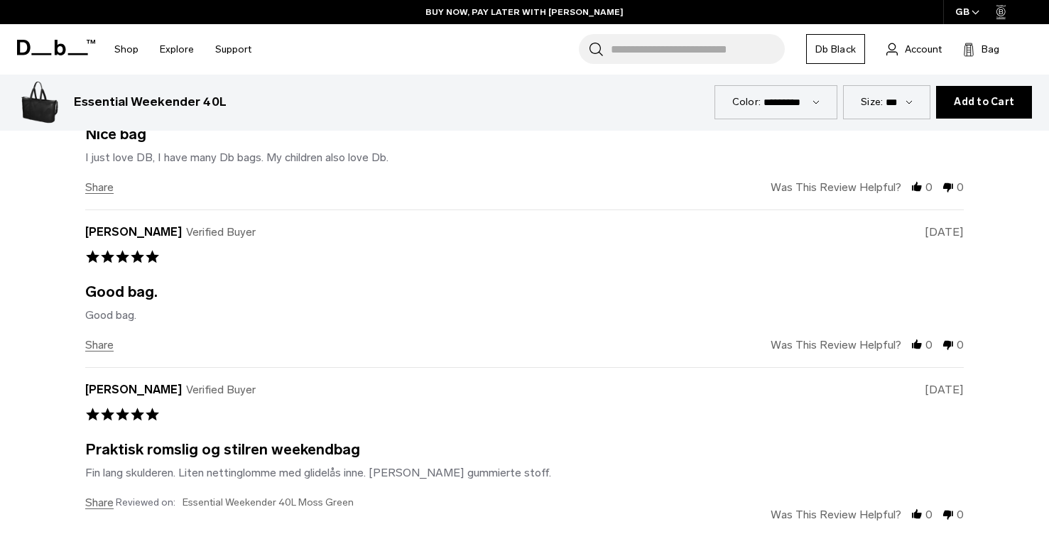
scroll to position [5028, 0]
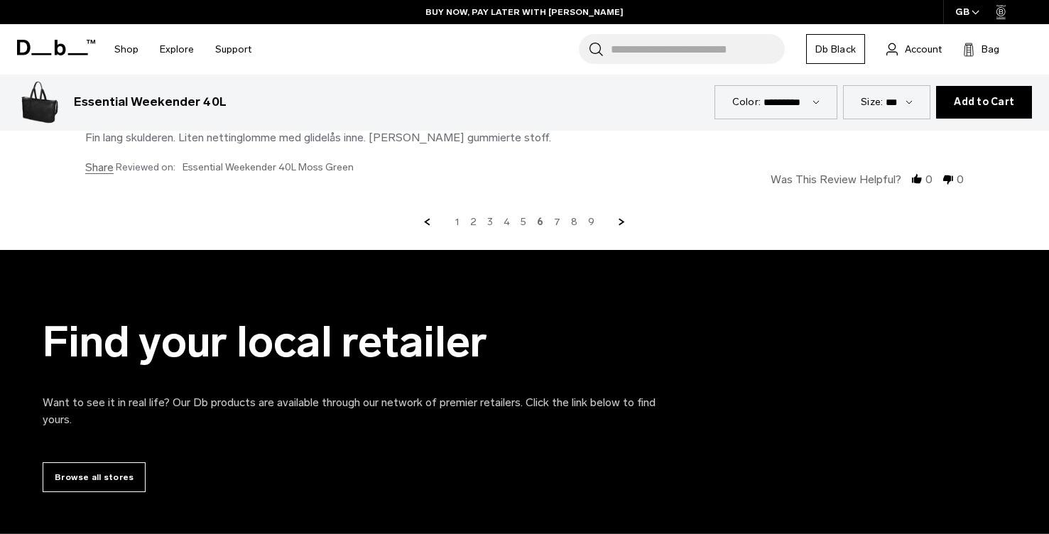
click at [529, 216] on div "1 2 3 4 5 6 7 8 9" at bounding box center [524, 222] width 879 height 13
click at [527, 216] on div "1 2 3 4 5 6 7 8 9" at bounding box center [524, 222] width 879 height 13
click at [526, 216] on link "5" at bounding box center [524, 222] width 6 height 13
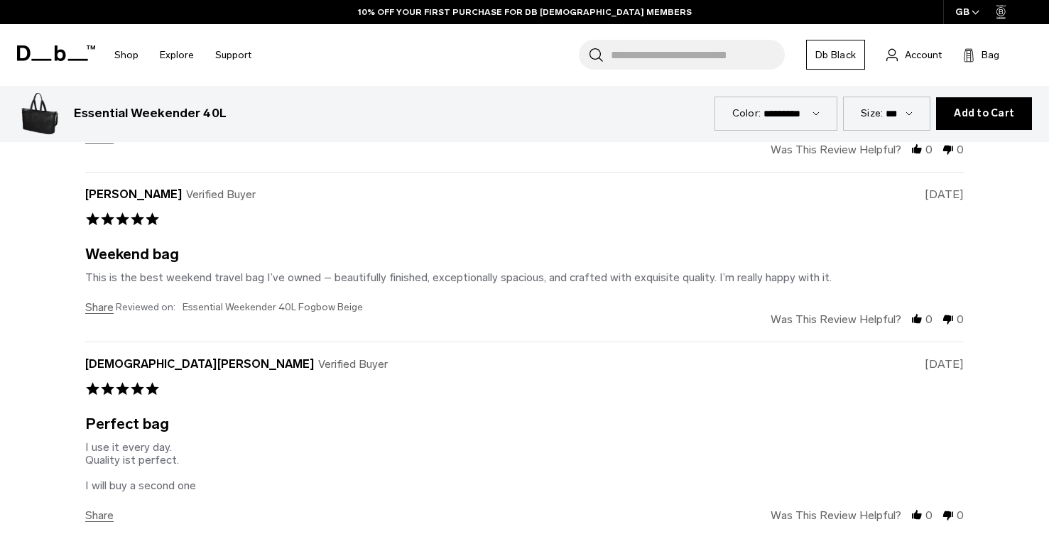
scroll to position [4872, 0]
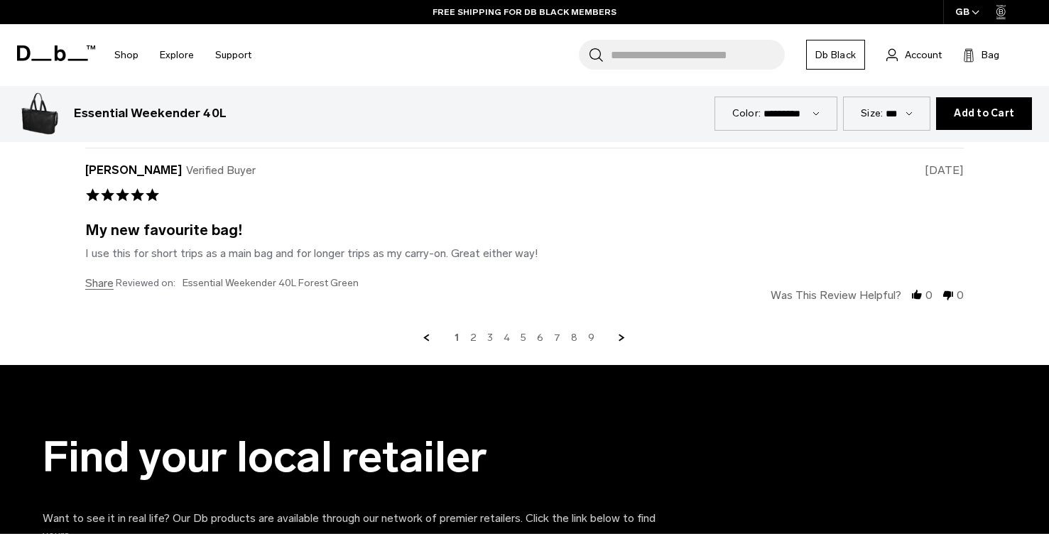
click at [428, 332] on link "Previous Page" at bounding box center [426, 338] width 13 height 13
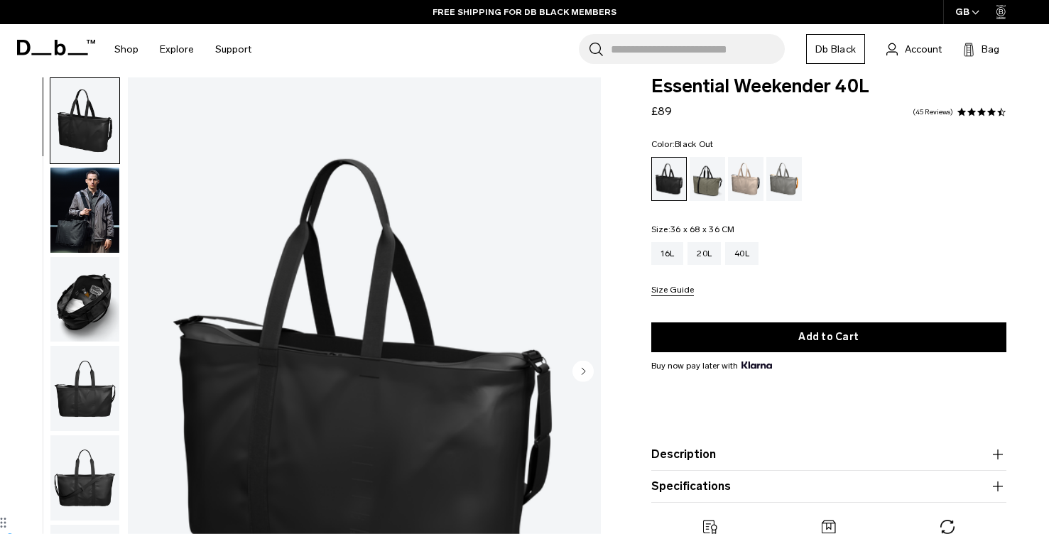
scroll to position [19, 0]
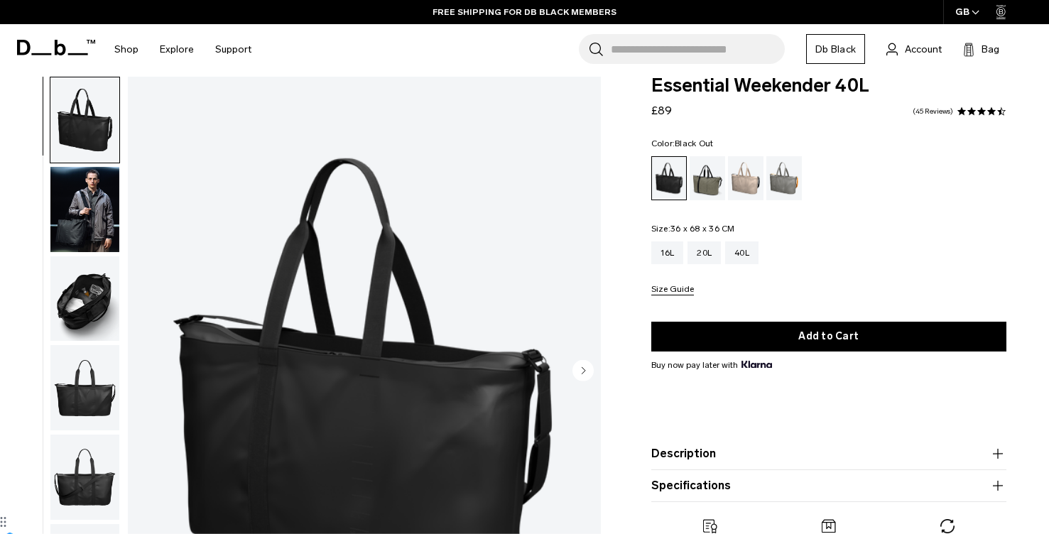
click at [89, 190] on img "button" at bounding box center [84, 209] width 69 height 85
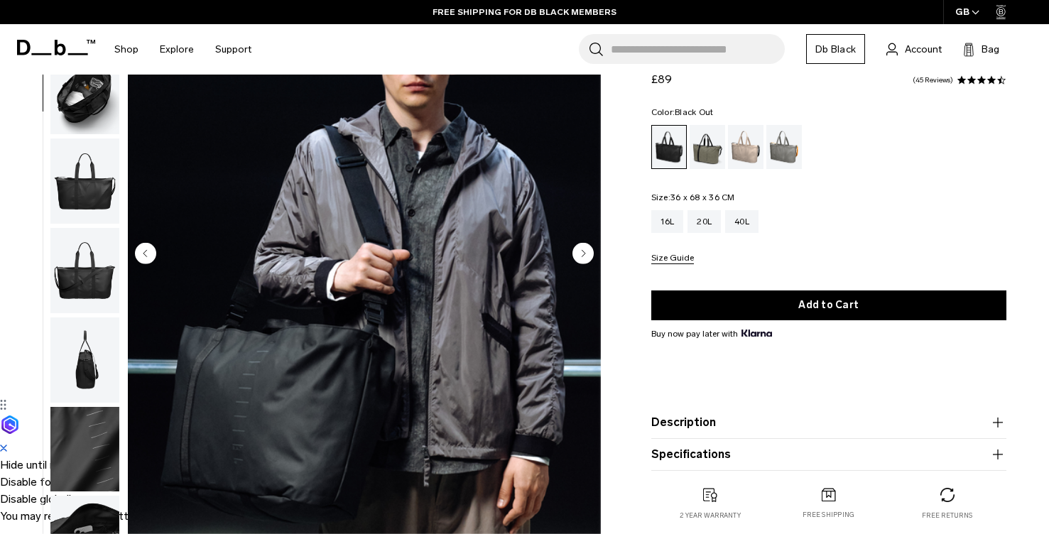
scroll to position [144, 0]
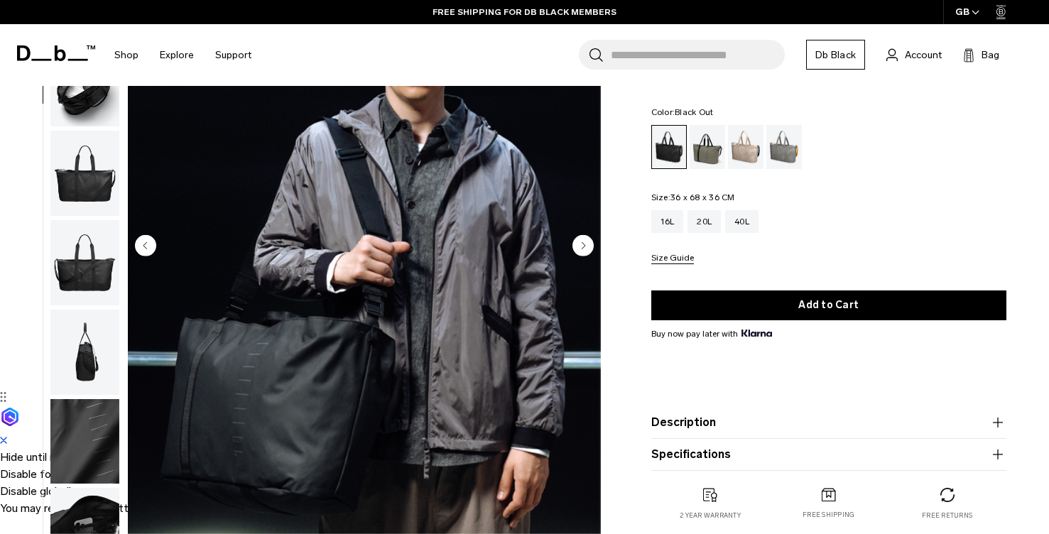
click at [584, 246] on circle "Next slide" at bounding box center [582, 245] width 21 height 21
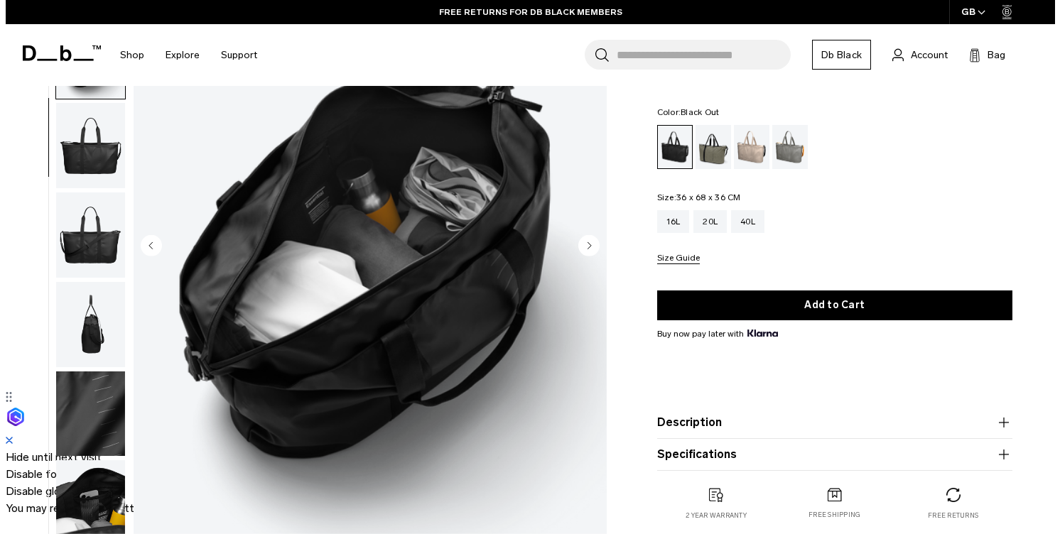
scroll to position [121, 0]
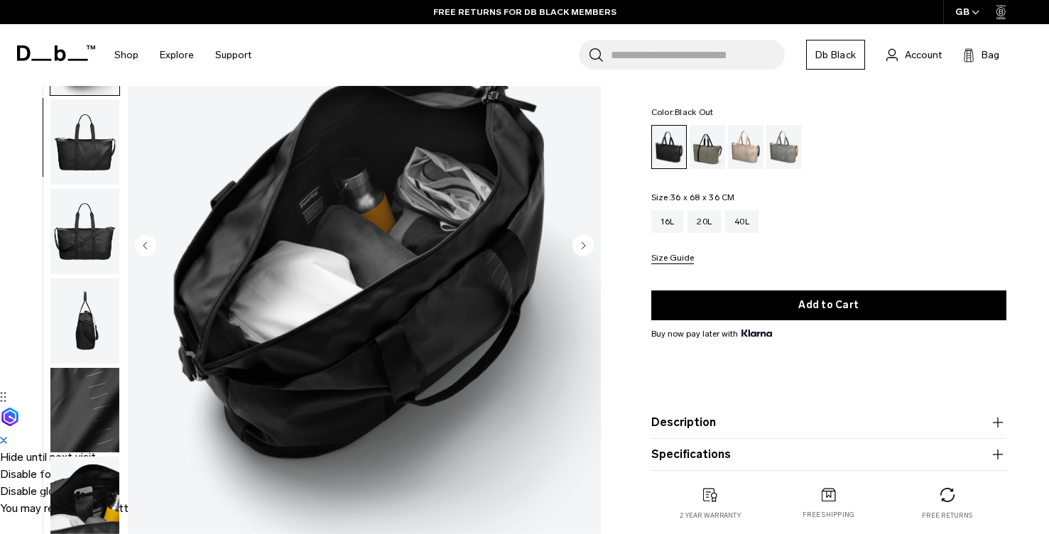
click at [584, 246] on circle "Next slide" at bounding box center [582, 245] width 21 height 21
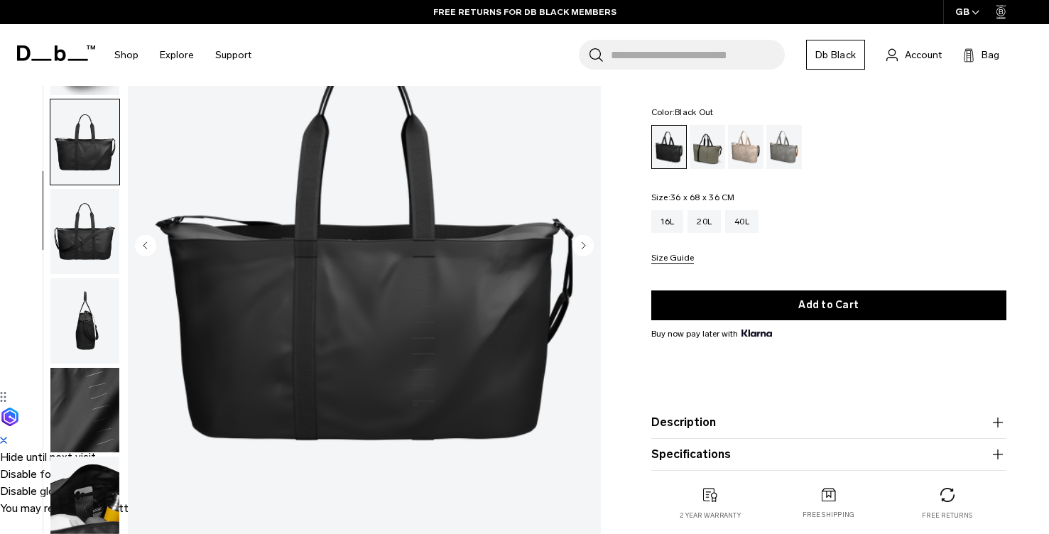
click at [584, 246] on circle "Next slide" at bounding box center [582, 245] width 21 height 21
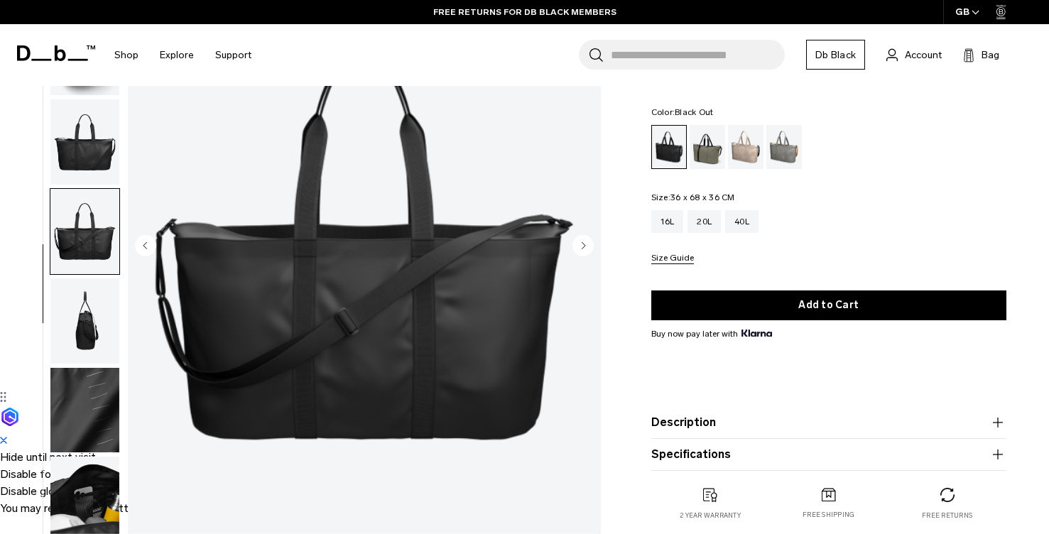
click at [584, 246] on circle "Next slide" at bounding box center [582, 245] width 21 height 21
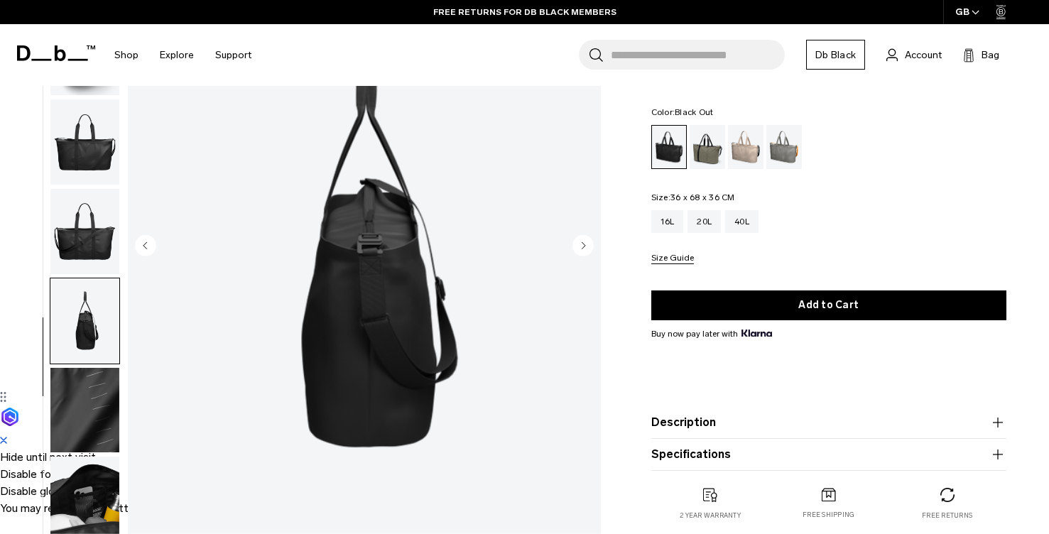
click at [584, 246] on circle "Next slide" at bounding box center [582, 245] width 21 height 21
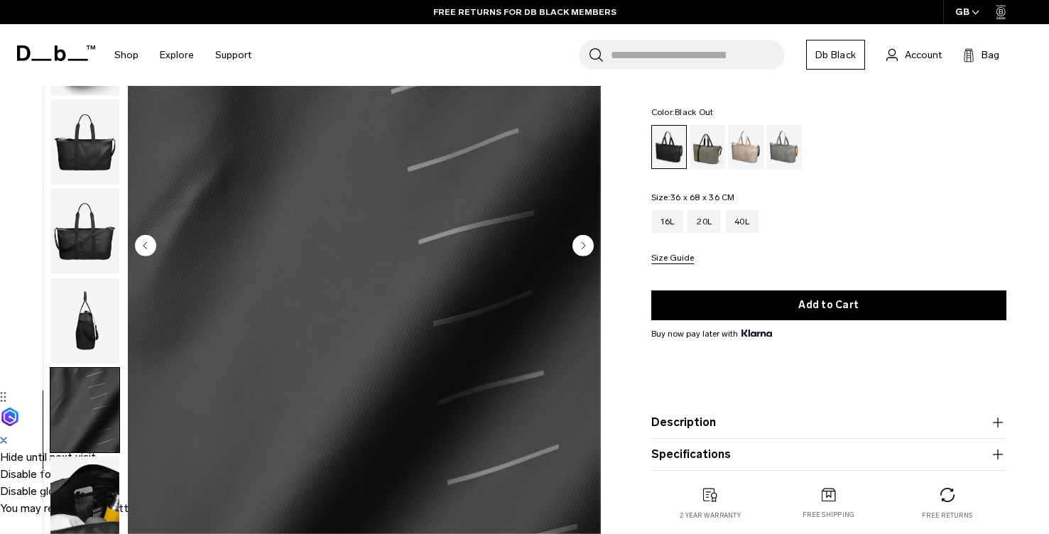
click at [584, 246] on circle "Next slide" at bounding box center [582, 245] width 21 height 21
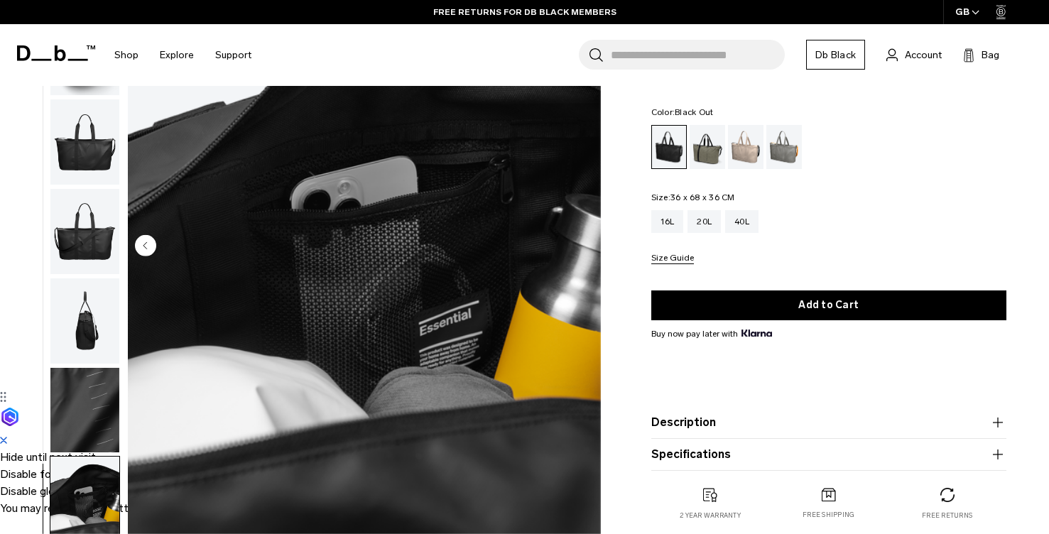
click at [584, 246] on img "8 / 8" at bounding box center [364, 247] width 473 height 591
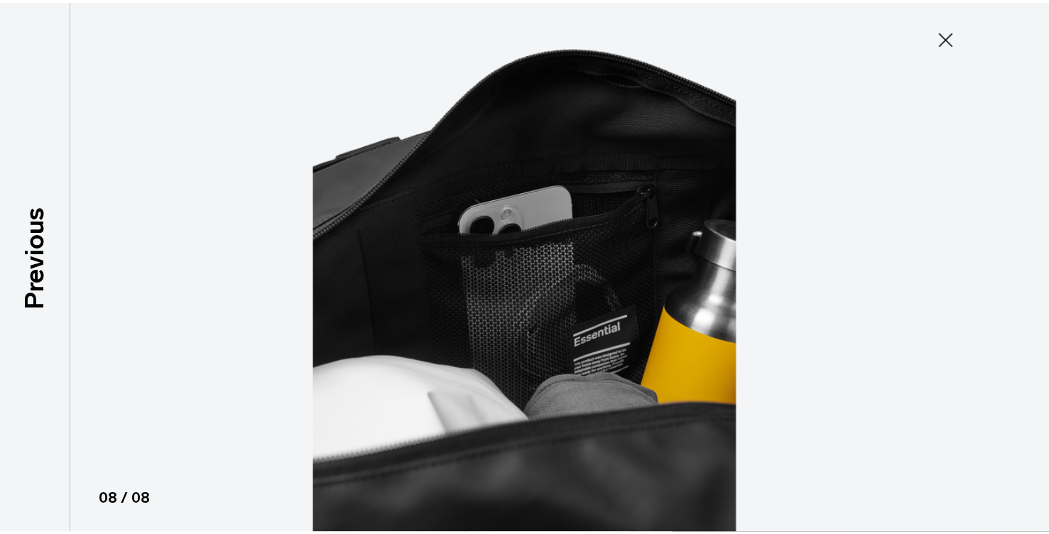
scroll to position [114, 0]
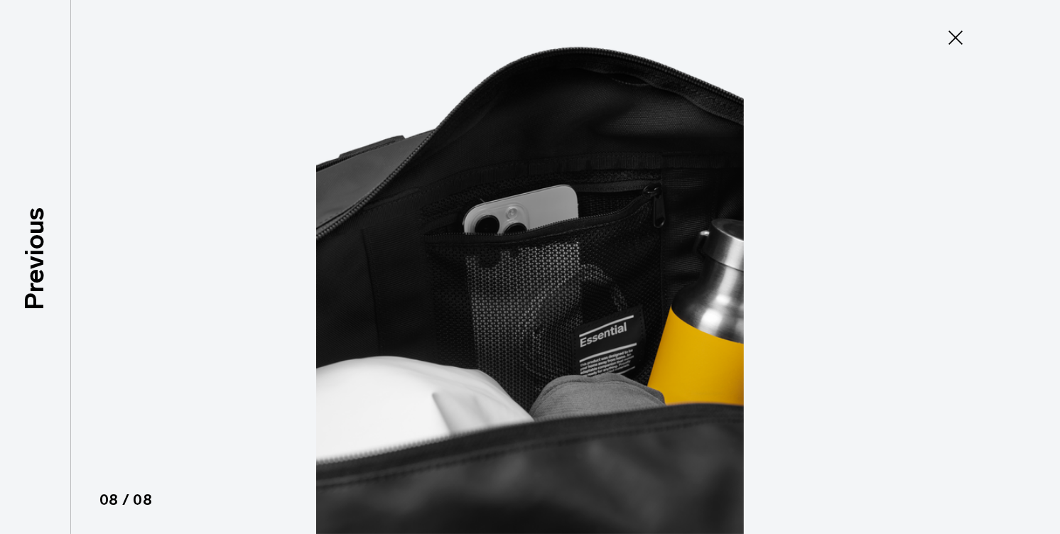
click at [962, 39] on icon at bounding box center [955, 37] width 23 height 23
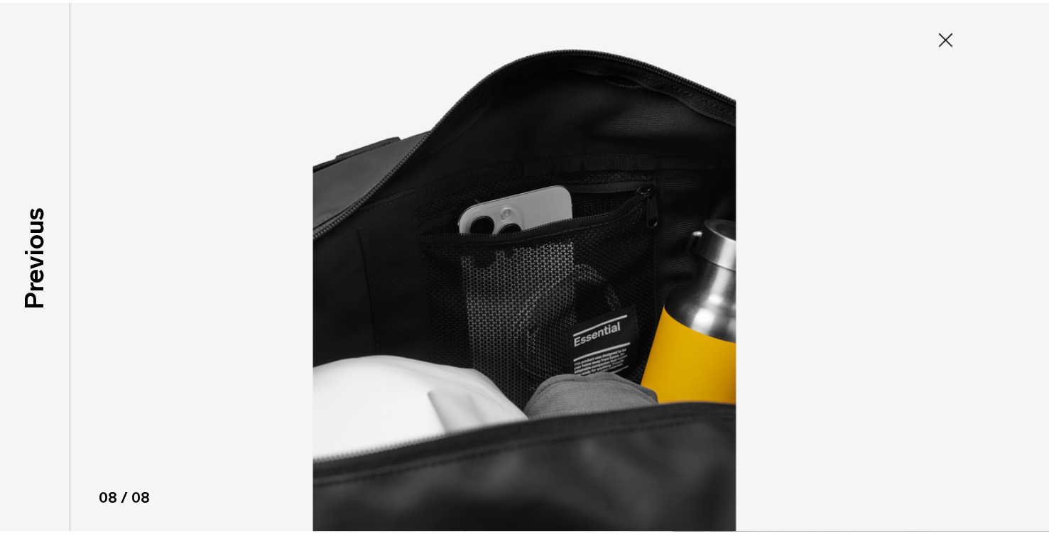
scroll to position [121, 0]
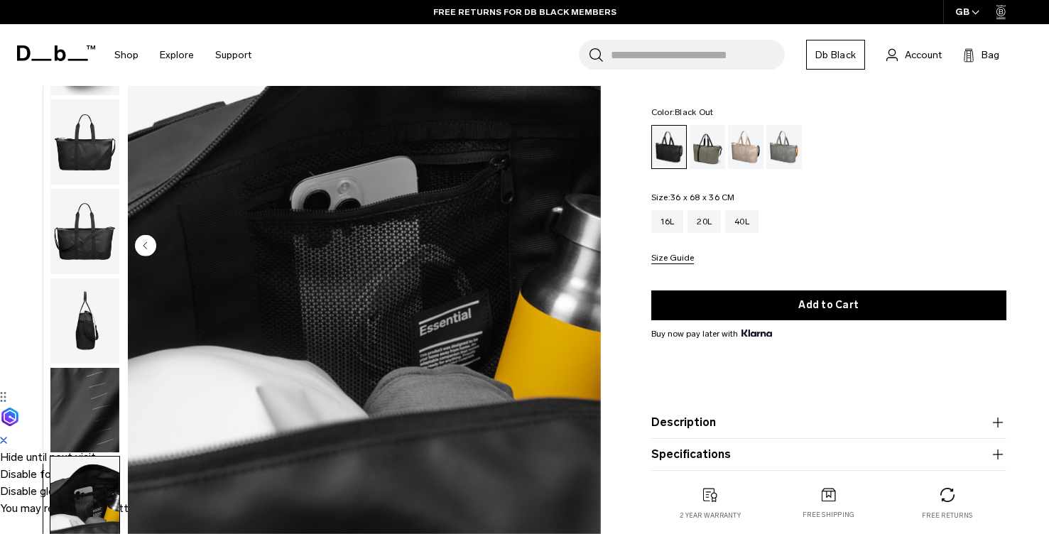
click at [82, 322] on img "button" at bounding box center [84, 320] width 69 height 85
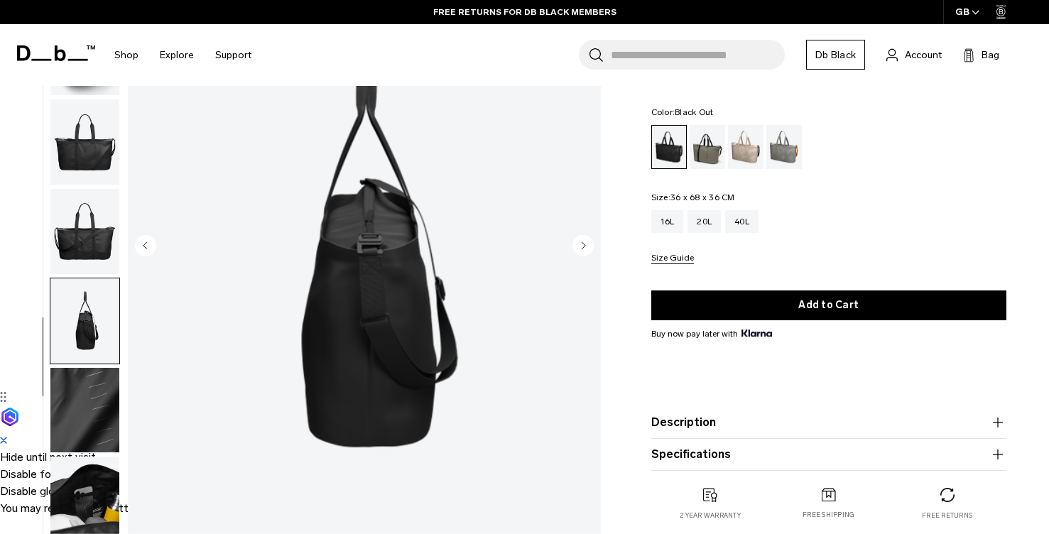
click at [93, 259] on img "button" at bounding box center [84, 231] width 69 height 85
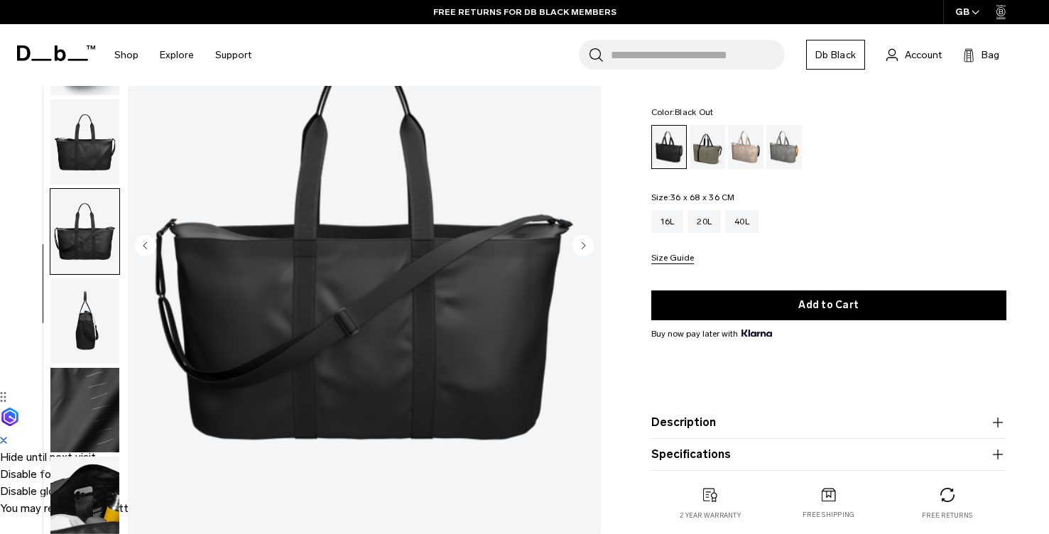
scroll to position [0, 0]
click at [108, 165] on img "button" at bounding box center [84, 141] width 69 height 85
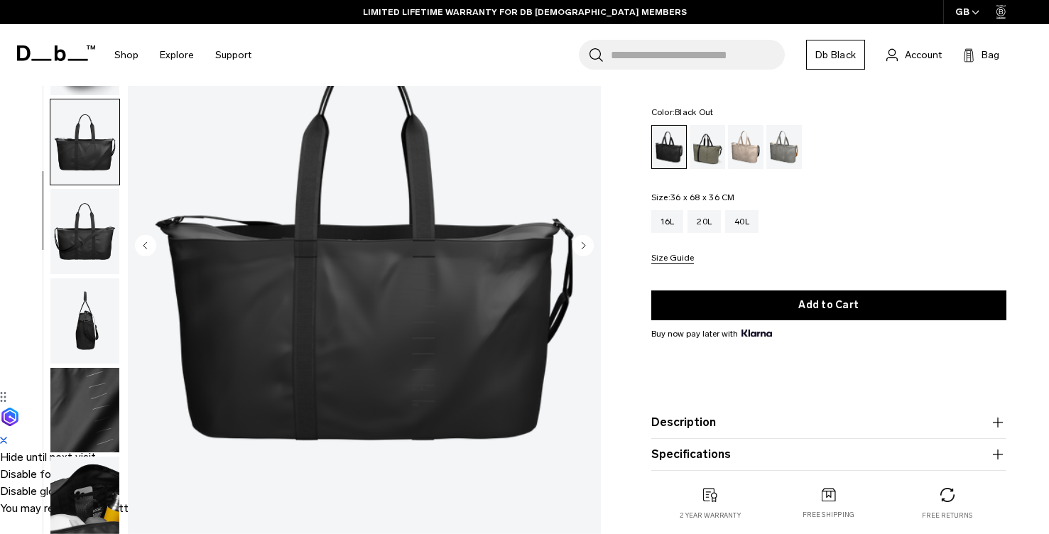
click at [69, 337] on img "button" at bounding box center [84, 320] width 69 height 85
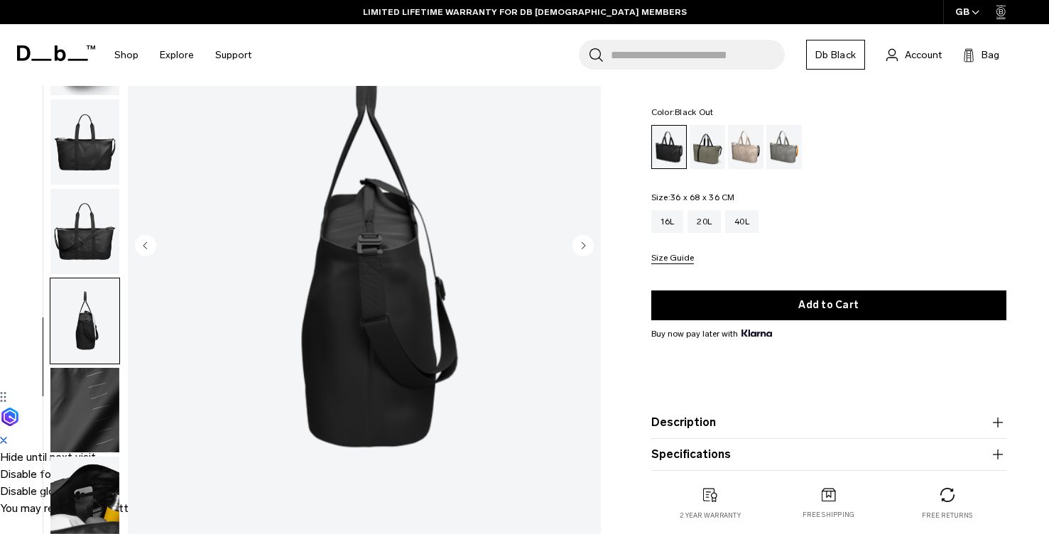
click at [79, 392] on img "button" at bounding box center [84, 410] width 69 height 85
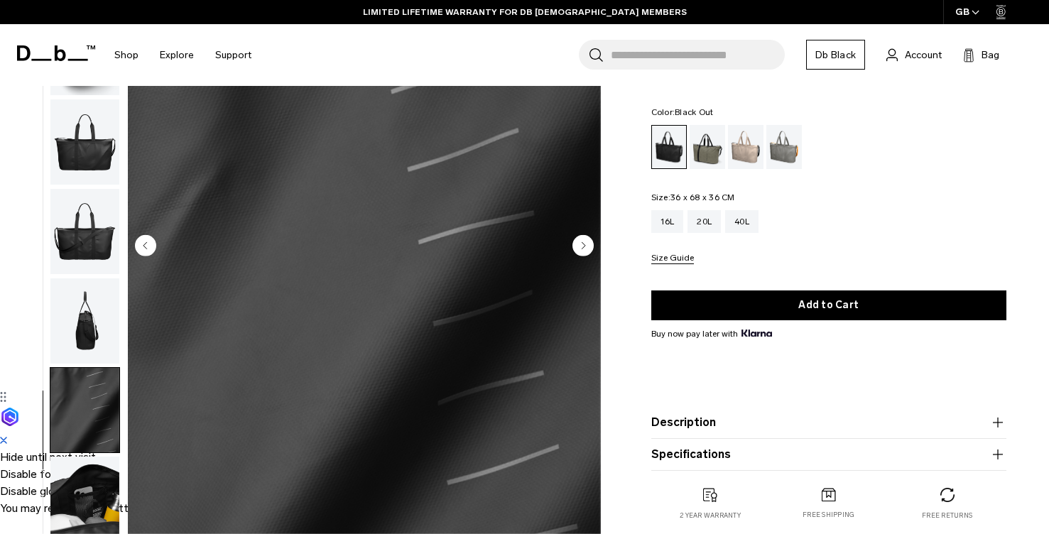
click at [67, 486] on img "button" at bounding box center [84, 499] width 69 height 85
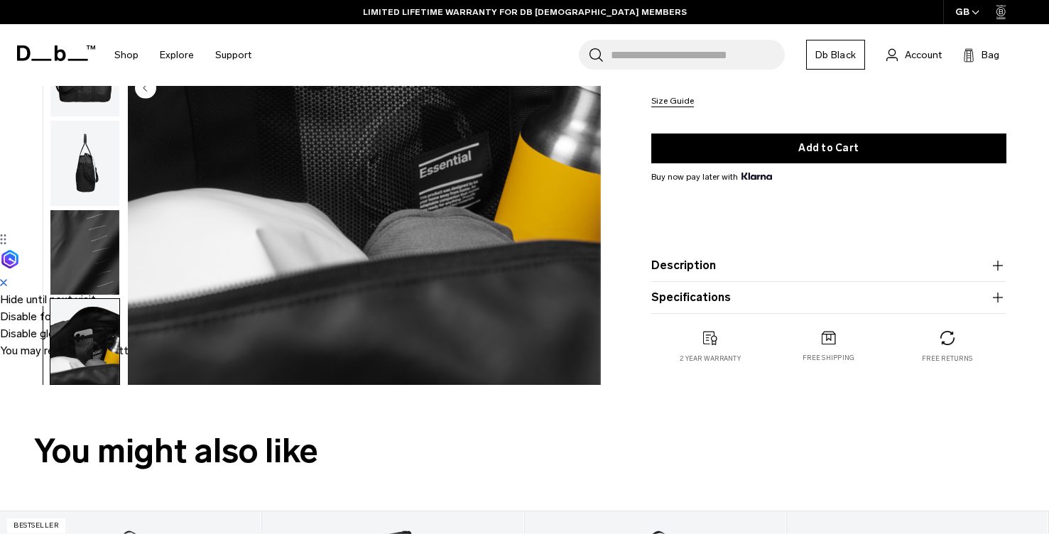
scroll to position [298, 0]
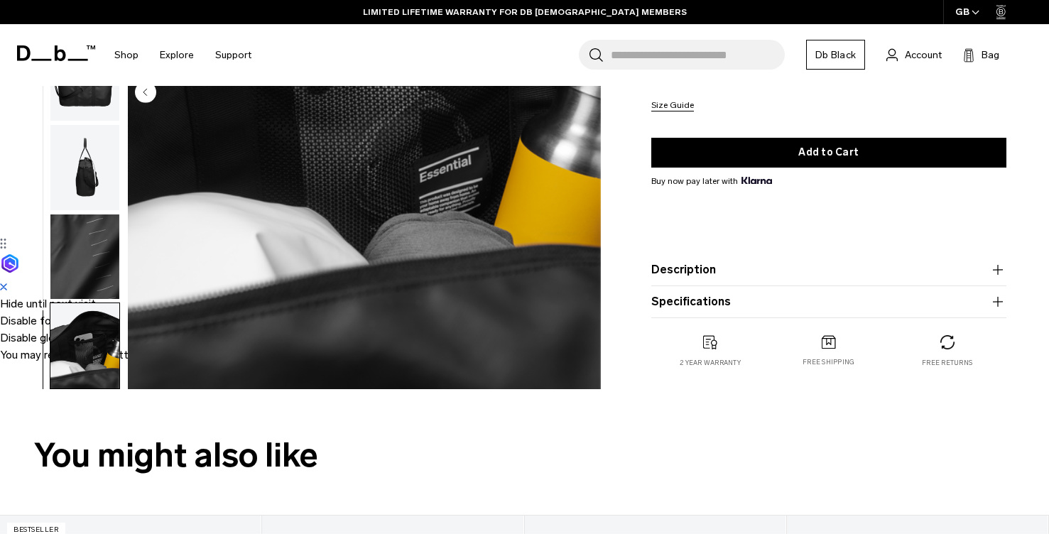
click at [103, 315] on img "button" at bounding box center [84, 345] width 69 height 85
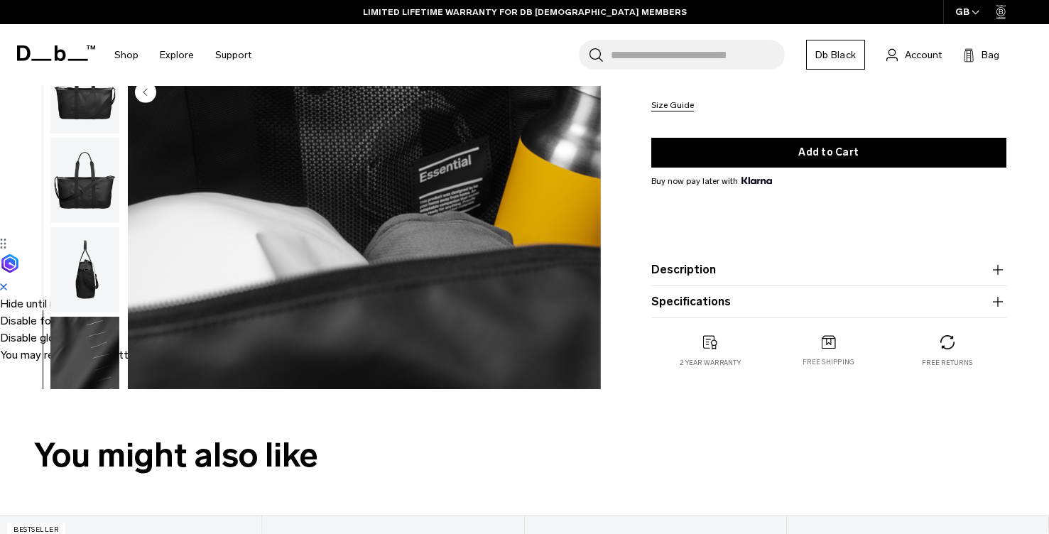
click at [103, 316] on button "button" at bounding box center [85, 359] width 70 height 87
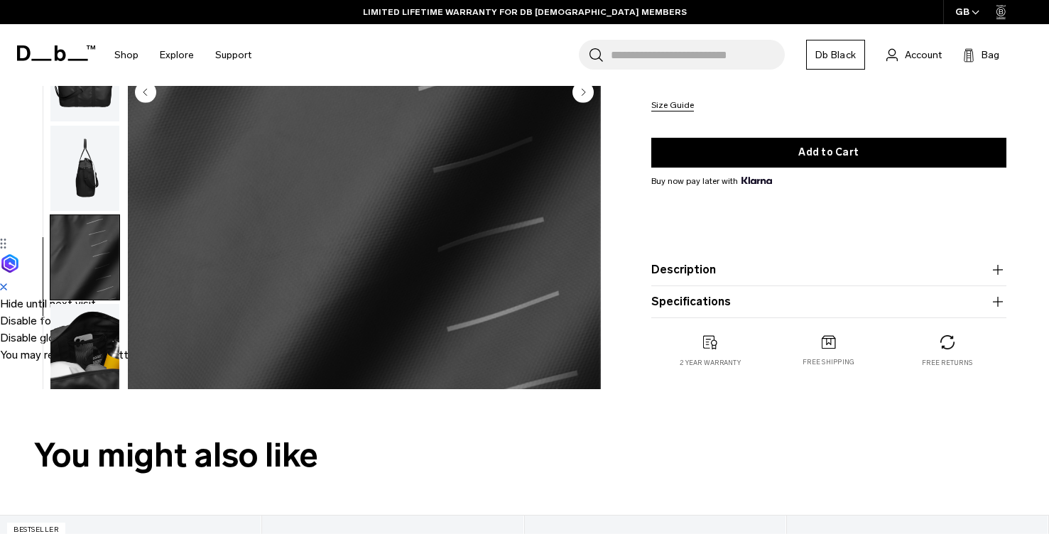
scroll to position [121, 0]
click at [103, 273] on img "button" at bounding box center [84, 256] width 69 height 85
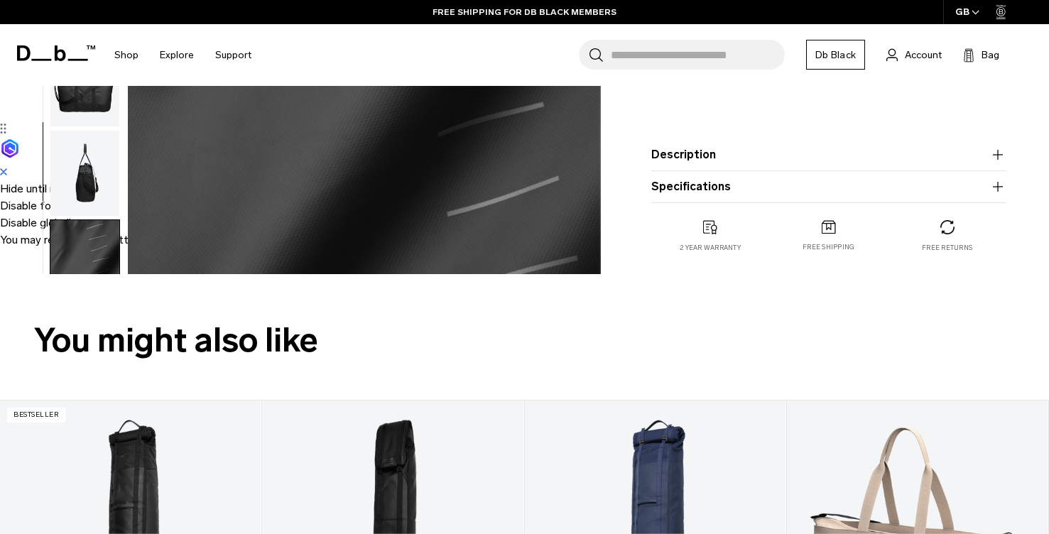
scroll to position [412, 0]
click at [717, 178] on product-accordion "Specifications Volume 40 Litres Dimensions 36 x 68 x 36 CM (H x W x D) Weight 0…" at bounding box center [828, 188] width 355 height 32
click at [716, 191] on button "Specifications" at bounding box center [828, 187] width 355 height 17
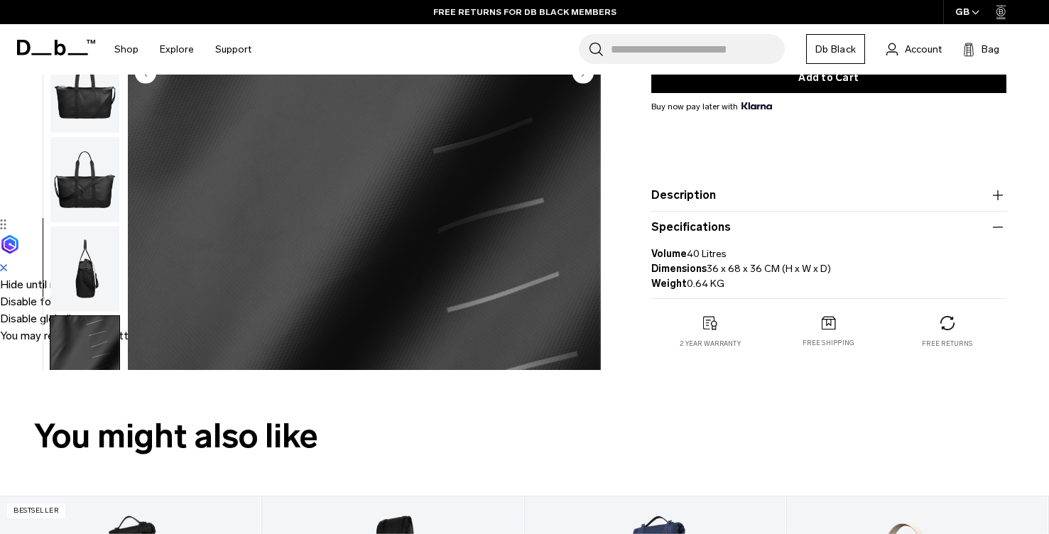
scroll to position [299, 0]
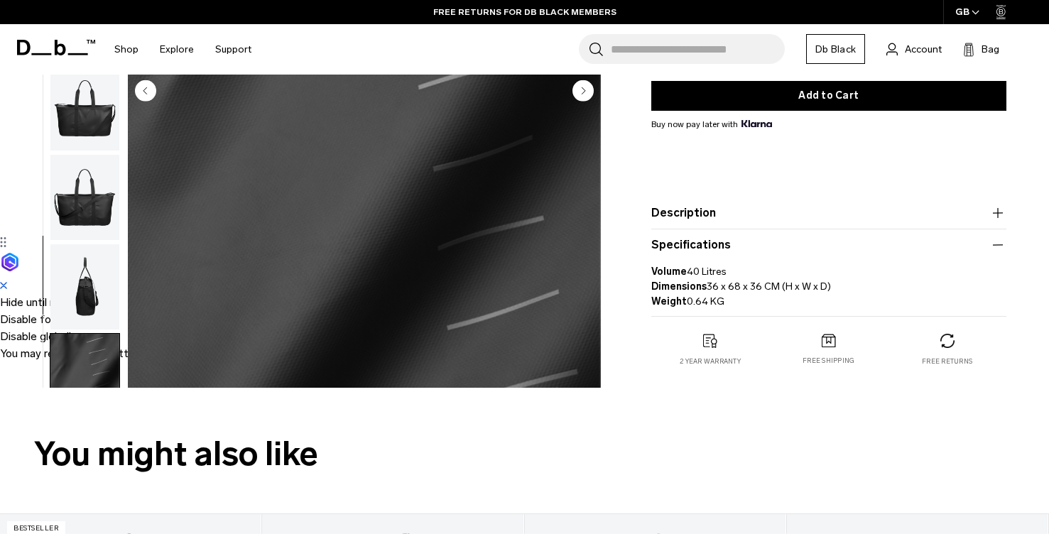
click at [702, 234] on product-accordion "Specifications Volume 40 Litres Dimensions 36 x 68 x 36 CM (H x W x D) Weight 0…" at bounding box center [828, 272] width 355 height 87
click at [705, 208] on button "Description" at bounding box center [828, 213] width 355 height 17
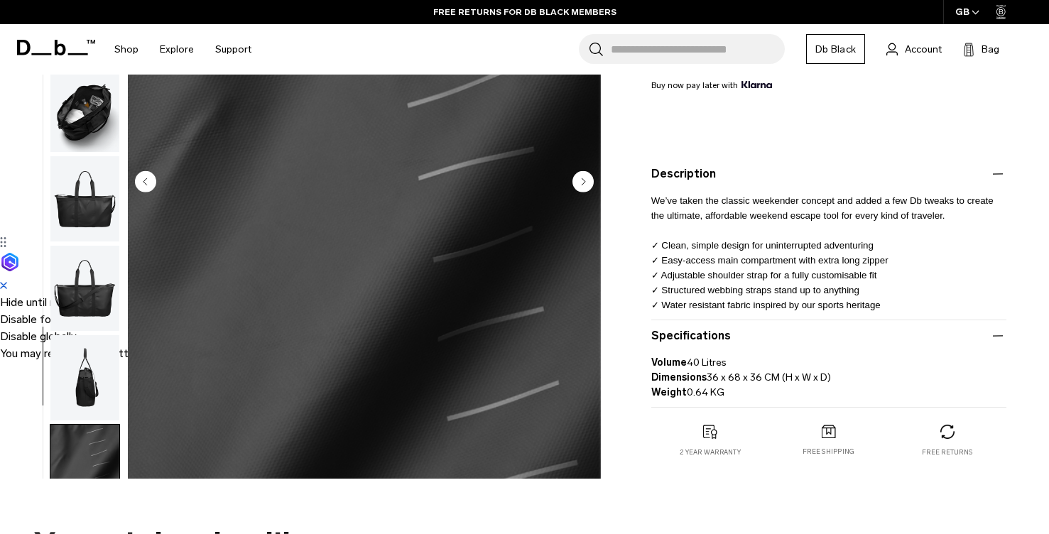
click at [82, 294] on img "button" at bounding box center [84, 288] width 69 height 85
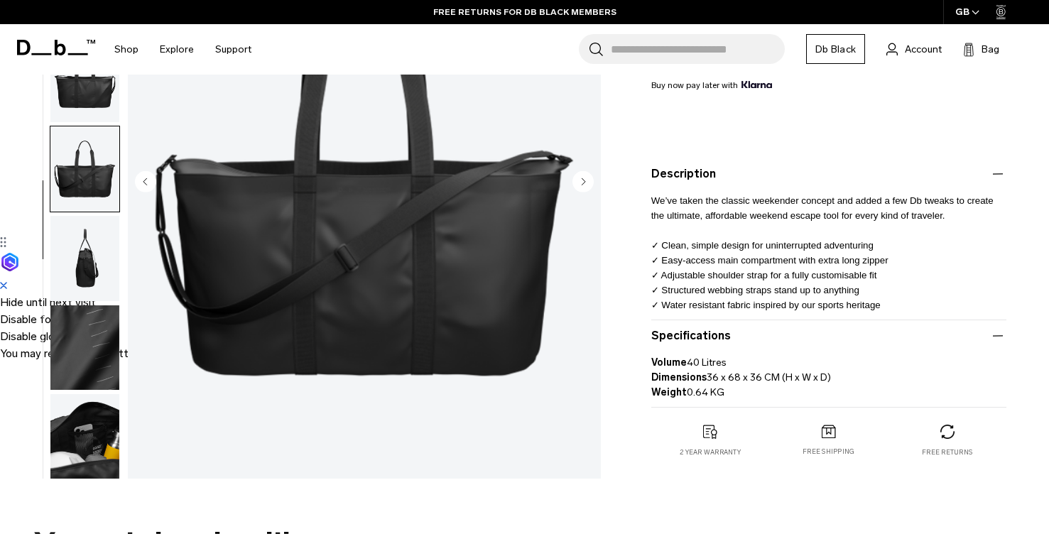
scroll to position [121, 0]
click at [85, 316] on img "button" at bounding box center [84, 345] width 69 height 85
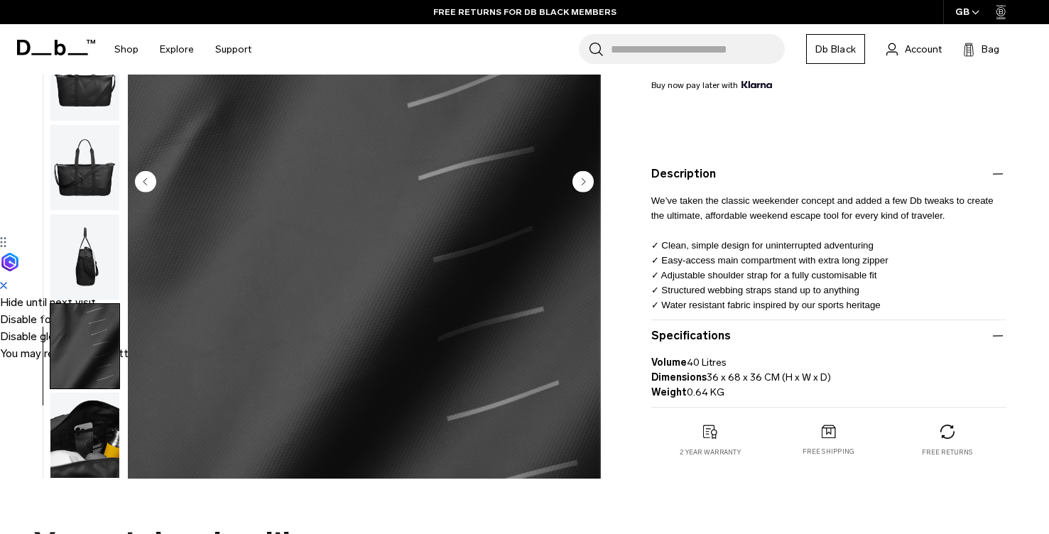
click at [89, 273] on img "button" at bounding box center [84, 256] width 69 height 85
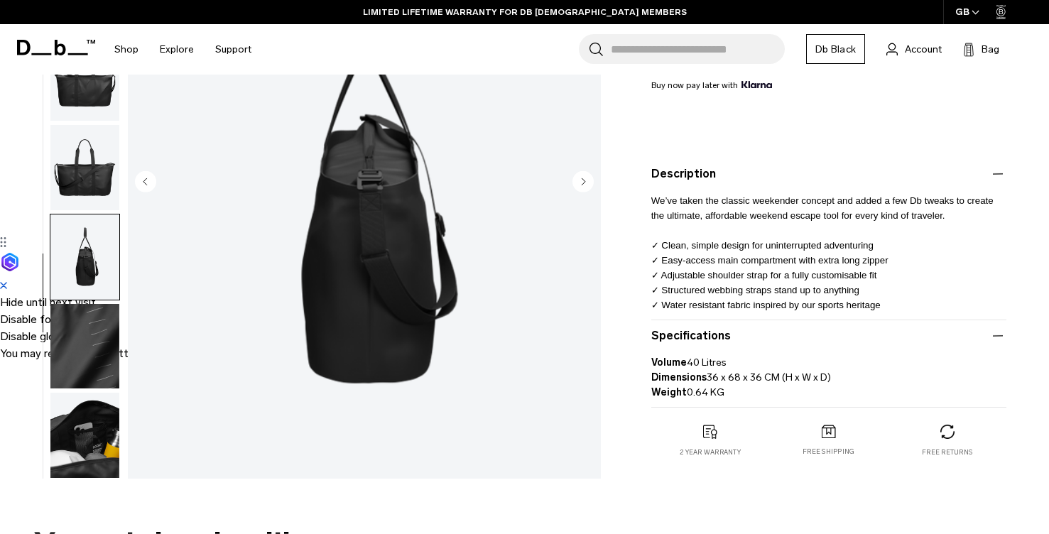
click at [102, 219] on img "button" at bounding box center [84, 256] width 69 height 85
click at [87, 94] on img "button" at bounding box center [84, 78] width 69 height 85
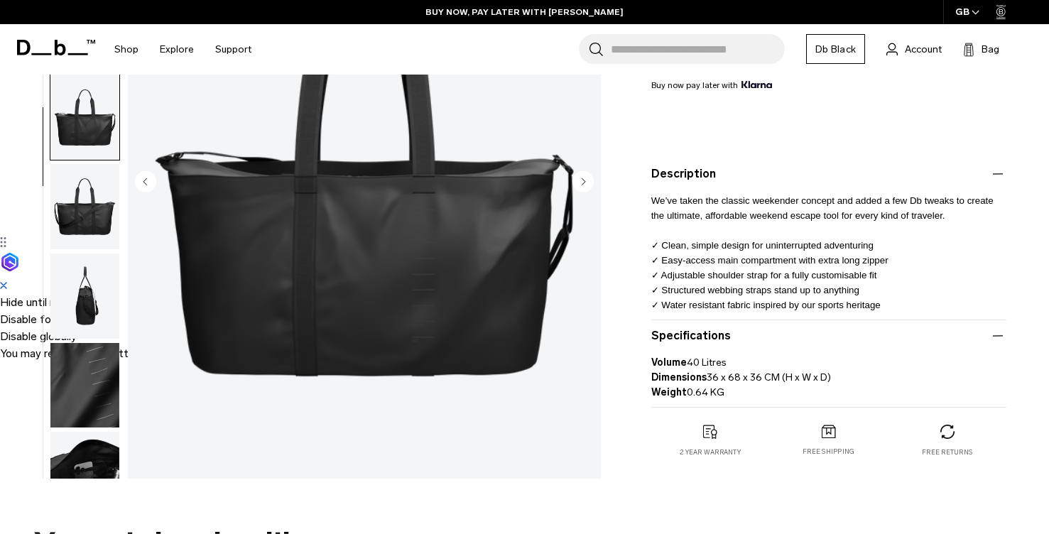
scroll to position [80, 0]
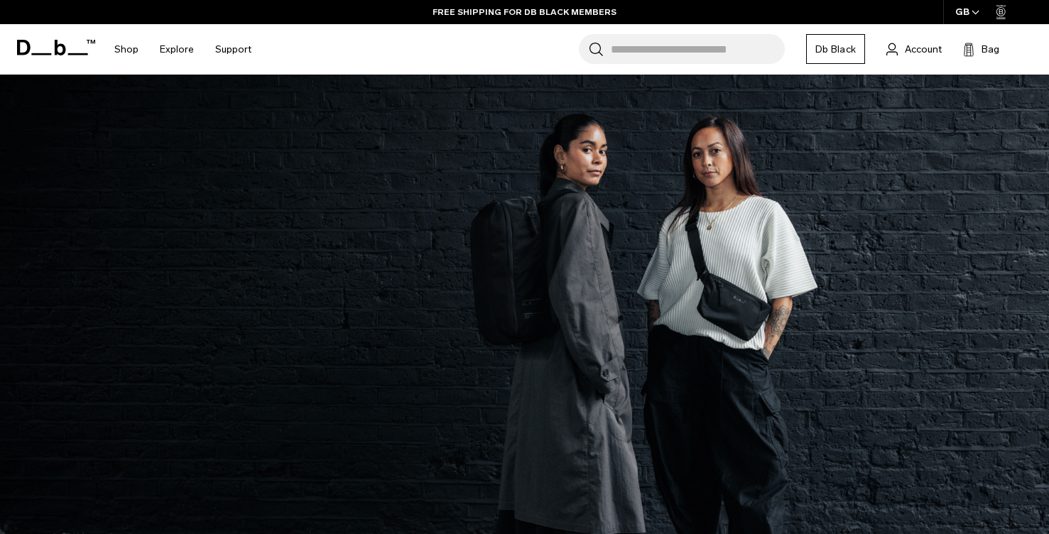
scroll to position [2072, 0]
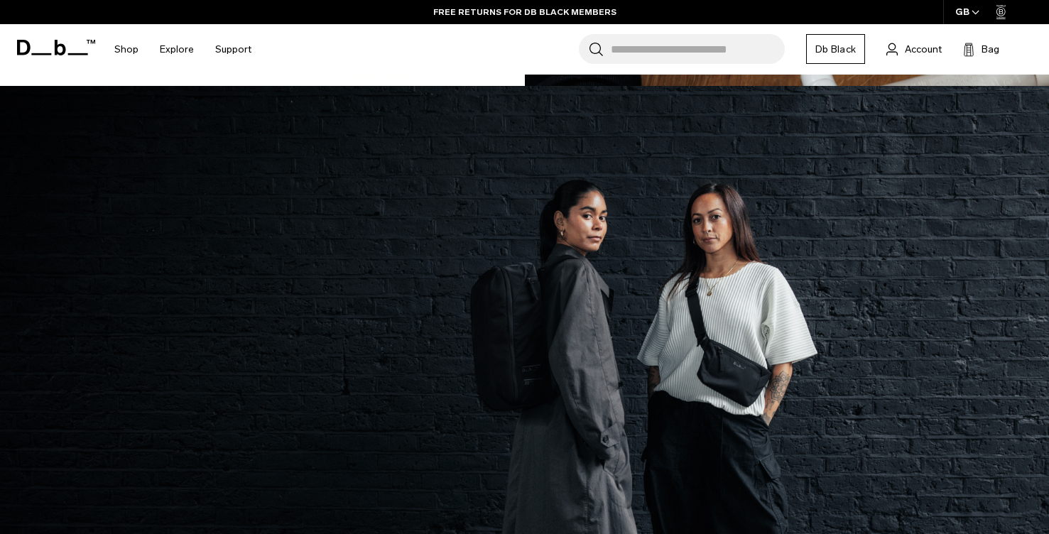
click at [736, 47] on input "Search for Bags, Luggage..." at bounding box center [698, 49] width 174 height 30
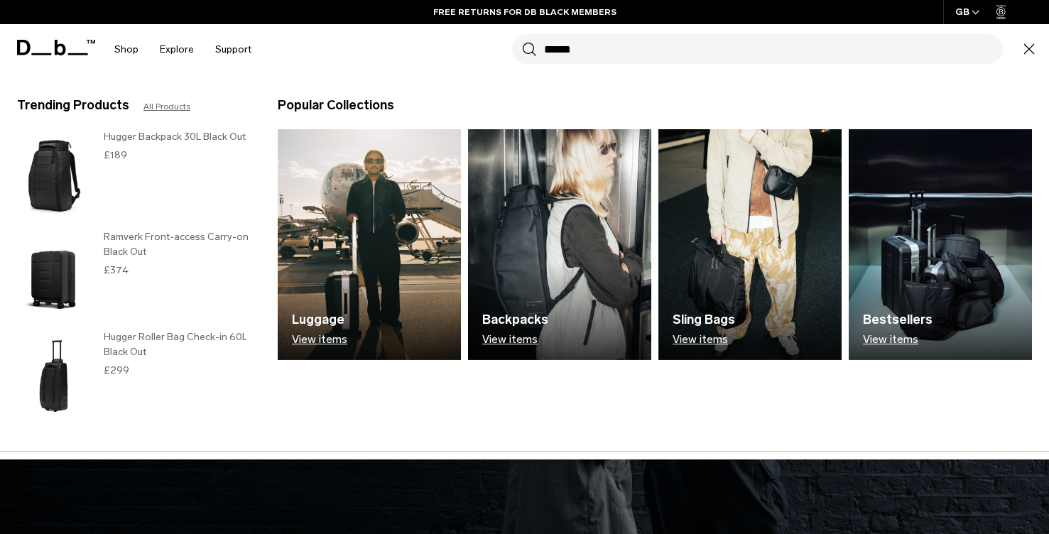
type input "*****"
click at [522, 41] on button "Search" at bounding box center [529, 49] width 15 height 16
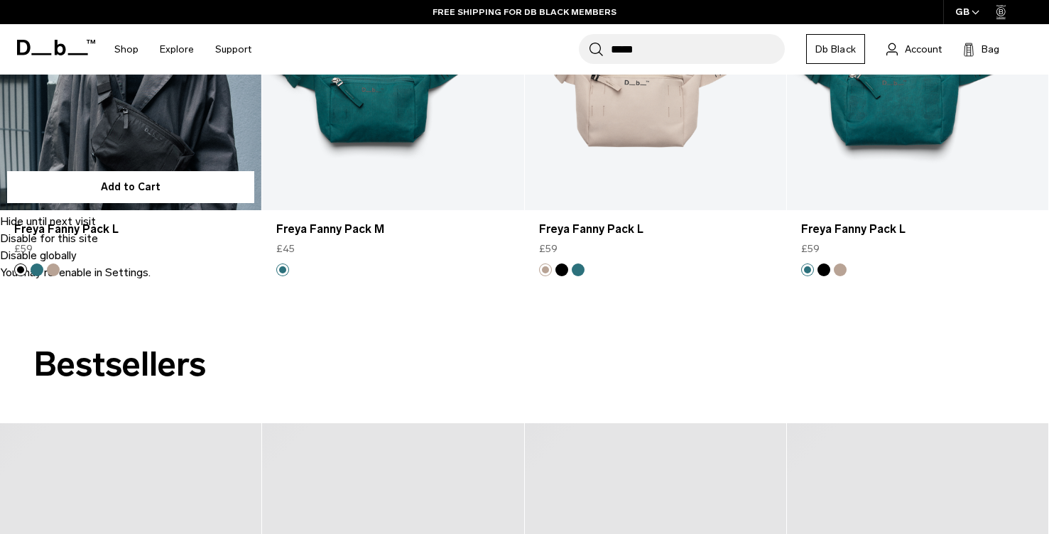
scroll to position [214, 0]
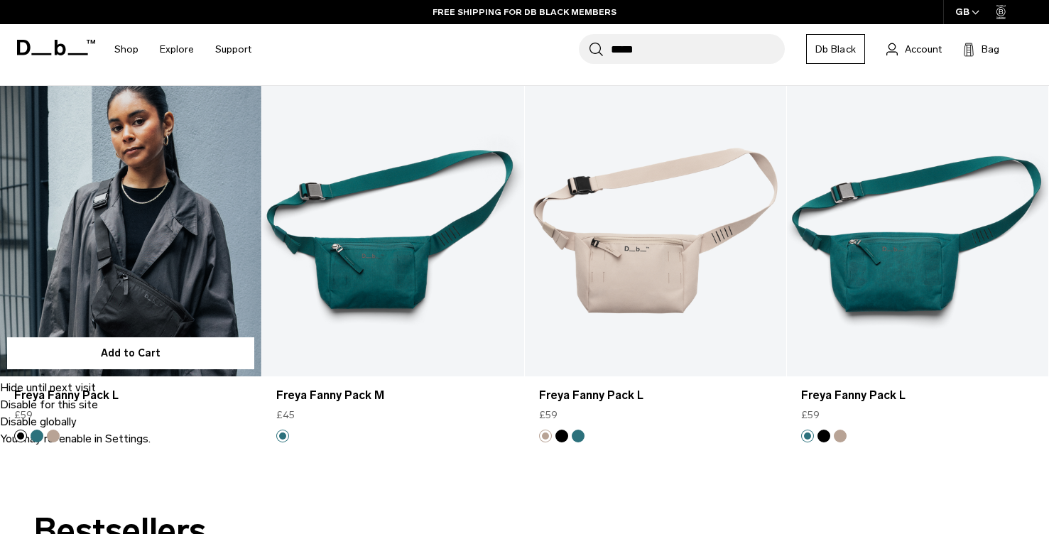
click at [160, 201] on link "Freya Fanny Pack L" at bounding box center [130, 231] width 261 height 290
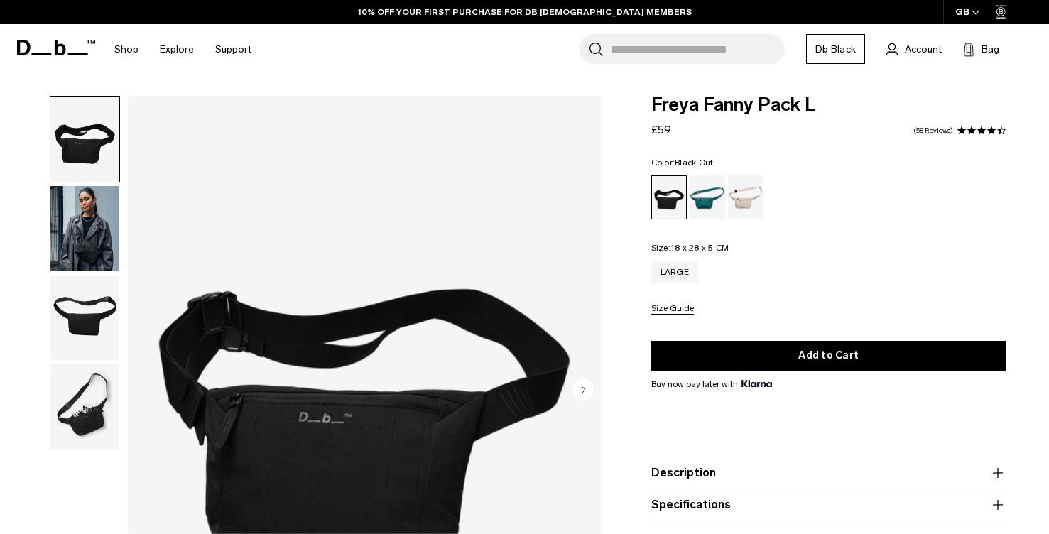
click at [78, 225] on img "button" at bounding box center [84, 228] width 69 height 85
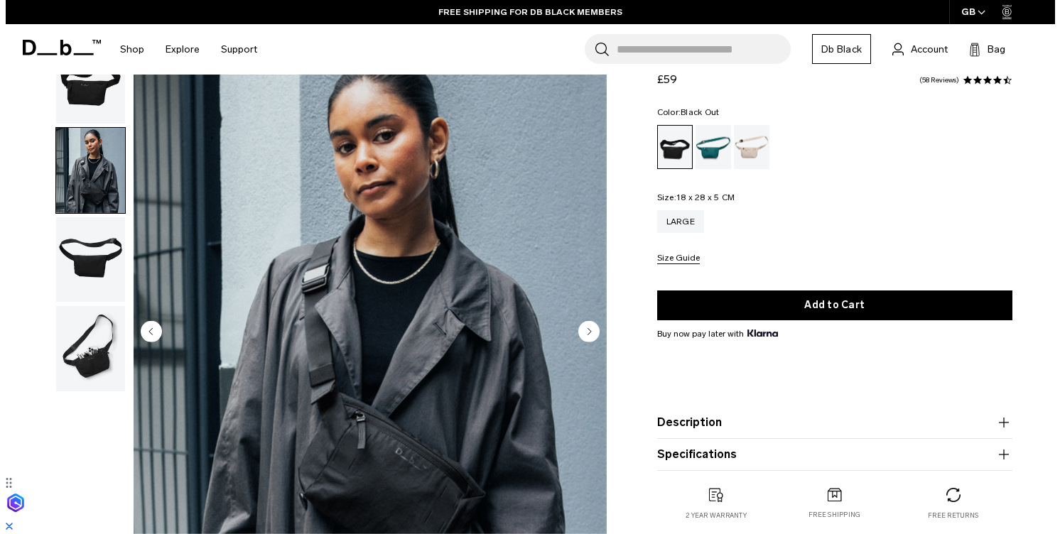
scroll to position [70, 0]
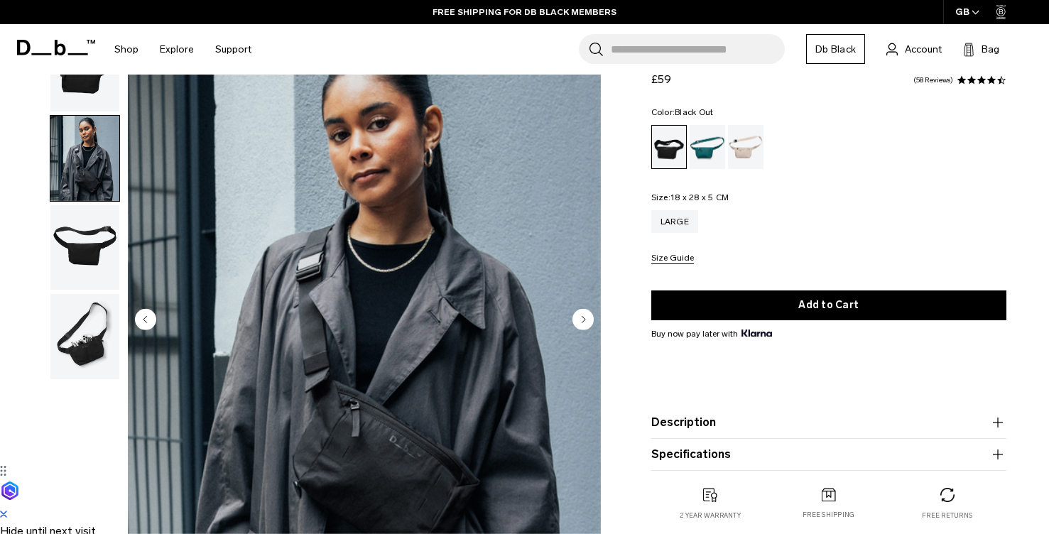
click at [583, 316] on circle "Next slide" at bounding box center [582, 319] width 21 height 21
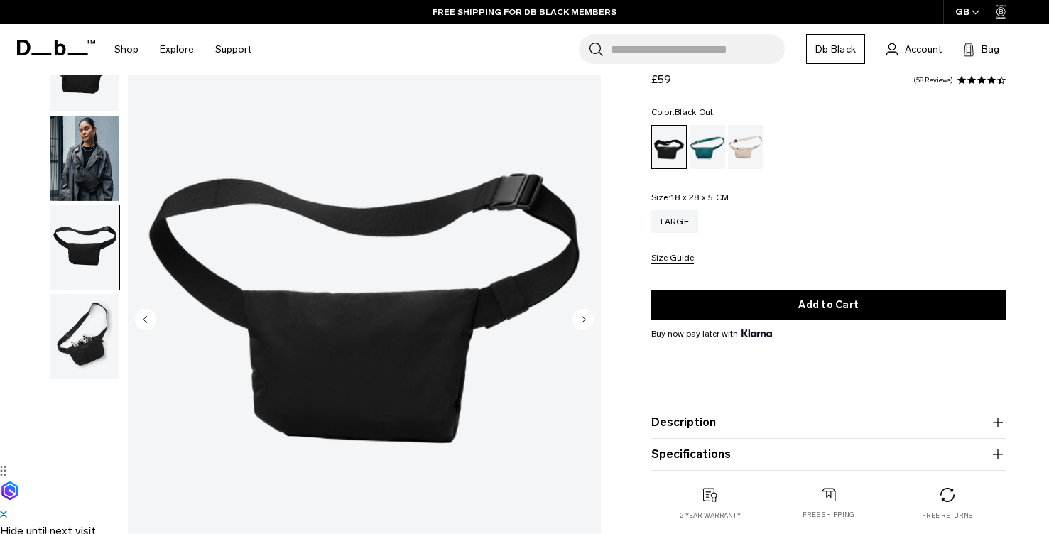
click at [583, 316] on circle "Next slide" at bounding box center [582, 319] width 21 height 21
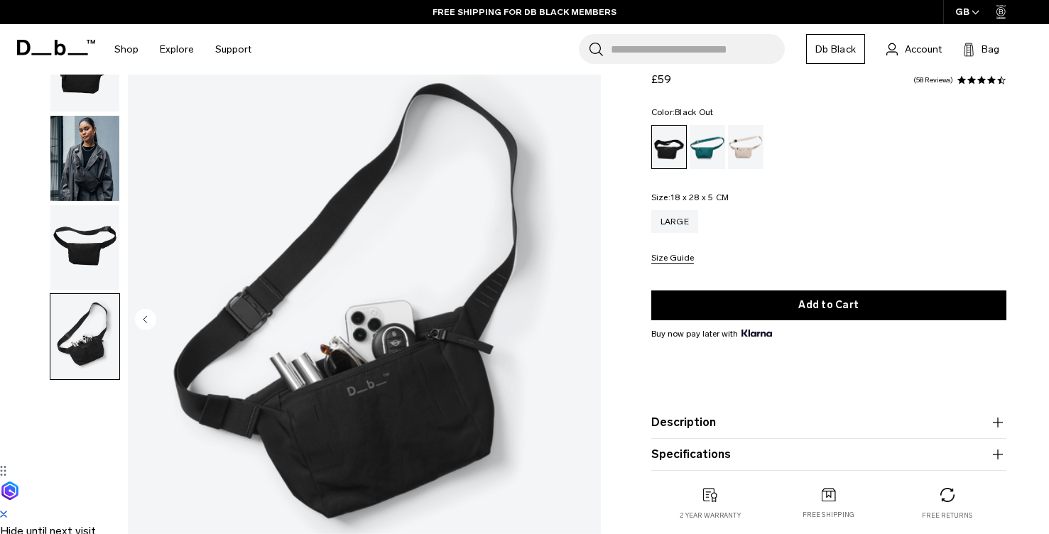
click at [583, 316] on img "4 / 4" at bounding box center [364, 321] width 473 height 591
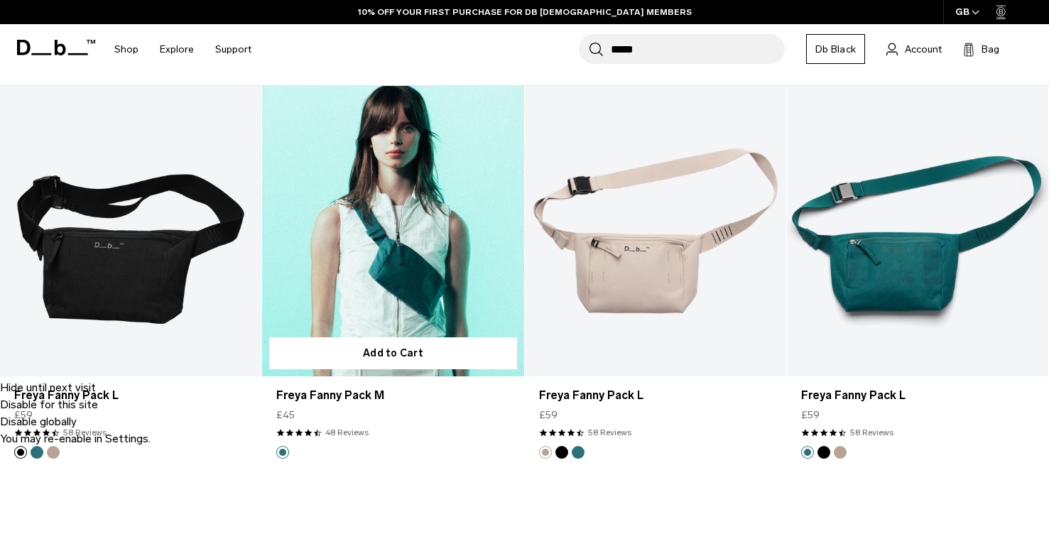
click at [341, 239] on link "Freya Fanny Pack M" at bounding box center [392, 231] width 261 height 290
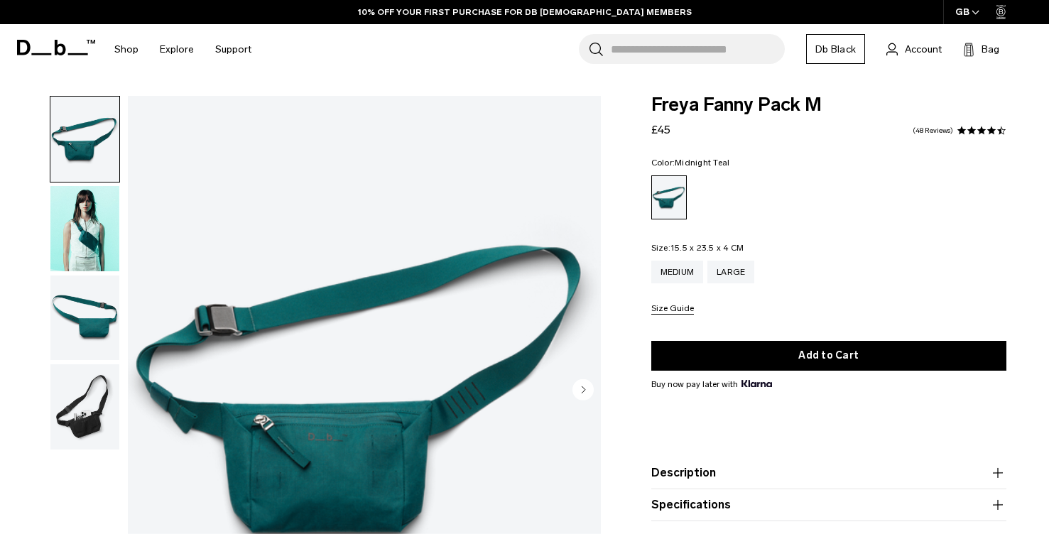
click at [45, 432] on div at bounding box center [81, 391] width 77 height 591
click at [72, 415] on img "button" at bounding box center [84, 406] width 69 height 85
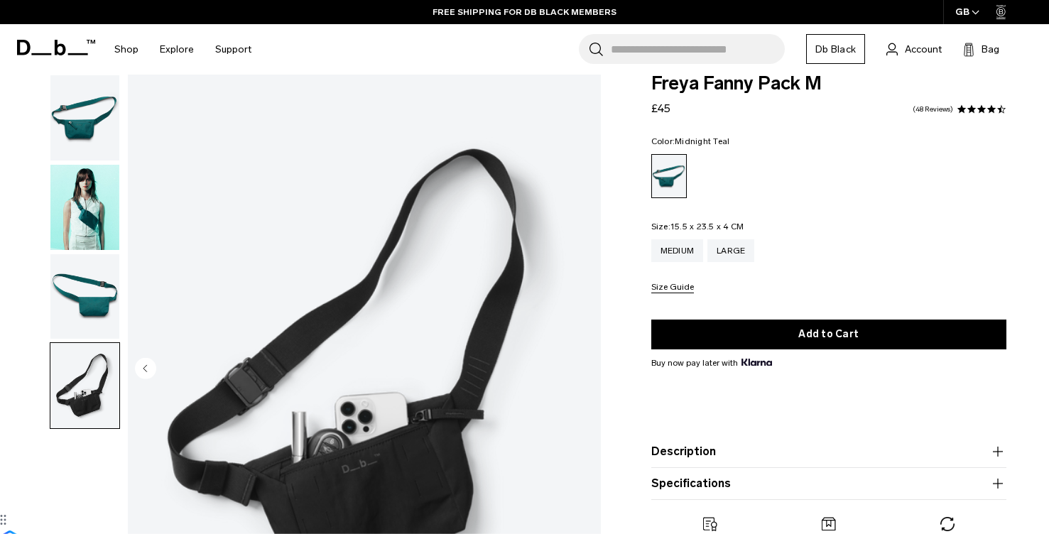
click at [981, 104] on span at bounding box center [982, 109] width 10 height 10
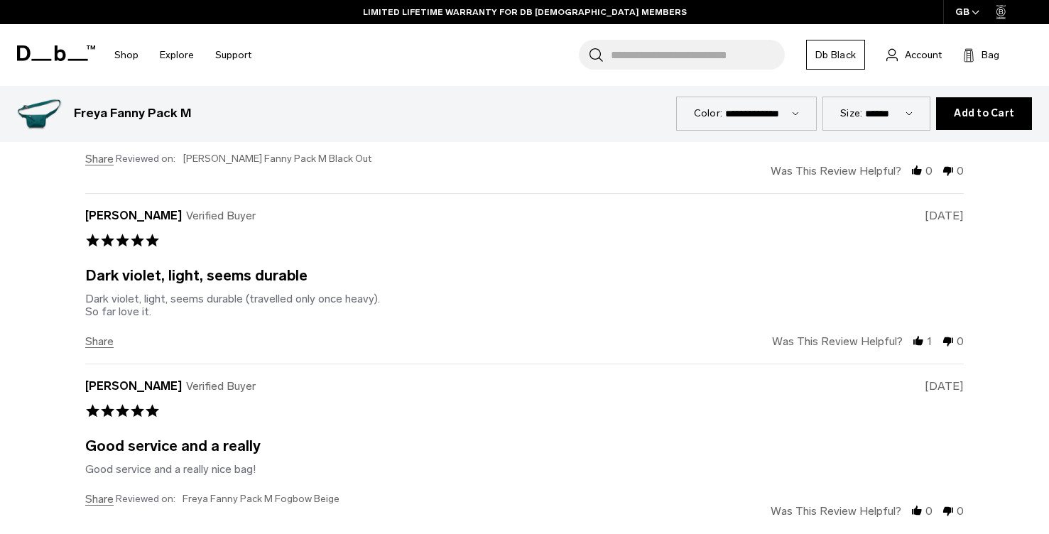
scroll to position [4691, 0]
